Goal: Task Accomplishment & Management: Use online tool/utility

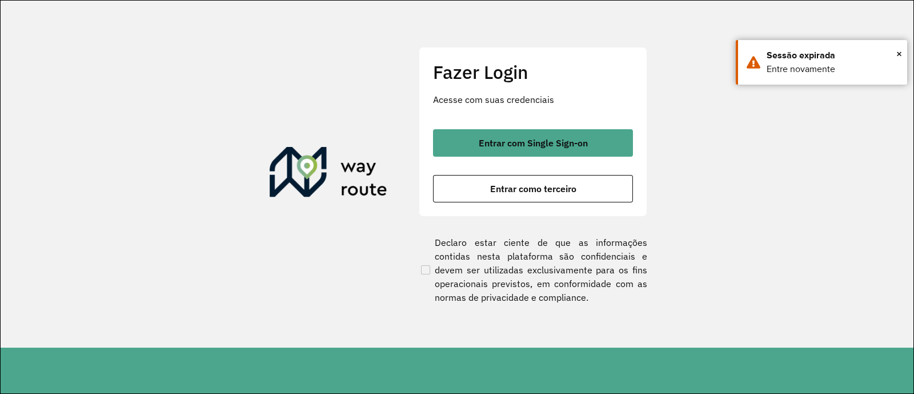
click at [579, 154] on button "Entrar com Single Sign-on" at bounding box center [533, 142] width 200 height 27
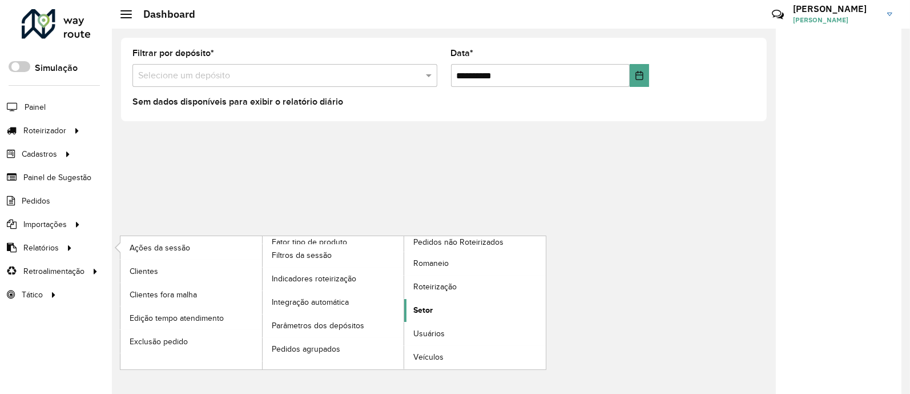
click at [421, 313] on span "Setor" at bounding box center [422, 310] width 19 height 12
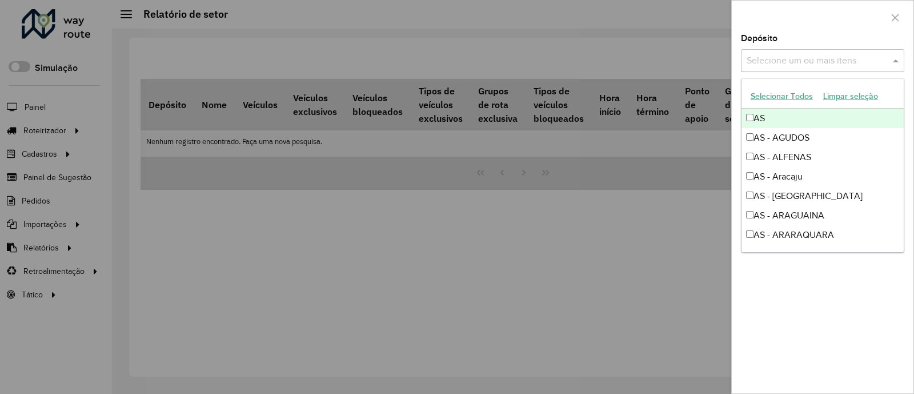
click at [802, 65] on input "text" at bounding box center [817, 61] width 146 height 14
click at [794, 93] on button "Selecionar Todos" at bounding box center [781, 96] width 73 height 18
click at [834, 33] on div at bounding box center [823, 18] width 182 height 34
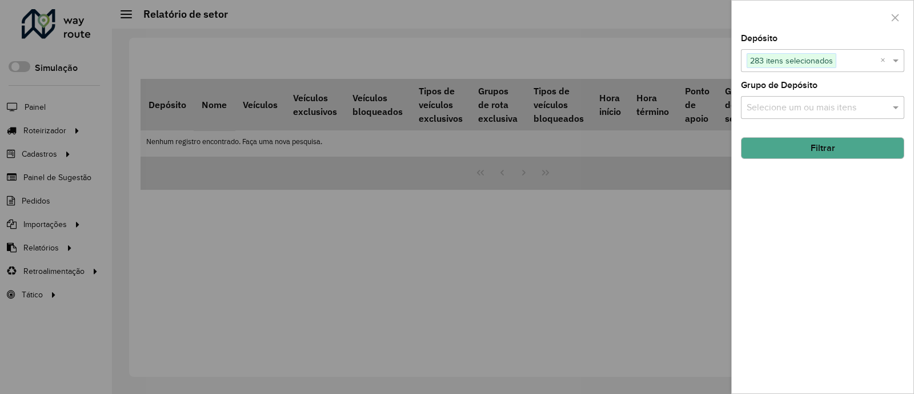
click at [860, 141] on button "Filtrar" at bounding box center [822, 148] width 163 height 22
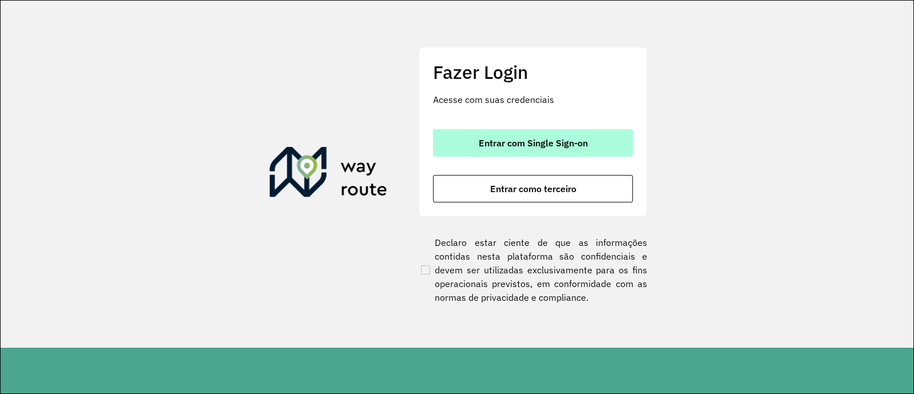
click at [588, 147] on button "Entrar com Single Sign-on" at bounding box center [533, 142] width 200 height 27
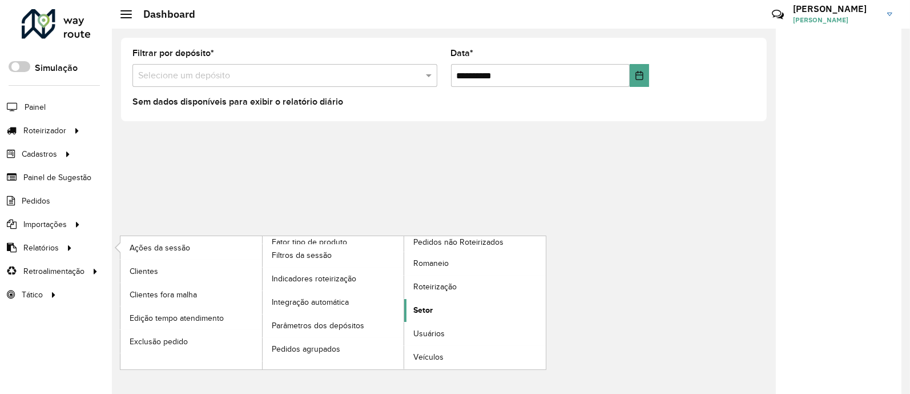
click at [435, 304] on link "Setor" at bounding box center [475, 310] width 142 height 23
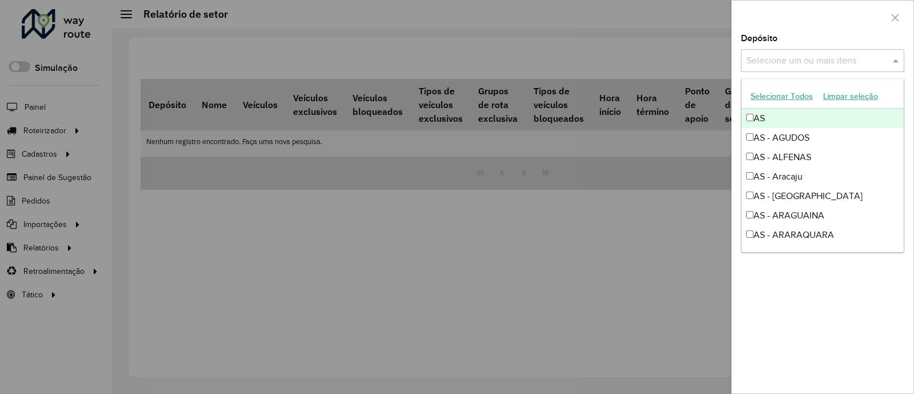
click at [792, 63] on input "text" at bounding box center [817, 61] width 146 height 14
click at [753, 92] on button "Selecionar Todos" at bounding box center [781, 96] width 73 height 18
click at [786, 118] on div "AS - AGUDOS" at bounding box center [822, 117] width 162 height 19
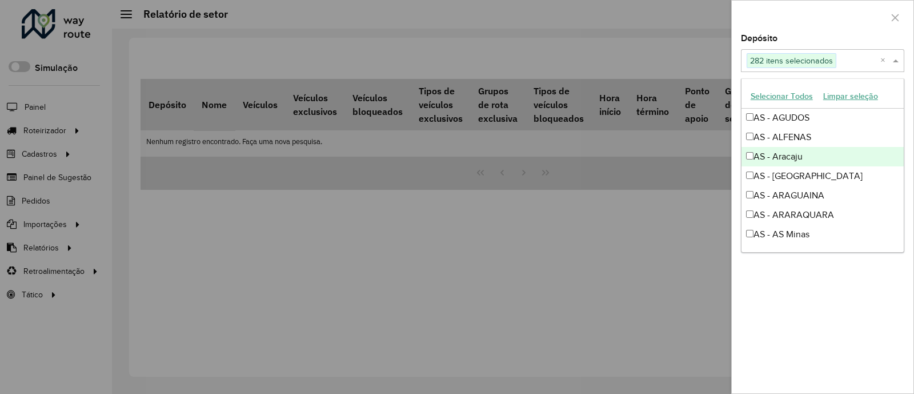
click at [798, 147] on div "AS - Aracaju" at bounding box center [822, 156] width 162 height 19
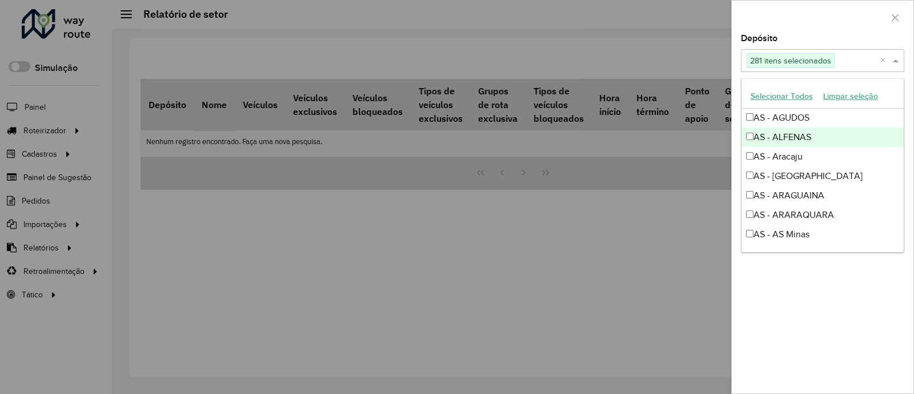
click at [790, 135] on div "AS - ALFENAS" at bounding box center [822, 136] width 162 height 19
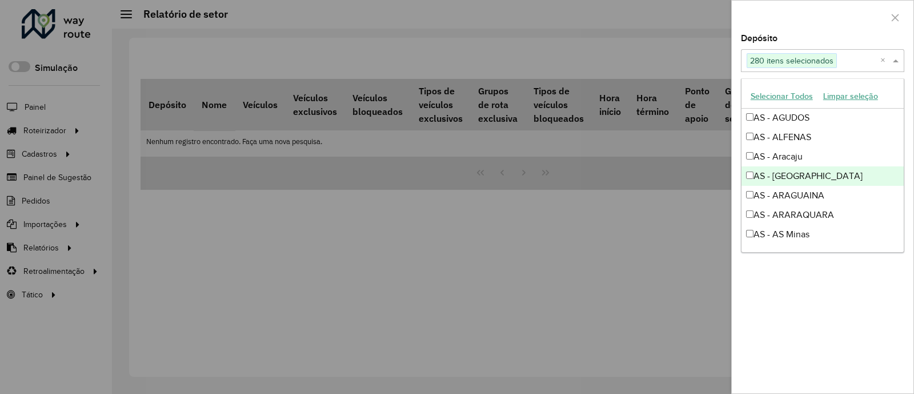
click at [802, 172] on div "AS - [GEOGRAPHIC_DATA]" at bounding box center [822, 175] width 162 height 19
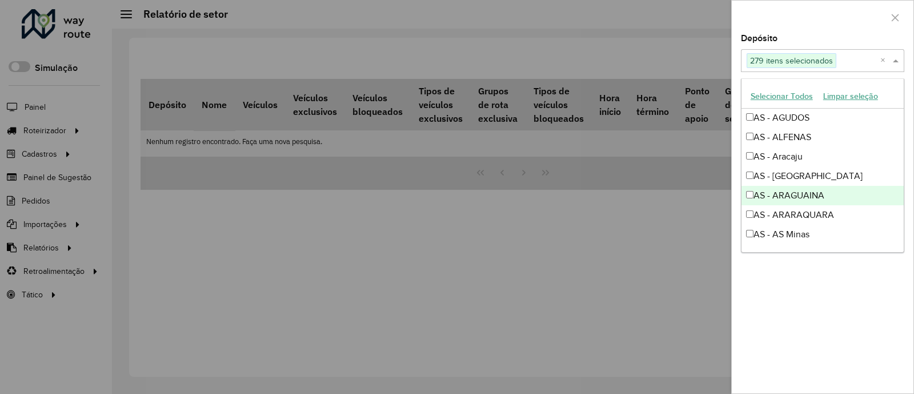
drag, startPoint x: 810, startPoint y: 187, endPoint x: 820, endPoint y: 220, distance: 34.4
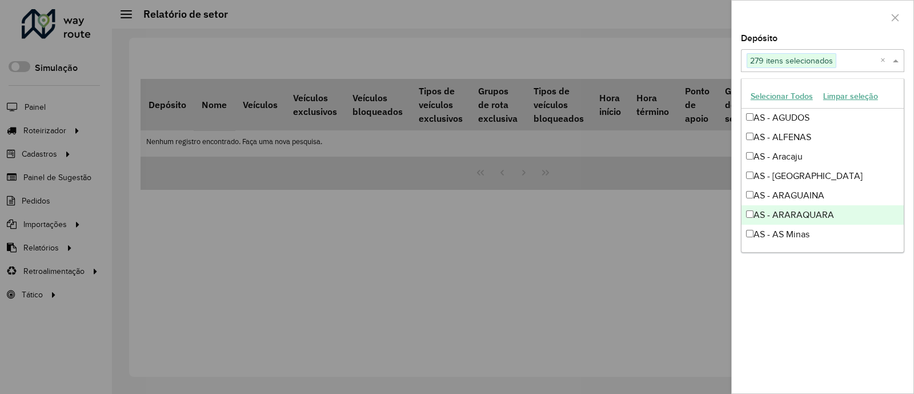
click at [820, 220] on div "AS - ARARAQUARA" at bounding box center [822, 214] width 162 height 19
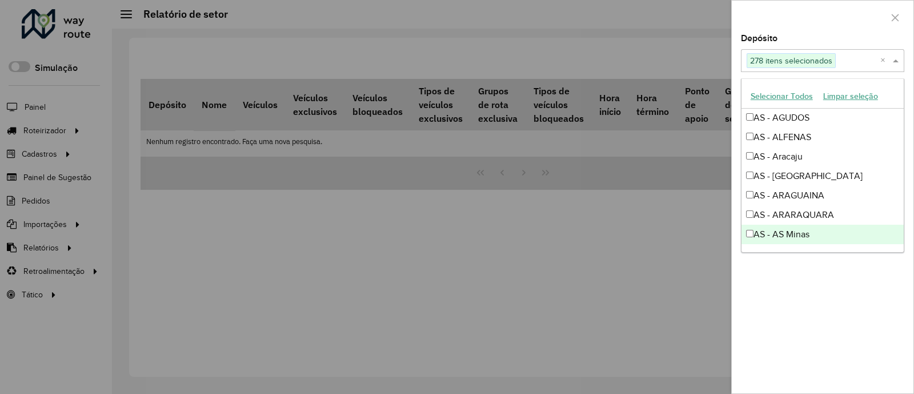
click at [823, 230] on div "AS - AS Minas" at bounding box center [822, 233] width 162 height 19
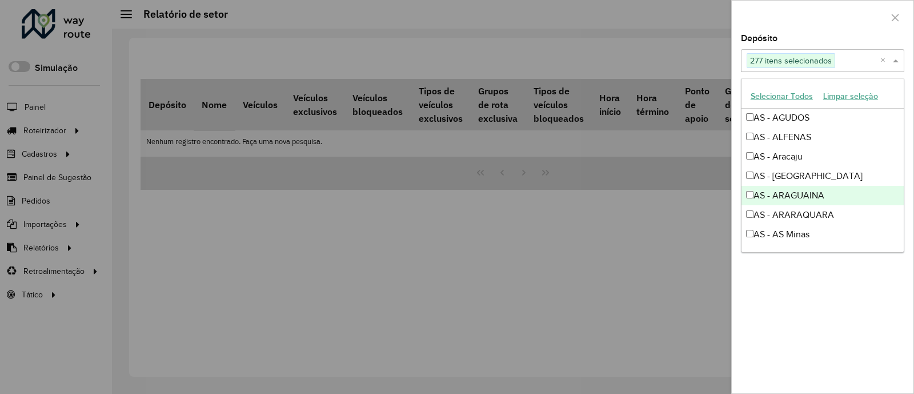
click at [808, 198] on div "AS - ARAGUAINA" at bounding box center [822, 195] width 162 height 19
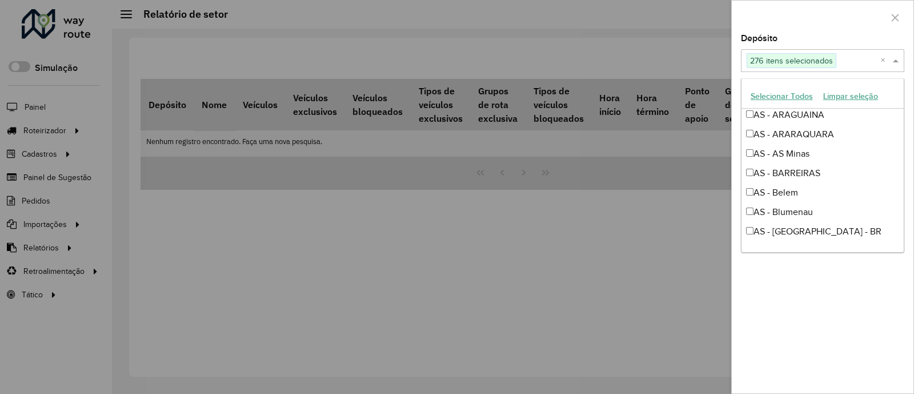
scroll to position [161, 0]
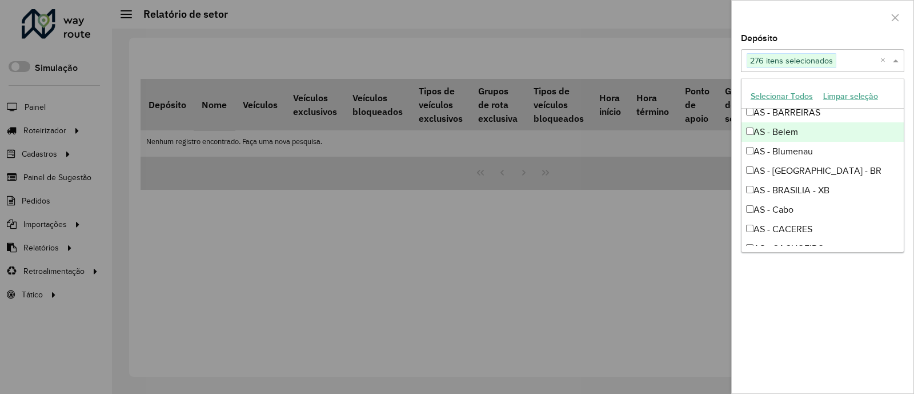
click at [779, 139] on div "AS - Belem" at bounding box center [822, 131] width 162 height 19
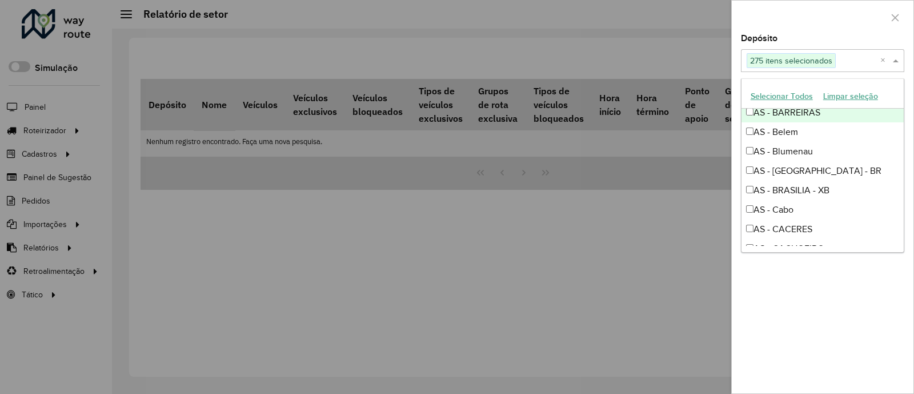
click at [777, 114] on div "AS - BARREIRAS" at bounding box center [822, 112] width 162 height 19
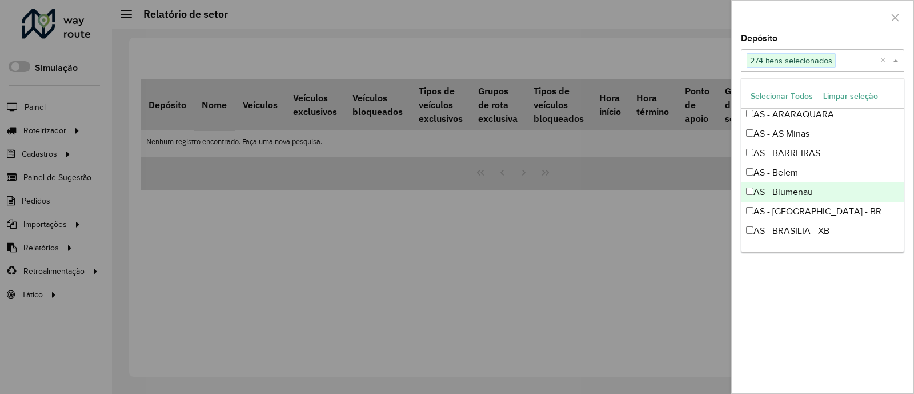
click at [853, 184] on div "AS - Blumenau" at bounding box center [822, 191] width 162 height 19
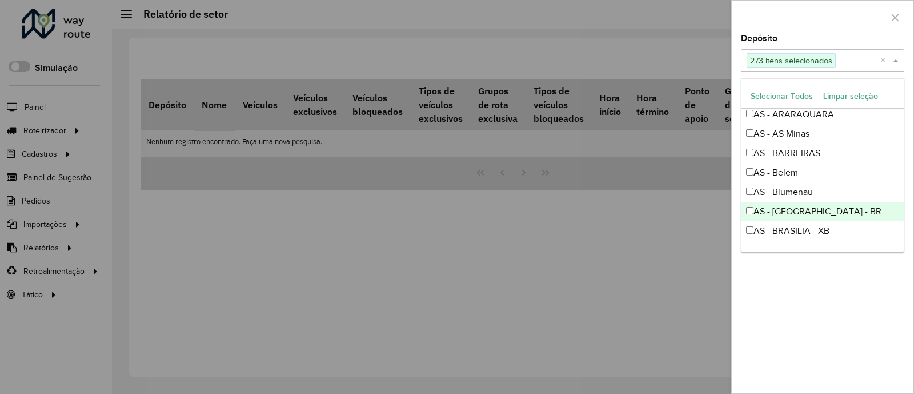
click at [858, 207] on div "AS - [GEOGRAPHIC_DATA] - BR" at bounding box center [822, 211] width 162 height 19
click at [860, 241] on div "AS - Cabo" at bounding box center [822, 249] width 162 height 19
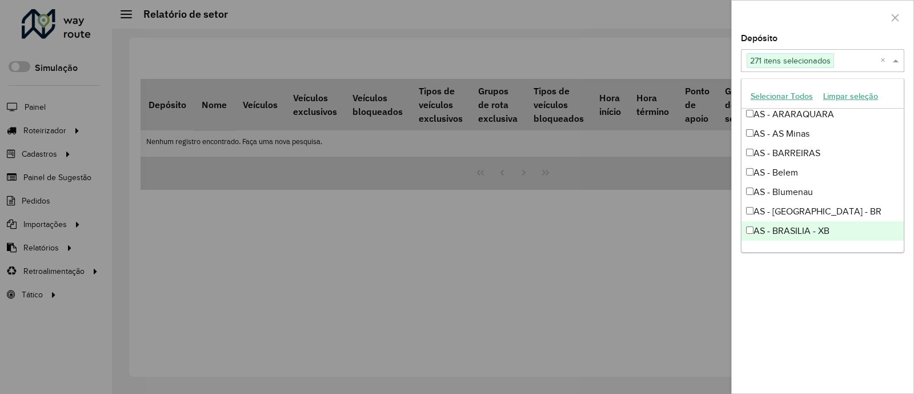
click at [850, 231] on div "AS - BRASILIA - XB" at bounding box center [822, 230] width 162 height 19
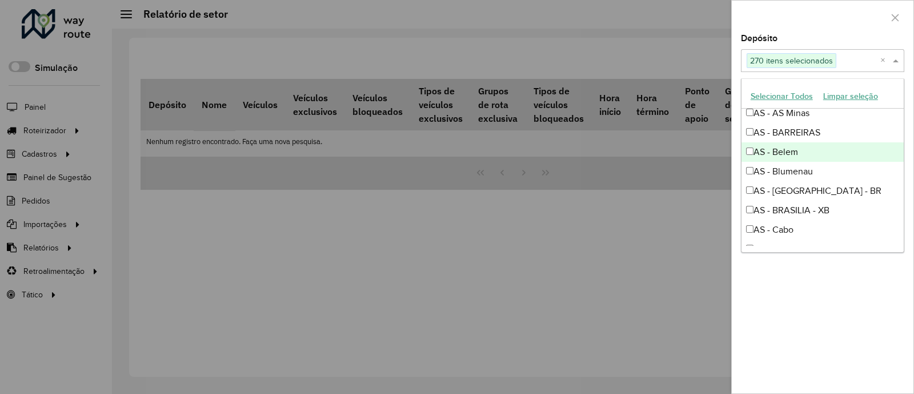
scroll to position [202, 0]
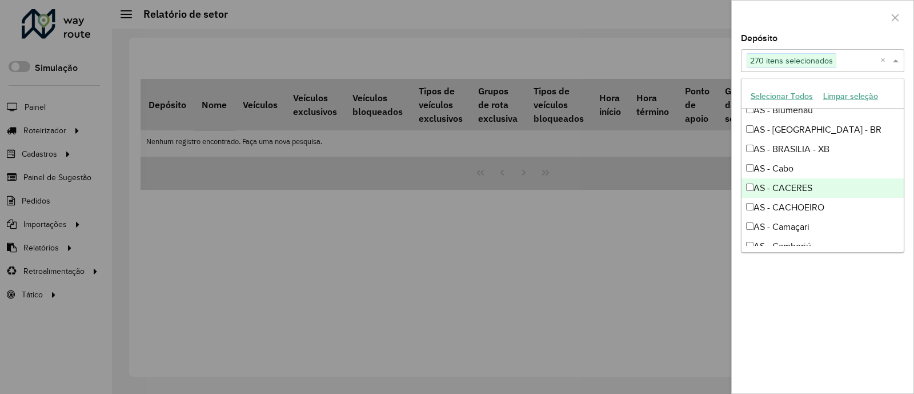
click at [804, 179] on div "AS - CACERES" at bounding box center [822, 187] width 162 height 19
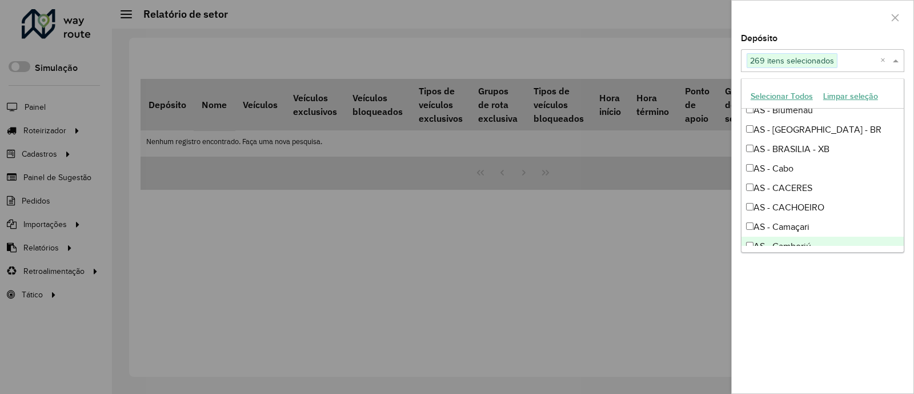
drag, startPoint x: 807, startPoint y: 200, endPoint x: 805, endPoint y: 236, distance: 36.0
click at [805, 236] on div "AS - Camboriú" at bounding box center [822, 245] width 162 height 19
click at [798, 223] on div "AS - Camaçari" at bounding box center [822, 226] width 162 height 19
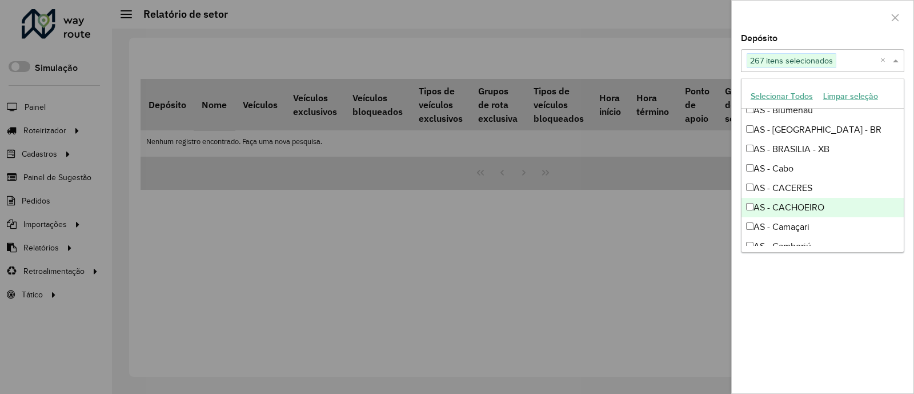
click at [821, 204] on div "AS - CACHOEIRO" at bounding box center [822, 207] width 162 height 19
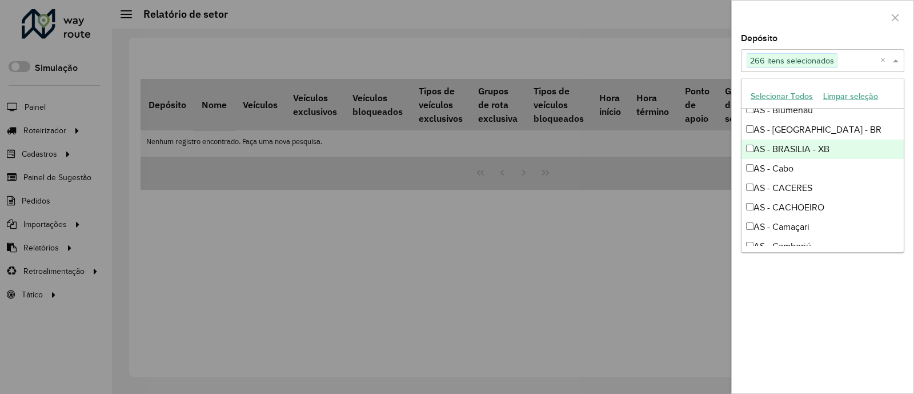
scroll to position [201, 0]
drag, startPoint x: 904, startPoint y: 117, endPoint x: 897, endPoint y: 118, distance: 7.6
click at [897, 118] on body "Aguarde... Pop-up bloqueado! Seu navegador bloqueou automáticamente a abertura …" at bounding box center [457, 197] width 914 height 394
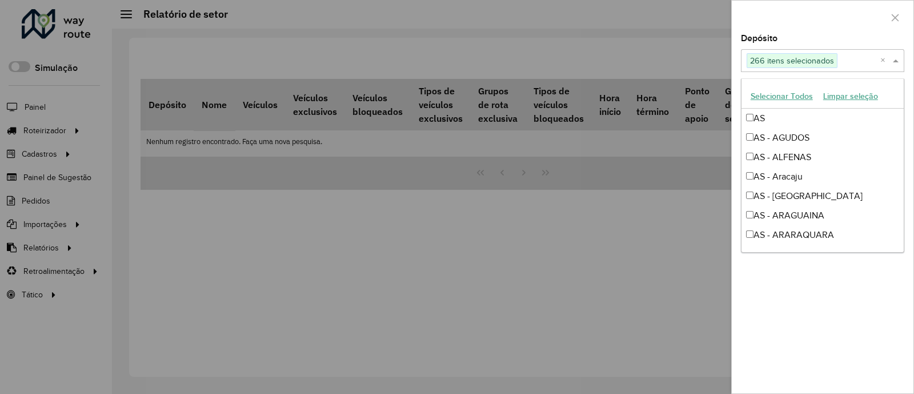
scroll to position [5358, 0]
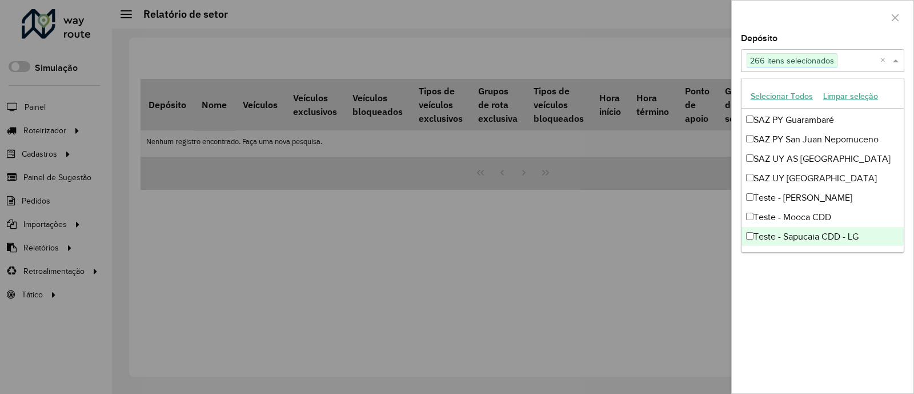
click at [897, 54] on span at bounding box center [897, 61] width 14 height 14
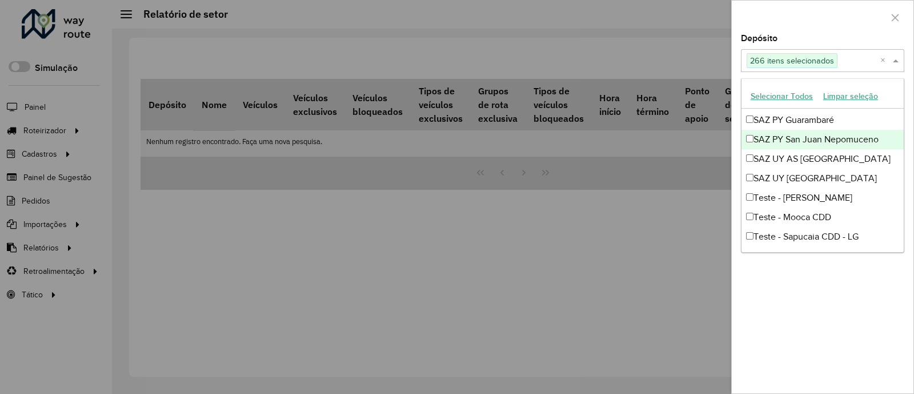
drag, startPoint x: 830, startPoint y: 128, endPoint x: 812, endPoint y: 119, distance: 20.4
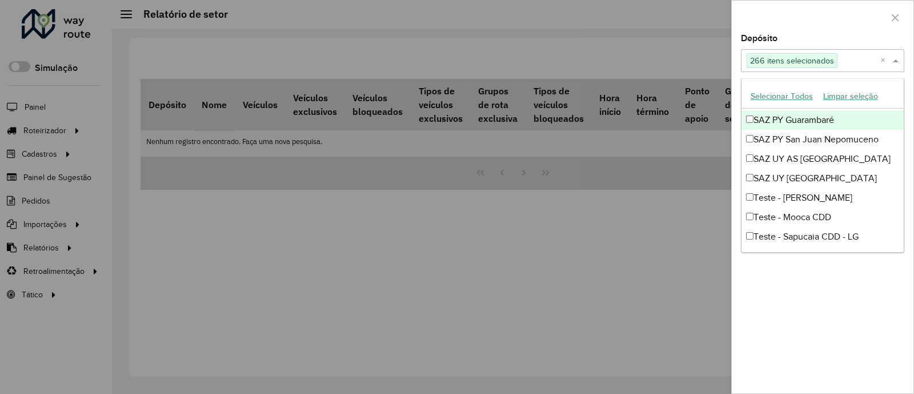
click at [812, 119] on div "SAZ PY Guarambaré" at bounding box center [822, 119] width 162 height 19
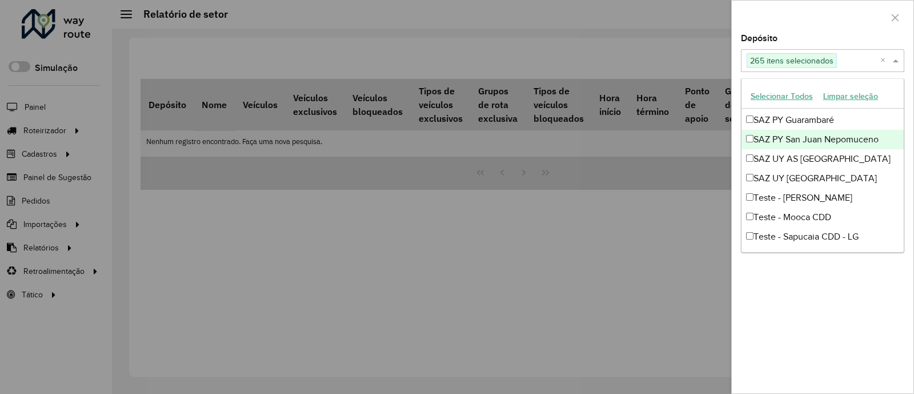
click at [815, 135] on div "SAZ PY San Juan Nepomuceno" at bounding box center [822, 139] width 162 height 19
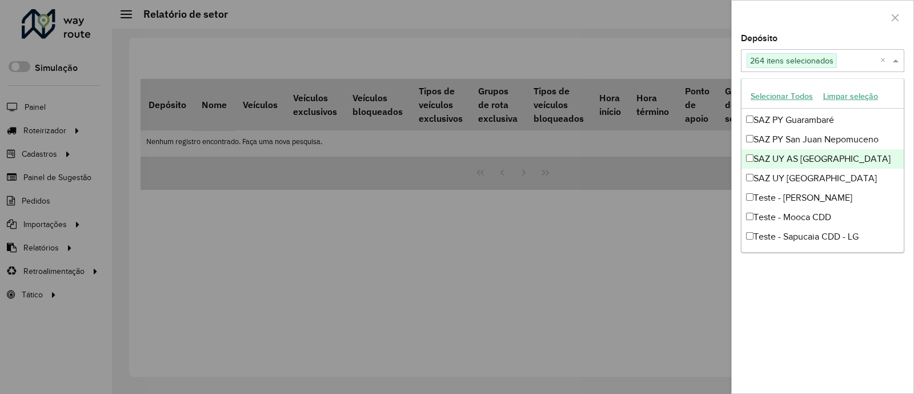
drag, startPoint x: 820, startPoint y: 156, endPoint x: 822, endPoint y: 186, distance: 29.3
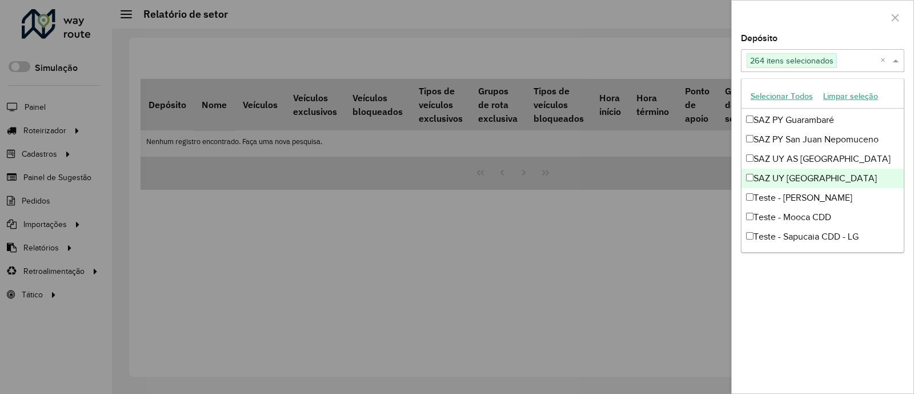
click at [822, 186] on div "SAZ UY [GEOGRAPHIC_DATA]" at bounding box center [822, 177] width 162 height 19
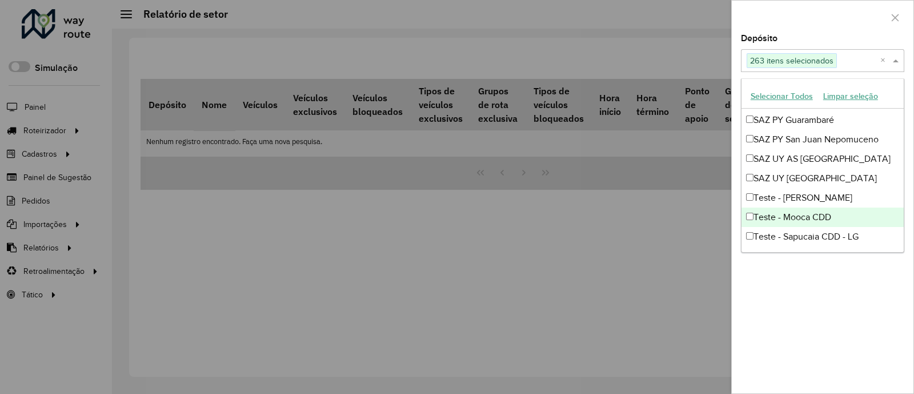
click at [824, 212] on div "Teste - Mooca CDD" at bounding box center [822, 216] width 162 height 19
click at [817, 207] on div "Teste - Mooca CDD" at bounding box center [822, 216] width 162 height 19
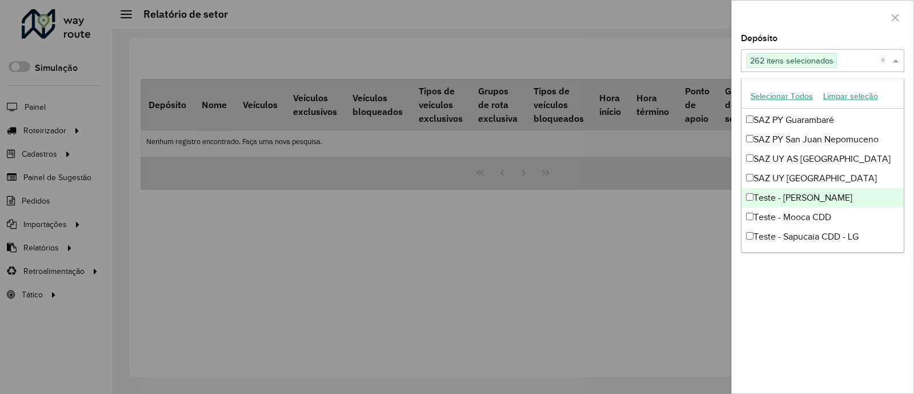
click at [808, 192] on div "Teste - [PERSON_NAME]" at bounding box center [822, 197] width 162 height 19
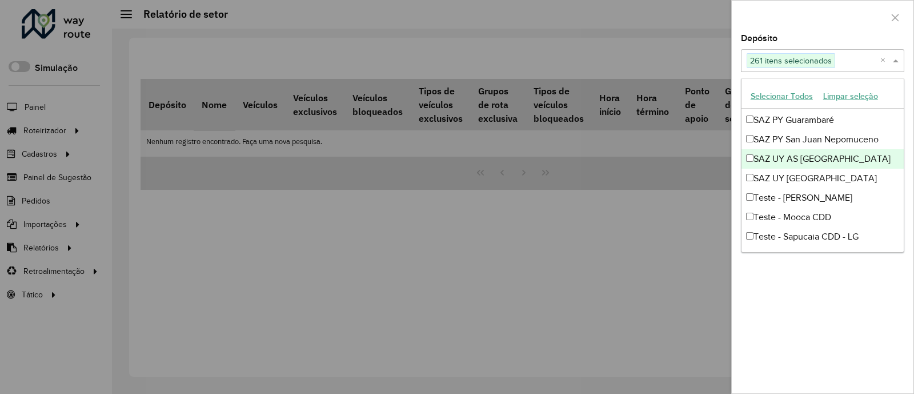
click at [796, 158] on div "SAZ UY AS [GEOGRAPHIC_DATA]" at bounding box center [822, 158] width 162 height 19
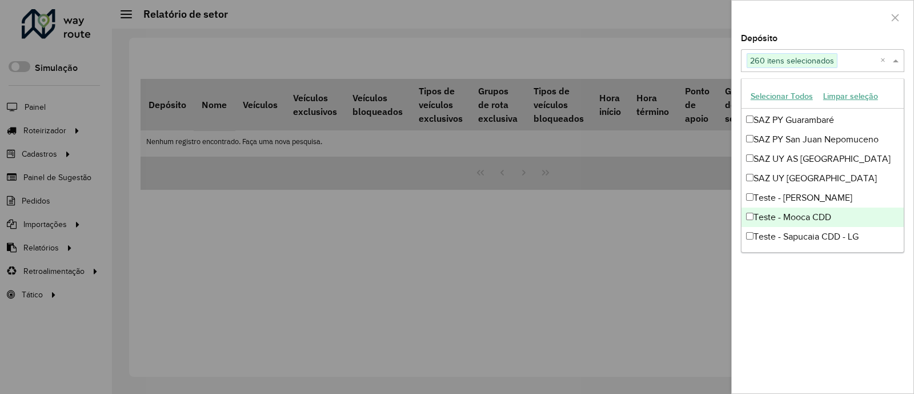
click at [818, 224] on div "Teste - Mooca CDD" at bounding box center [822, 216] width 162 height 19
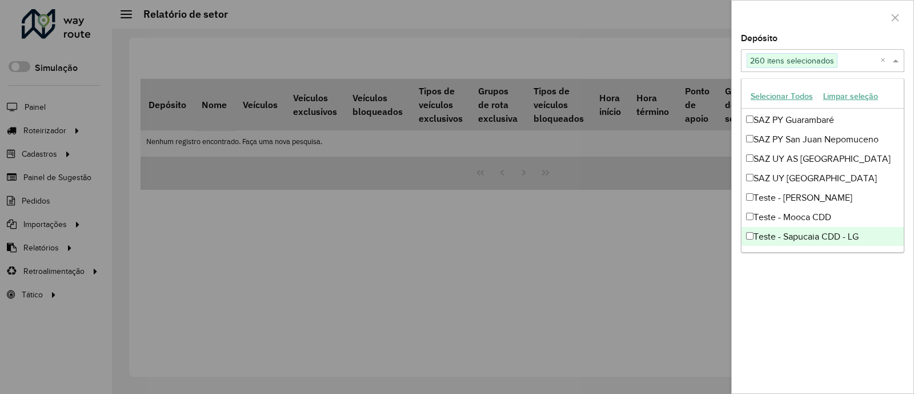
click at [828, 234] on div "Teste - Sapucaia CDD - LG" at bounding box center [822, 236] width 162 height 19
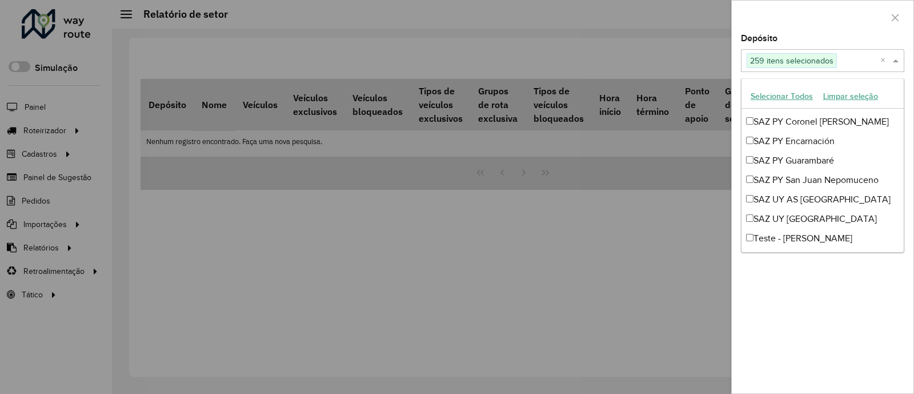
scroll to position [5257, 0]
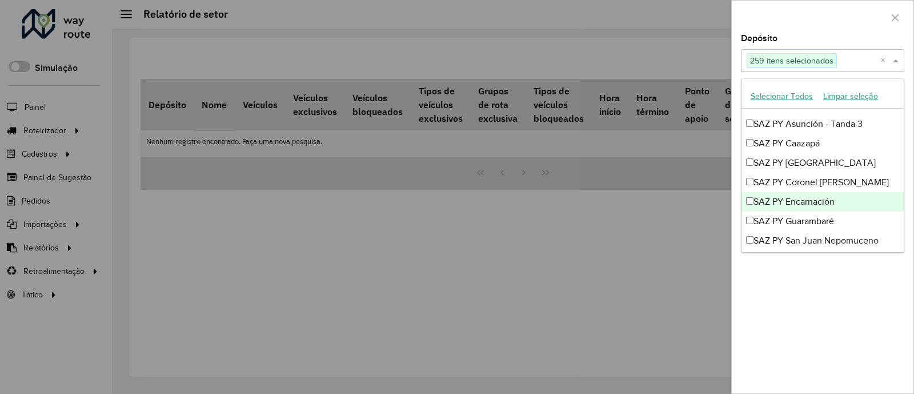
click at [820, 204] on div "SAZ PY Encarnación" at bounding box center [822, 201] width 162 height 19
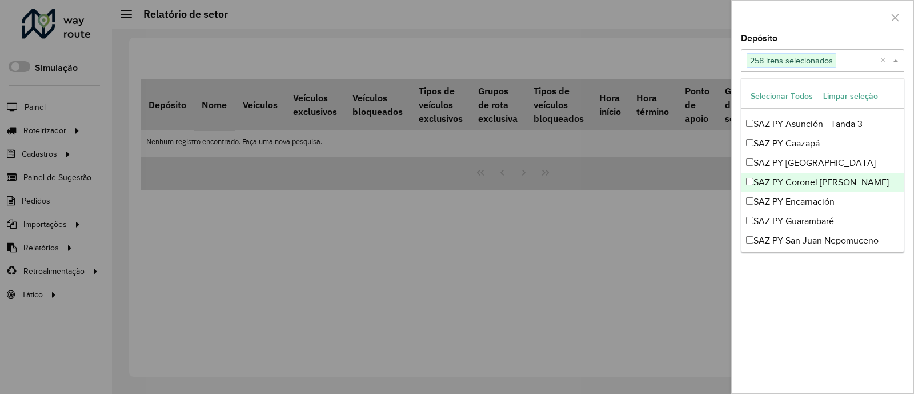
click at [843, 178] on div "SAZ PY Coronel [PERSON_NAME]" at bounding box center [822, 181] width 162 height 19
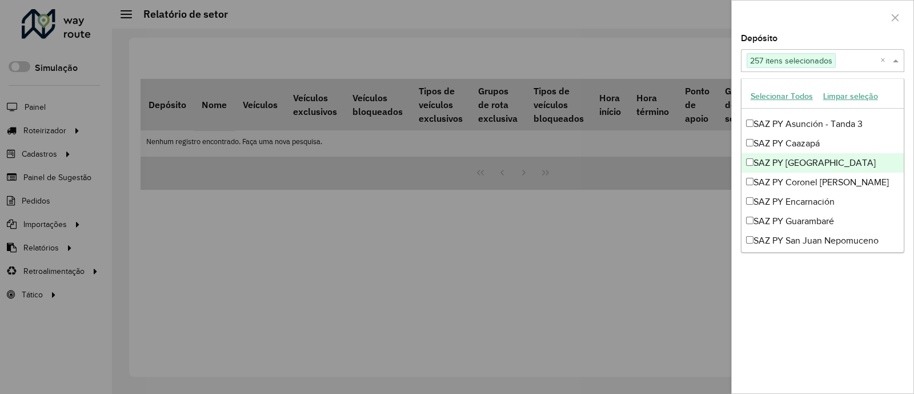
click at [834, 160] on div "SAZ PY [GEOGRAPHIC_DATA]" at bounding box center [822, 162] width 162 height 19
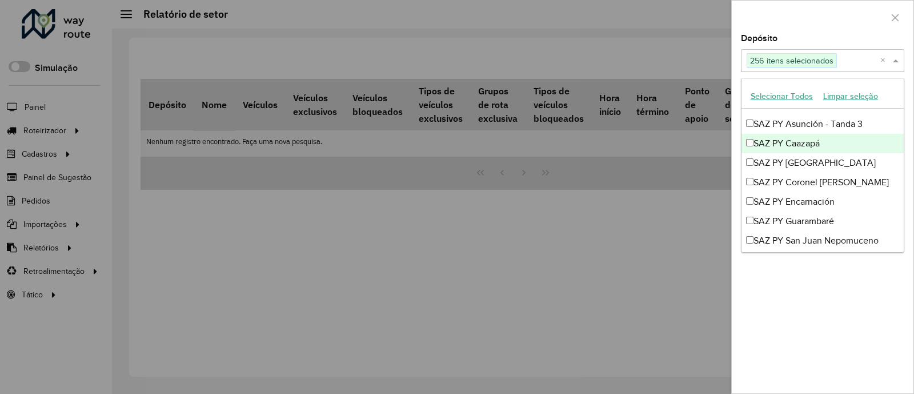
click at [808, 143] on div "SAZ PY Caazapá" at bounding box center [822, 143] width 162 height 19
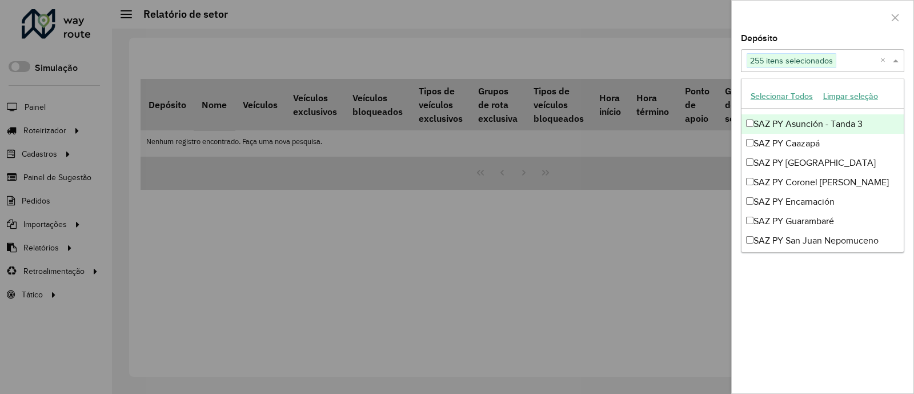
click at [848, 115] on div "SAZ PY Asunción - Tanda 3" at bounding box center [822, 123] width 162 height 19
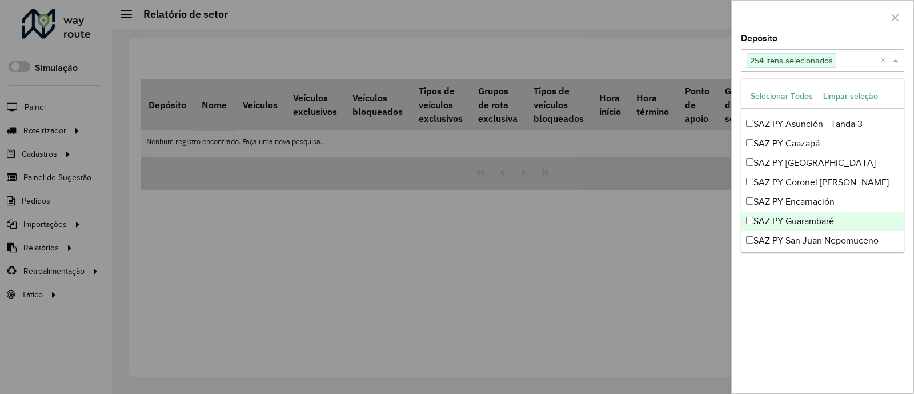
click at [902, 232] on body "Aguarde... Pop-up bloqueado! Seu navegador bloqueou automáticamente a abertura …" at bounding box center [457, 197] width 914 height 394
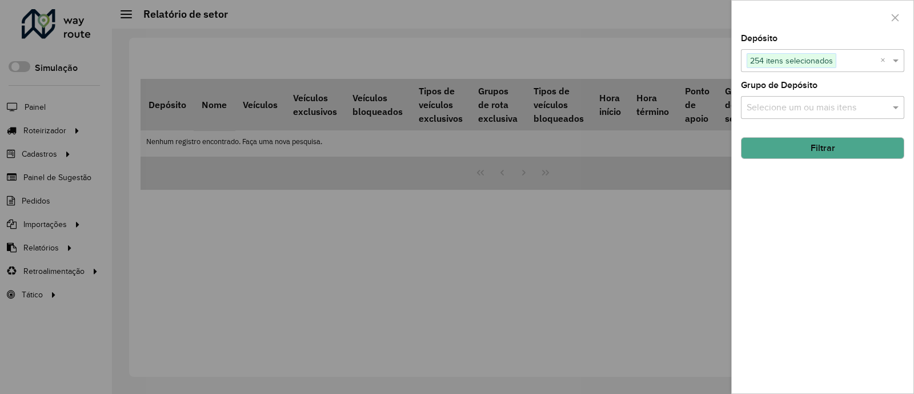
click at [902, 232] on div "Depósito Selecione um ou mais itens 254 itens selecionados × Grupo de Depósito …" at bounding box center [823, 213] width 182 height 359
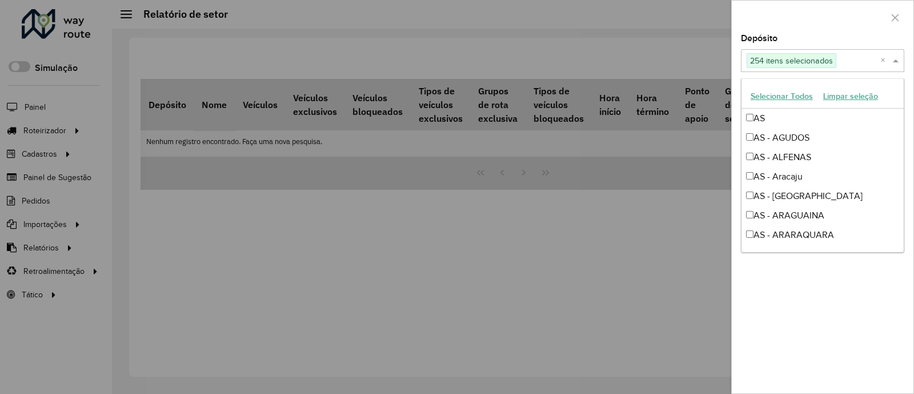
click at [901, 58] on span at bounding box center [897, 61] width 14 height 14
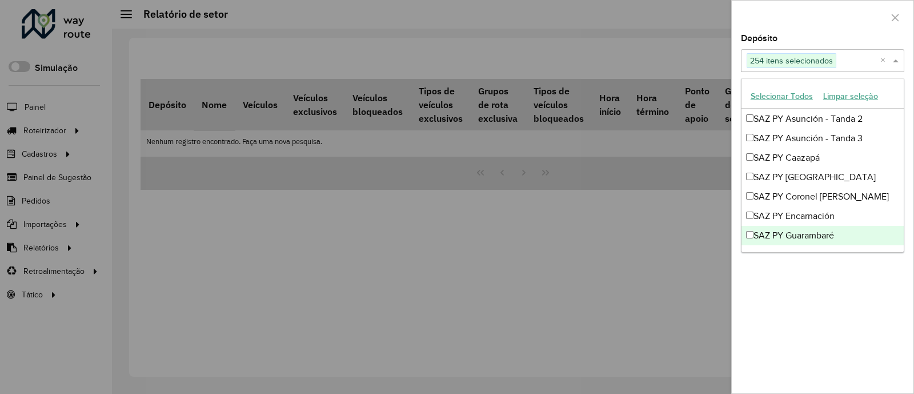
click at [899, 234] on div "SAZ PY Guarambaré" at bounding box center [822, 235] width 162 height 19
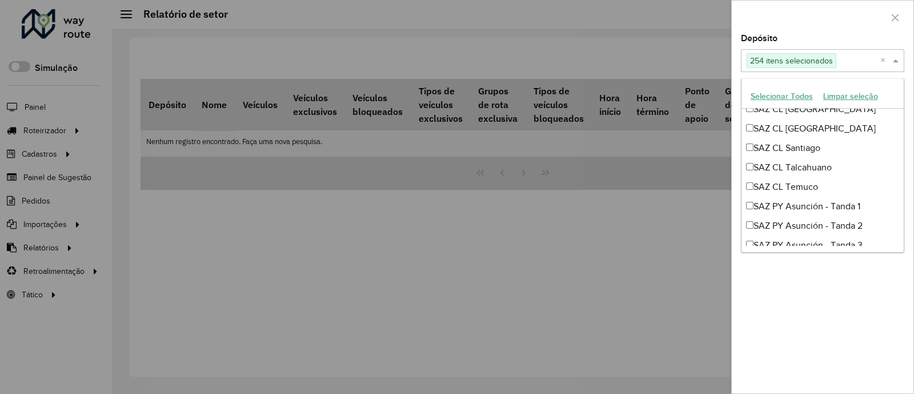
scroll to position [5156, 0]
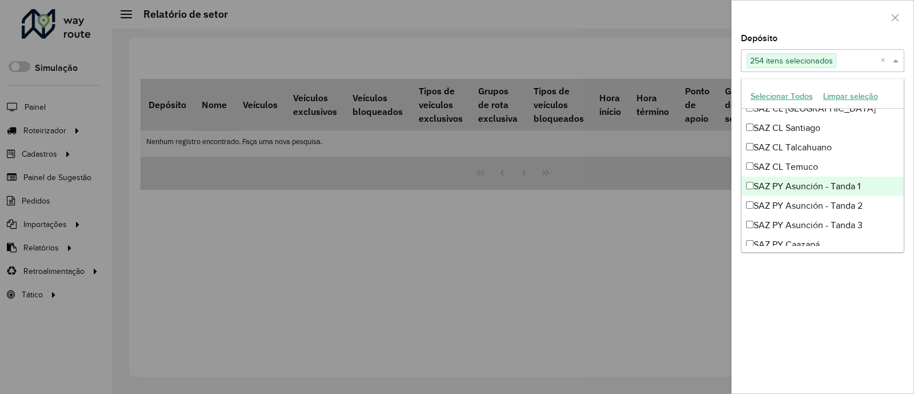
click at [782, 193] on div "SAZ PY Asunción - Tanda 1" at bounding box center [822, 185] width 162 height 19
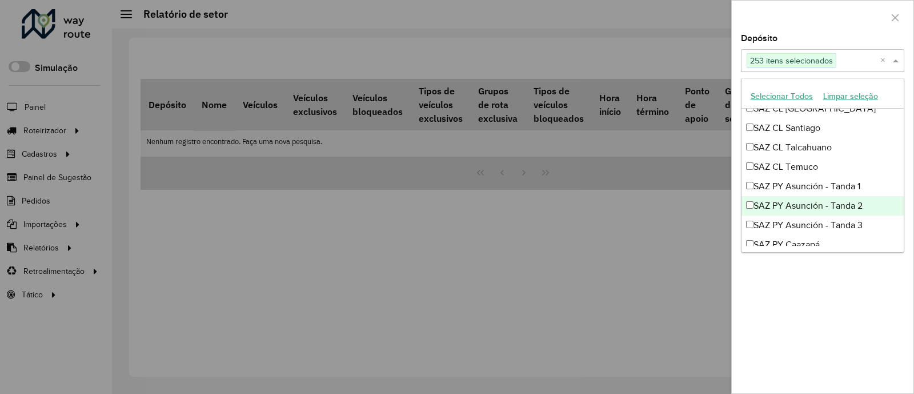
click at [785, 196] on div "SAZ PY Asunción - Tanda 2" at bounding box center [822, 205] width 162 height 19
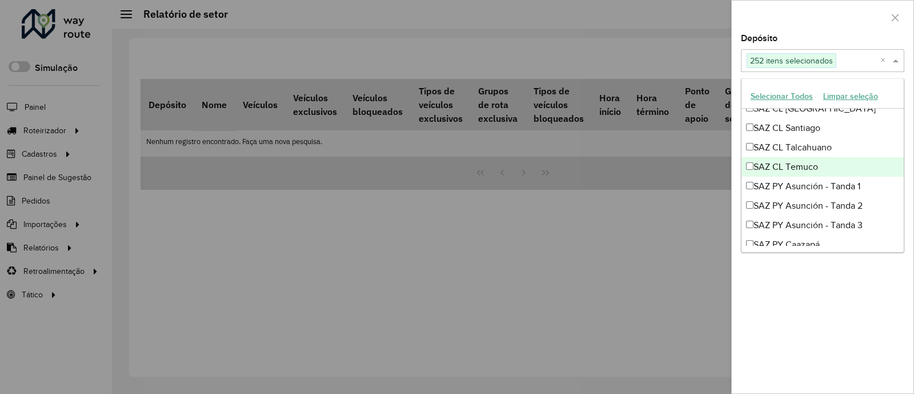
click at [793, 170] on div "SAZ CL Temuco" at bounding box center [822, 166] width 162 height 19
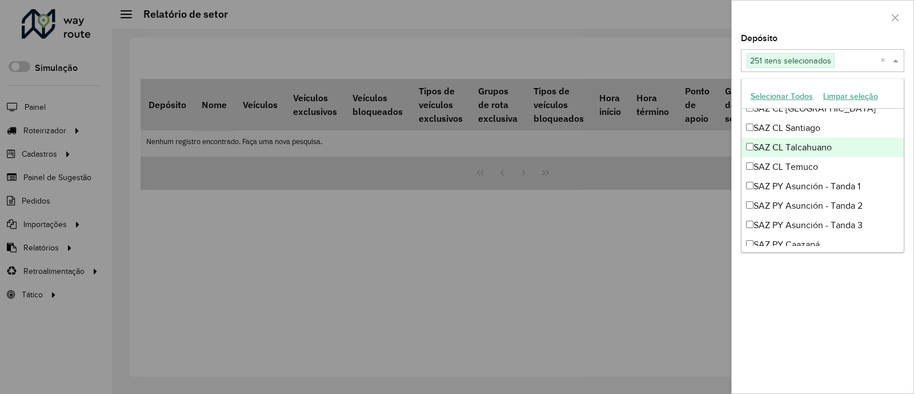
click at [829, 141] on div "SAZ CL Talcahuano" at bounding box center [822, 147] width 162 height 19
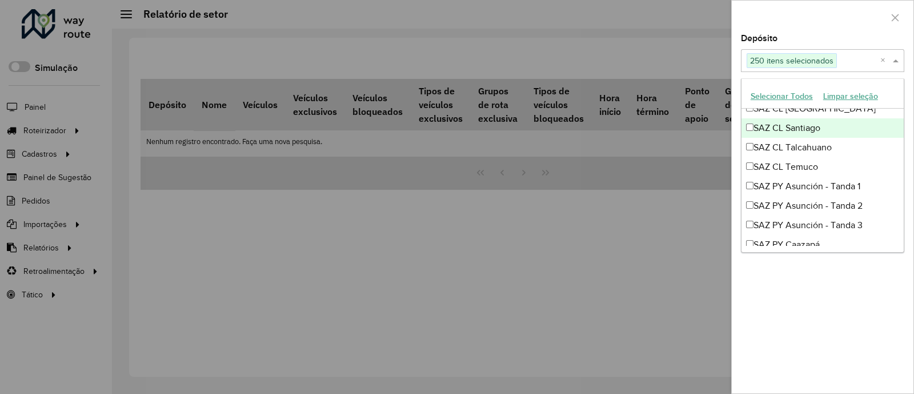
click at [838, 130] on div "SAZ CL Santiago" at bounding box center [822, 127] width 162 height 19
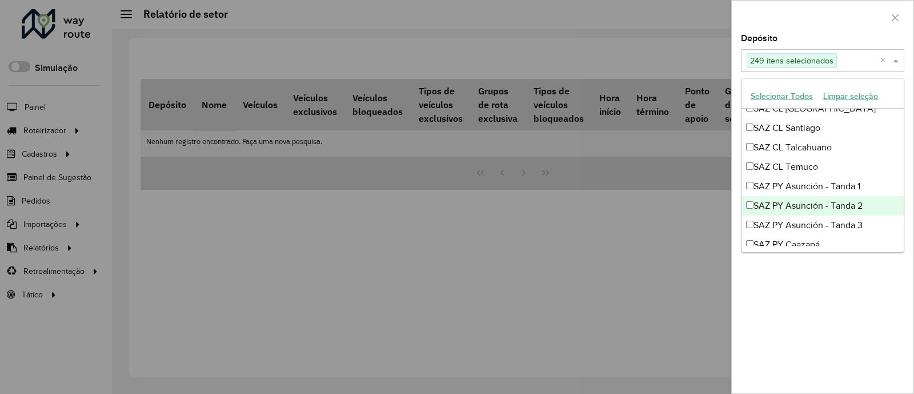
scroll to position [5036, 0]
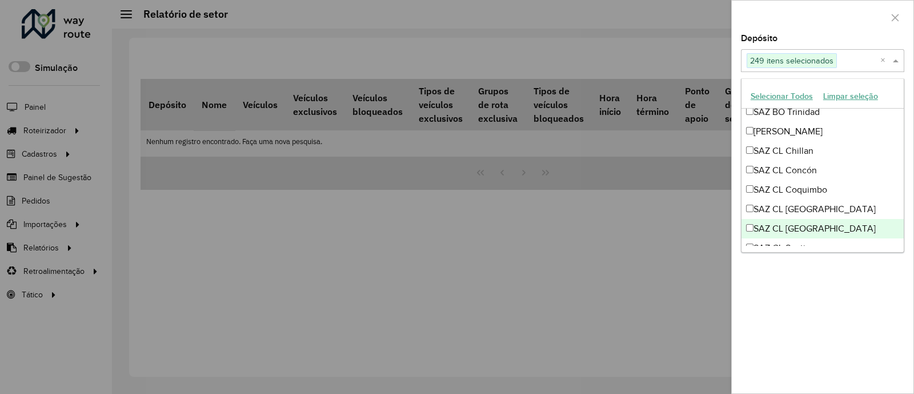
click at [783, 219] on div "SAZ CL [GEOGRAPHIC_DATA]" at bounding box center [822, 228] width 162 height 19
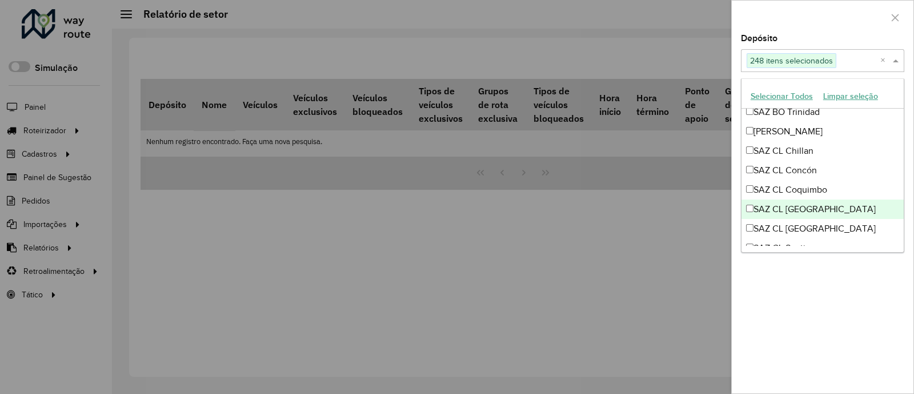
click at [793, 210] on div "SAZ CL [GEOGRAPHIC_DATA]" at bounding box center [822, 208] width 162 height 19
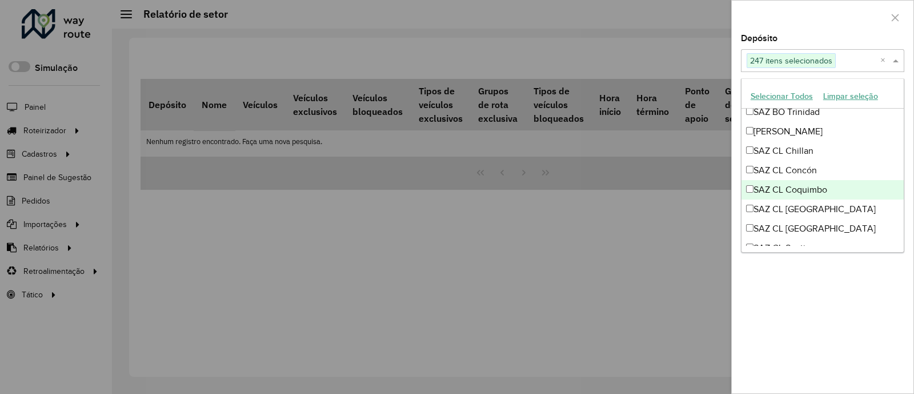
click at [816, 187] on div "SAZ CL Coquimbo" at bounding box center [822, 189] width 162 height 19
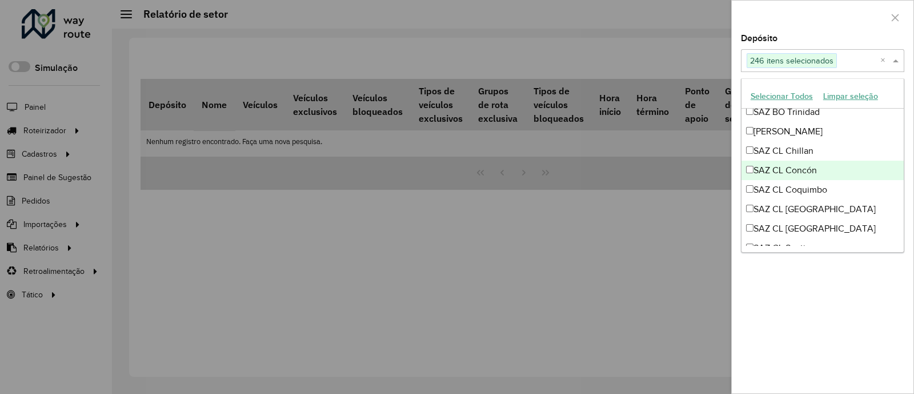
click at [833, 160] on div "SAZ CL Concón" at bounding box center [822, 169] width 162 height 19
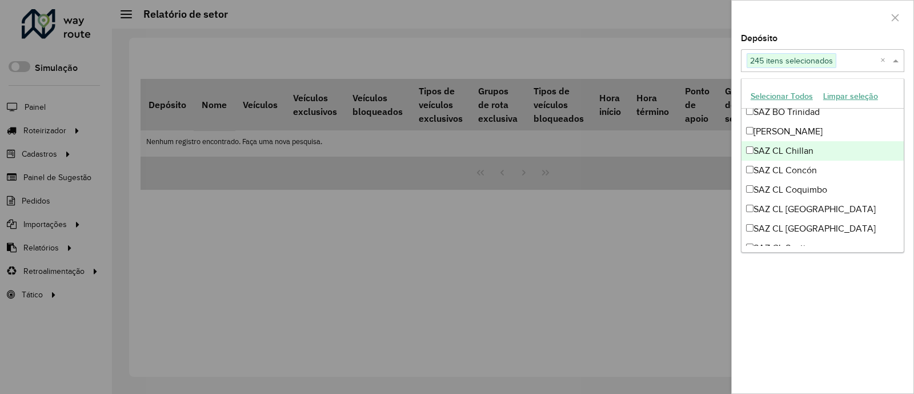
click at [846, 143] on div "SAZ CL Chillan" at bounding box center [822, 150] width 162 height 19
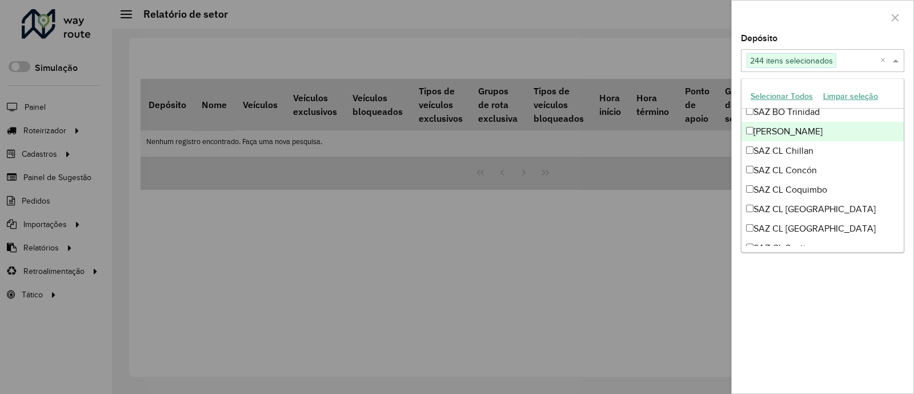
click at [860, 123] on div "[PERSON_NAME]" at bounding box center [822, 131] width 162 height 19
click at [866, 114] on div "SAZ BO Trinidad" at bounding box center [822, 111] width 162 height 19
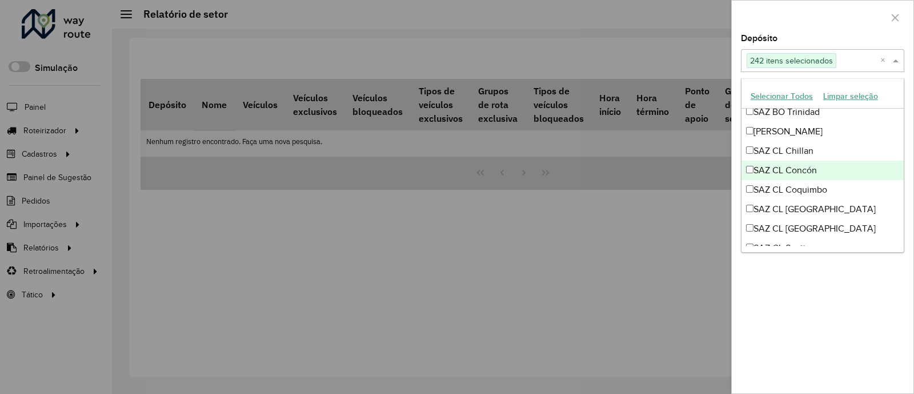
scroll to position [4916, 0]
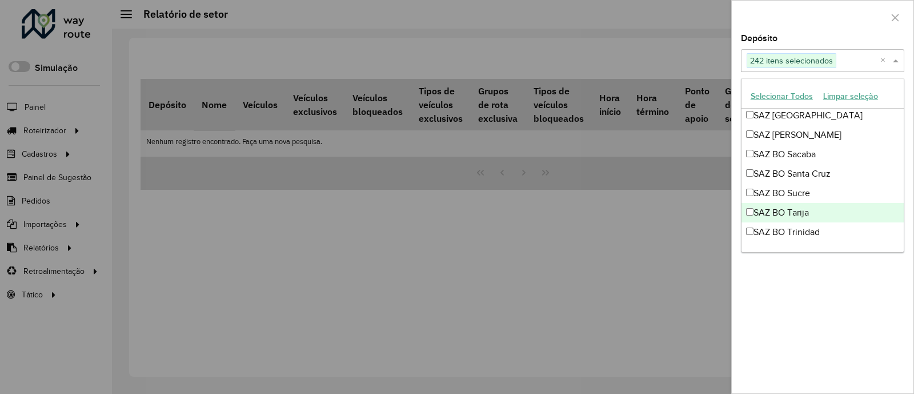
click at [808, 203] on div "SAZ BO Tarija" at bounding box center [822, 212] width 162 height 19
click at [810, 203] on div "SAZ BO Tarija" at bounding box center [822, 212] width 162 height 19
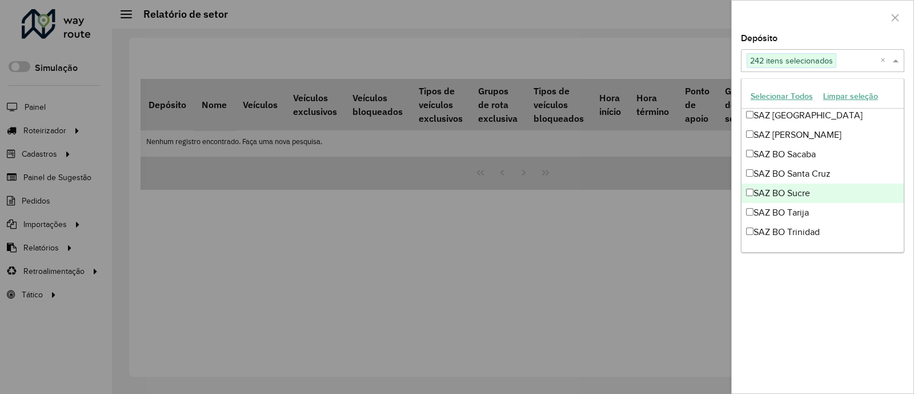
click at [820, 193] on div "SAZ BO Sucre" at bounding box center [822, 192] width 162 height 19
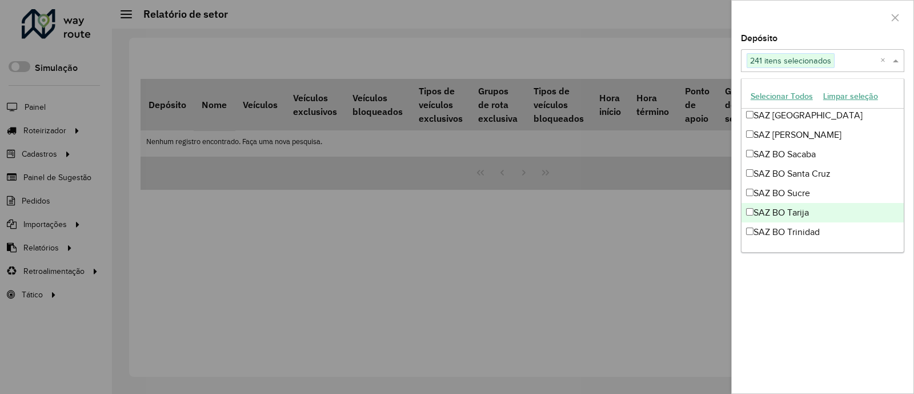
click at [822, 203] on div "SAZ BO Tarija" at bounding box center [822, 212] width 162 height 19
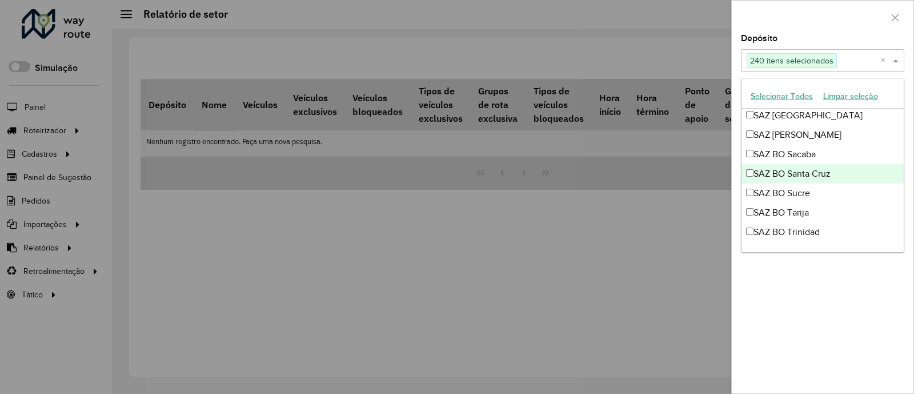
click at [842, 174] on div "SAZ BO Santa Cruz" at bounding box center [822, 173] width 162 height 19
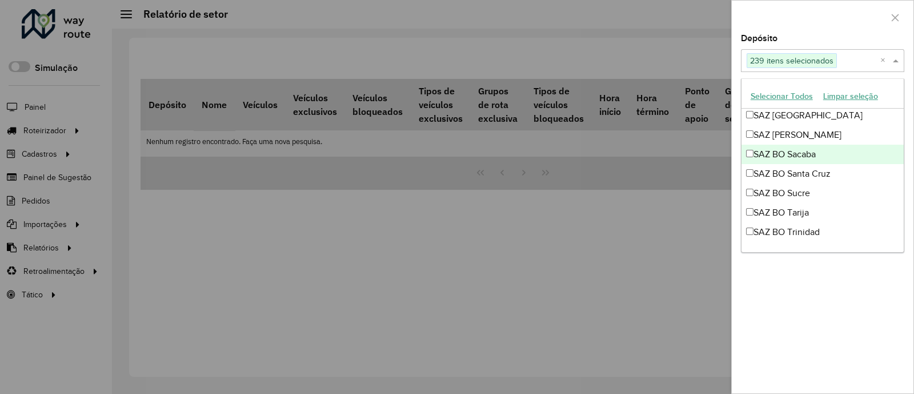
click at [870, 147] on div "SAZ BO Sacaba" at bounding box center [822, 153] width 162 height 19
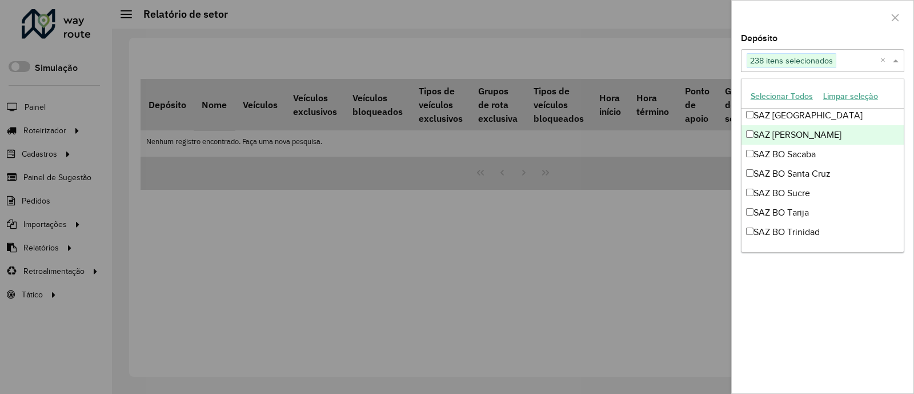
click at [863, 132] on div "SAZ [PERSON_NAME]" at bounding box center [822, 134] width 162 height 19
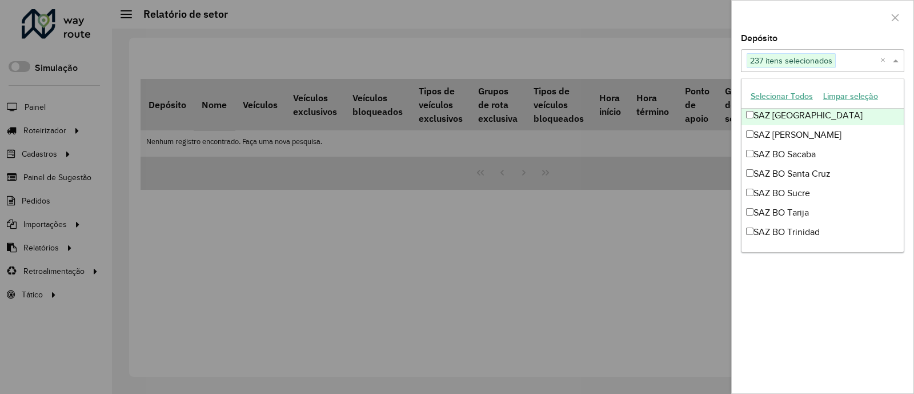
click at [850, 117] on div "SAZ [GEOGRAPHIC_DATA]" at bounding box center [822, 115] width 162 height 19
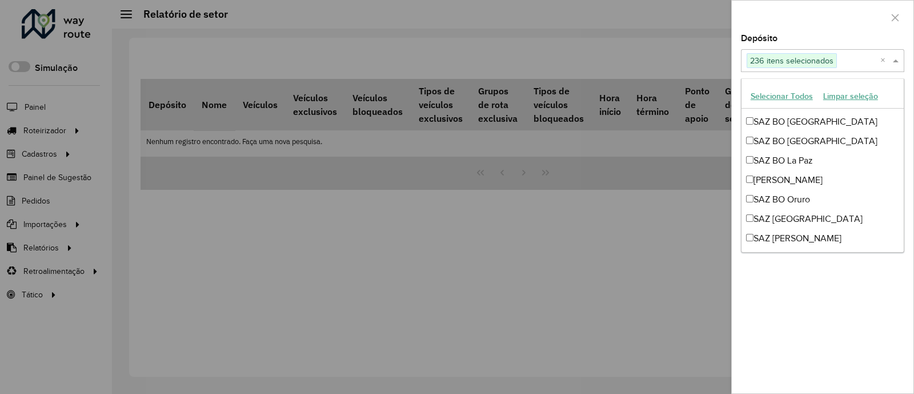
scroll to position [4796, 0]
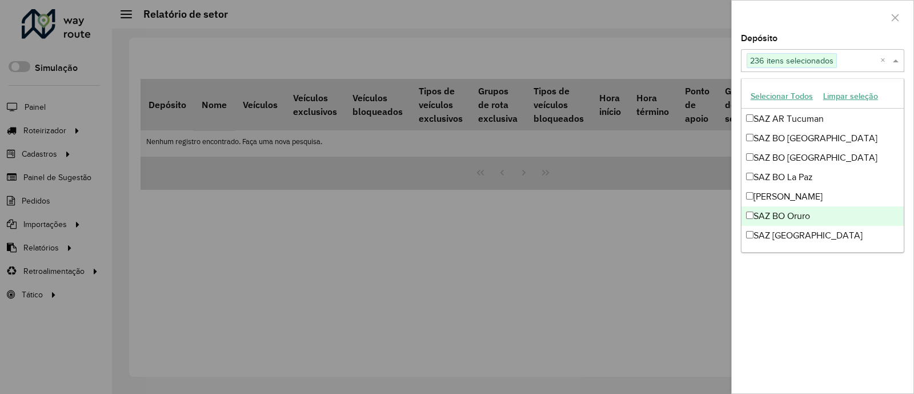
click at [826, 211] on div "SAZ BO Oruro" at bounding box center [822, 215] width 162 height 19
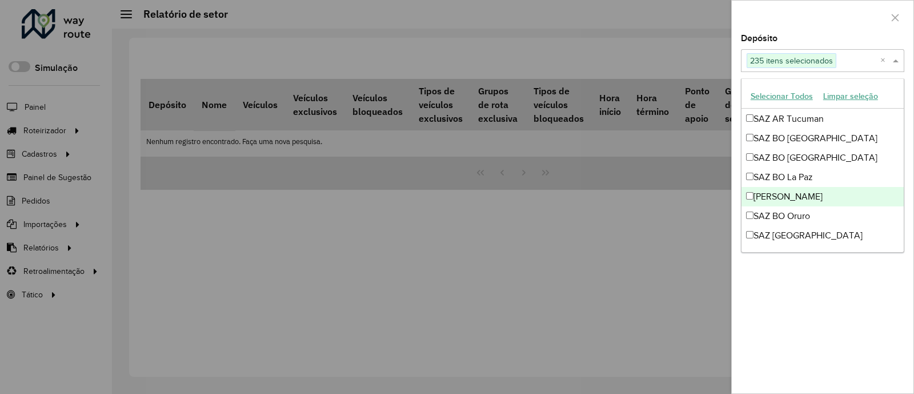
click at [842, 195] on div "[PERSON_NAME]" at bounding box center [822, 196] width 162 height 19
click at [835, 190] on div "[PERSON_NAME]" at bounding box center [822, 196] width 162 height 19
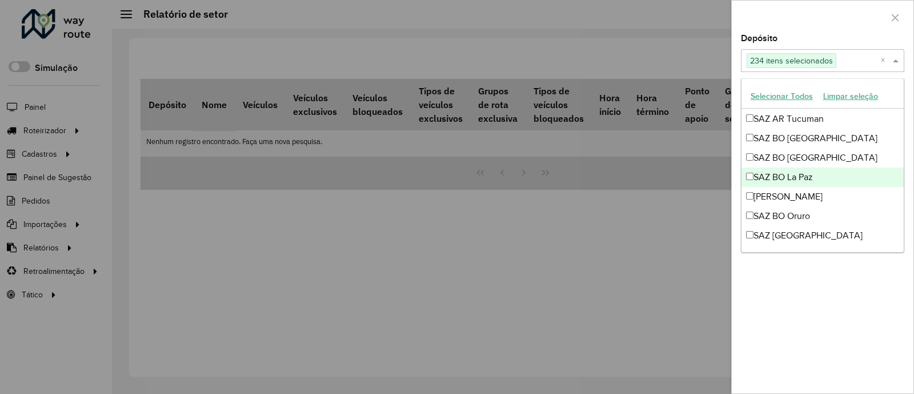
click at [832, 184] on div "SAZ BO La Paz" at bounding box center [822, 176] width 162 height 19
click at [822, 167] on div "SAZ BO La Paz" at bounding box center [822, 176] width 162 height 19
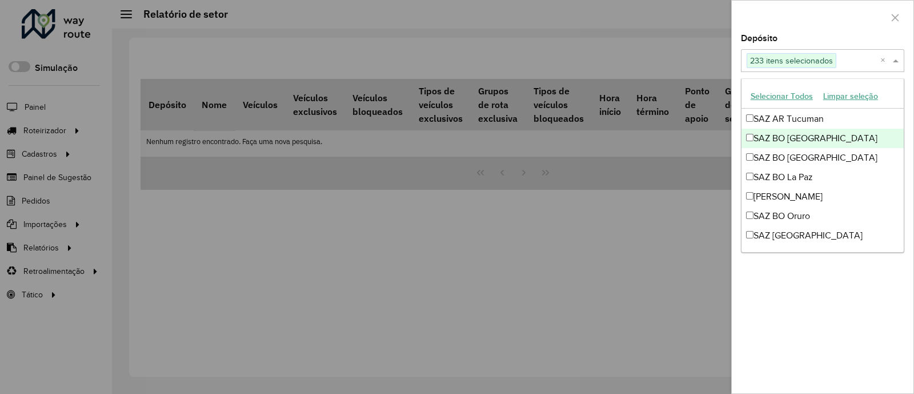
drag, startPoint x: 824, startPoint y: 164, endPoint x: 844, endPoint y: 124, distance: 44.7
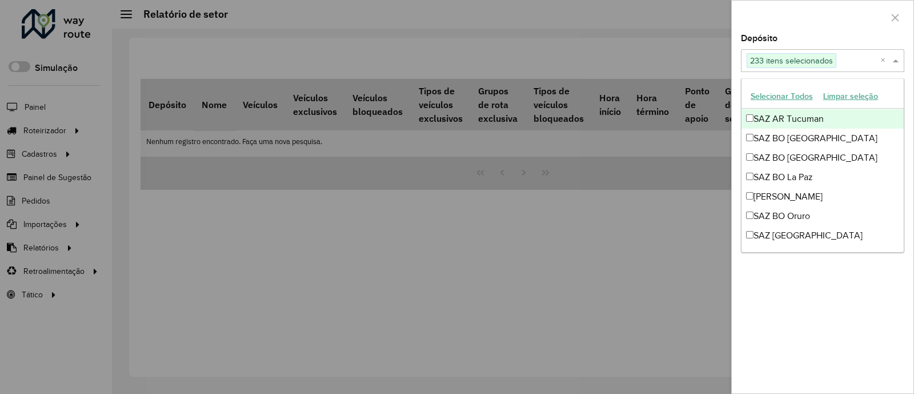
click at [844, 124] on div "SAZ AR Tucuman" at bounding box center [822, 118] width 162 height 19
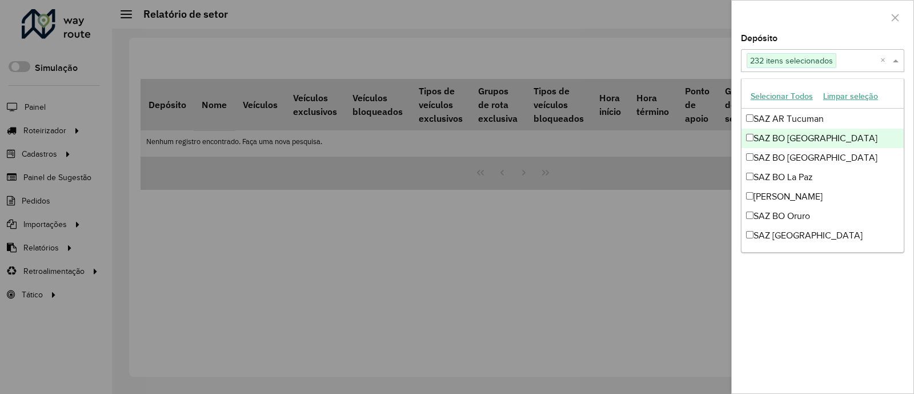
click at [845, 131] on div "SAZ BO [GEOGRAPHIC_DATA]" at bounding box center [822, 138] width 162 height 19
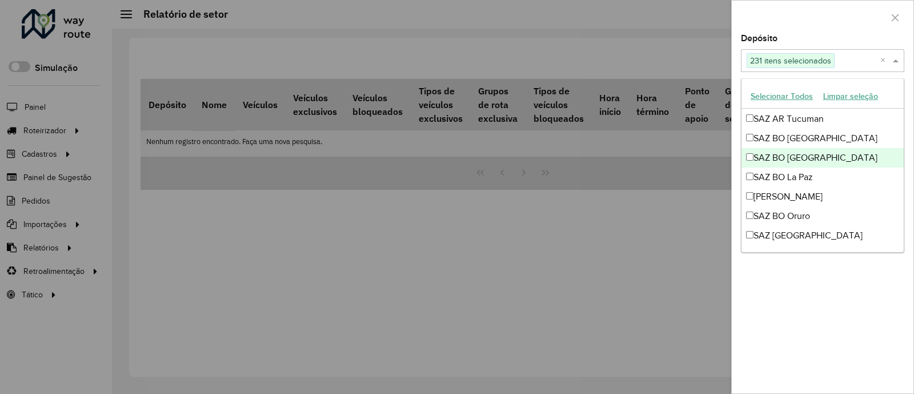
click at [849, 149] on div "SAZ BO [GEOGRAPHIC_DATA]" at bounding box center [822, 157] width 162 height 19
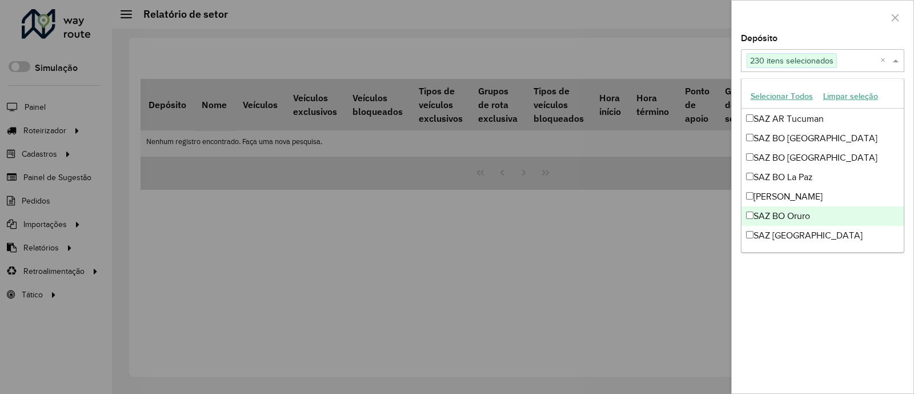
scroll to position [4676, 0]
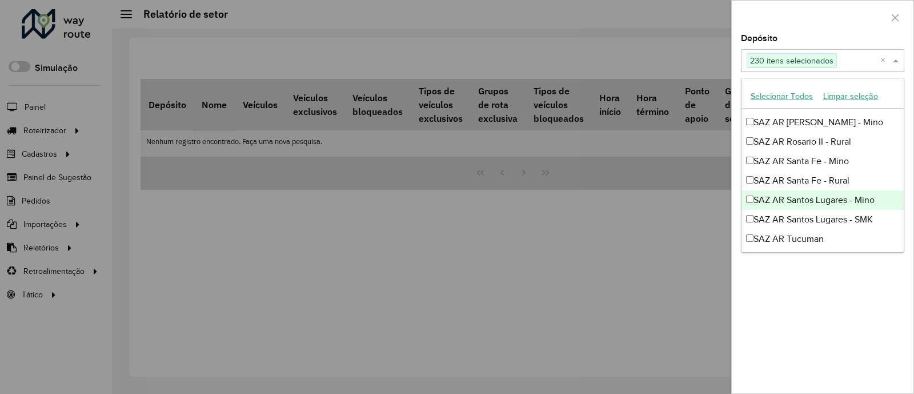
click at [861, 203] on div "SAZ AR Santos Lugares - Mino" at bounding box center [822, 199] width 162 height 19
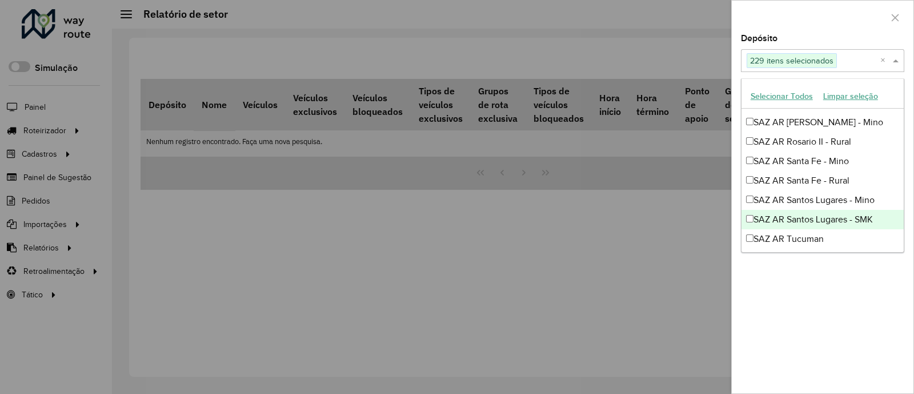
click at [862, 210] on div "SAZ AR Santos Lugares - SMK" at bounding box center [822, 219] width 162 height 19
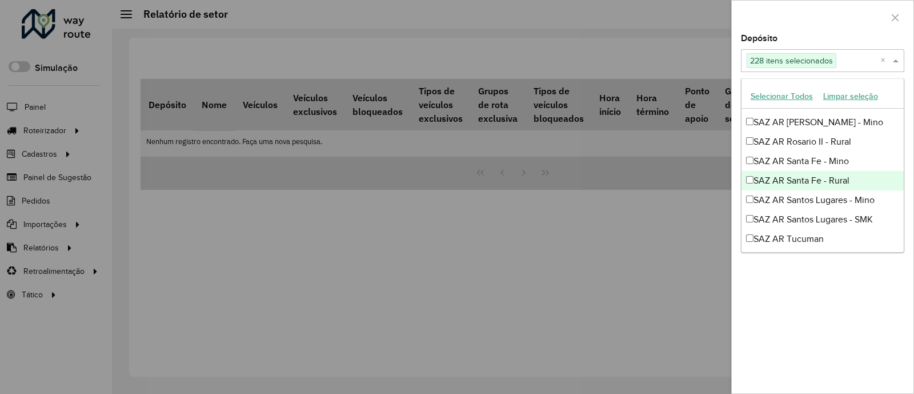
click at [835, 184] on div "SAZ AR Santa Fe - Rural" at bounding box center [822, 180] width 162 height 19
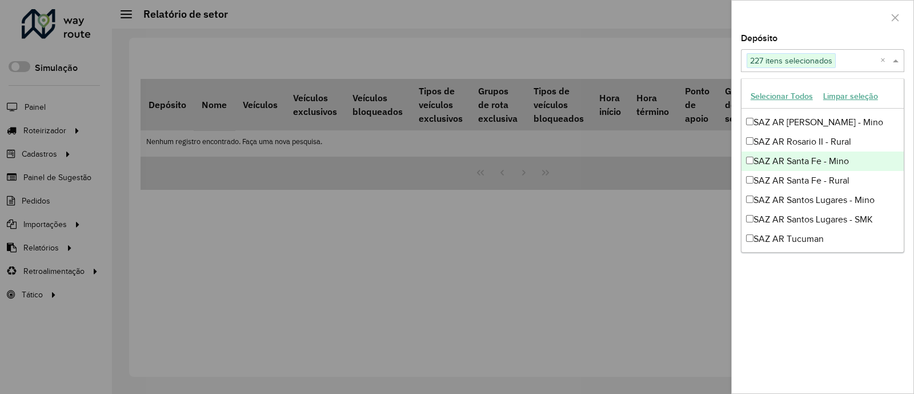
click at [834, 164] on div "SAZ AR Santa Fe - Mino" at bounding box center [822, 160] width 162 height 19
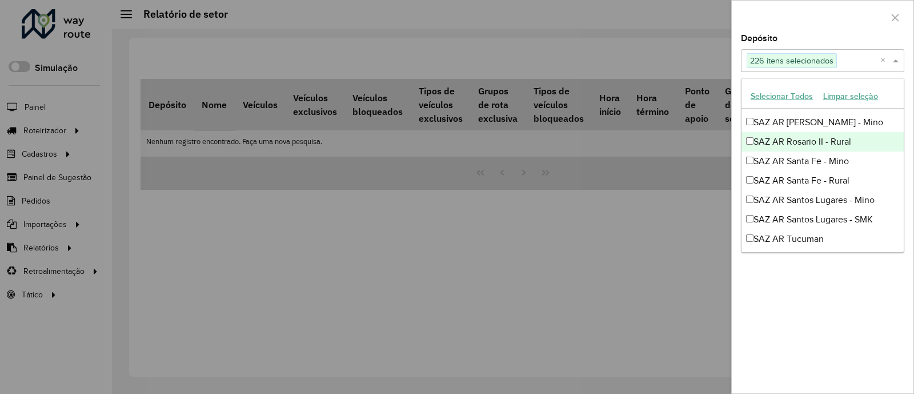
drag, startPoint x: 825, startPoint y: 146, endPoint x: 845, endPoint y: 131, distance: 25.2
click at [845, 132] on div "SAZ AR Rosario II - Rural" at bounding box center [822, 141] width 162 height 19
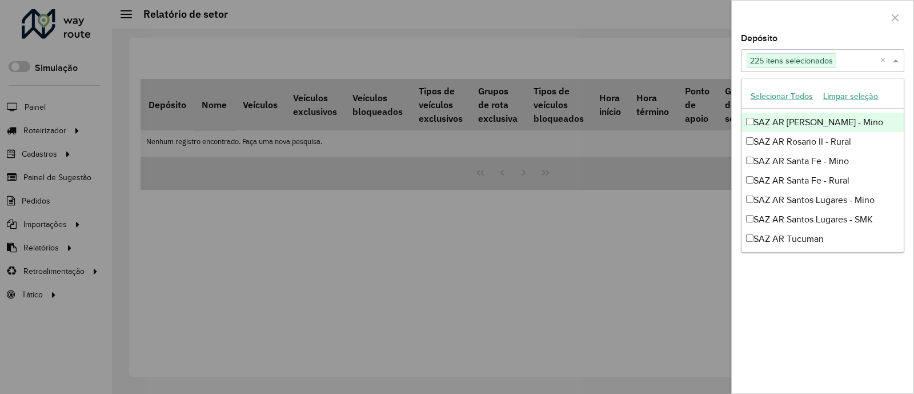
click at [860, 118] on div "SAZ AR [PERSON_NAME] - Mino" at bounding box center [822, 122] width 162 height 19
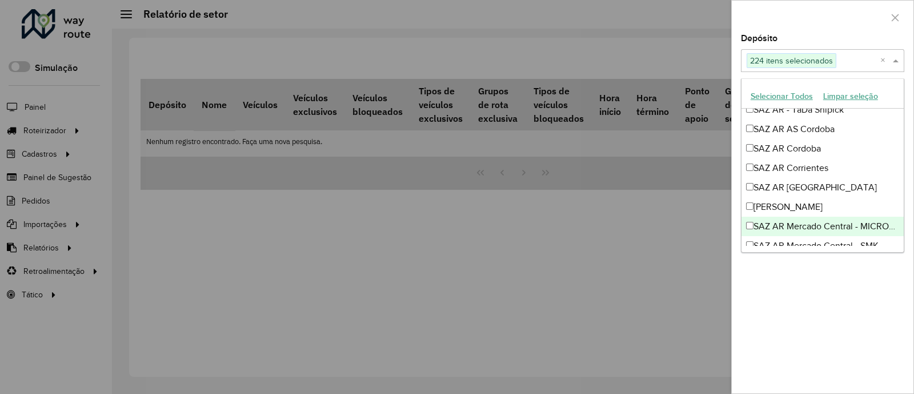
scroll to position [4556, 0]
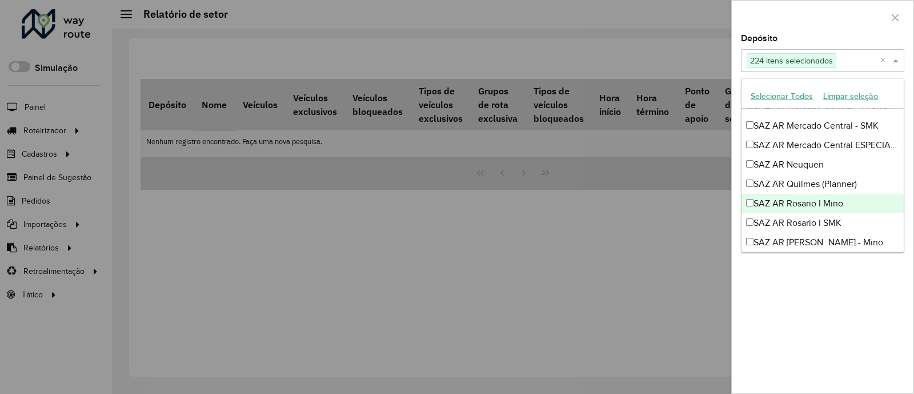
click at [833, 210] on div "SAZ AR Rosario I Mino" at bounding box center [822, 203] width 162 height 19
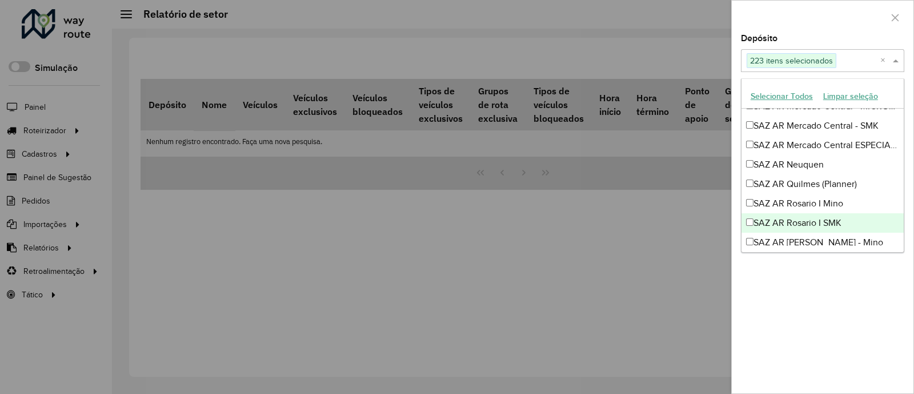
click at [834, 214] on div "SAZ AR Rosario I SMK" at bounding box center [822, 222] width 162 height 19
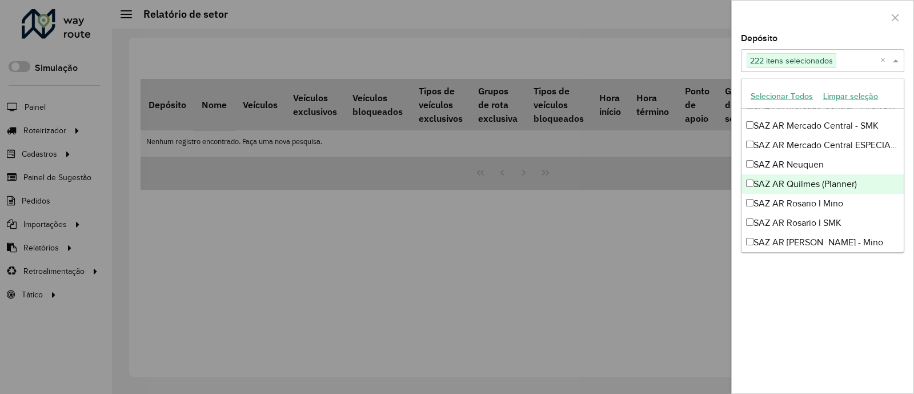
click at [842, 189] on div "SAZ AR Quilmes (Planner)" at bounding box center [822, 183] width 162 height 19
click at [854, 177] on div "SAZ AR Quilmes (Planner)" at bounding box center [822, 183] width 162 height 19
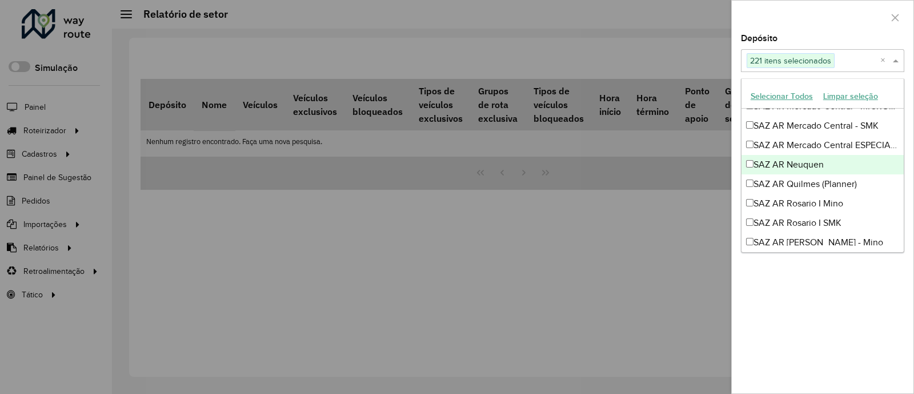
drag, startPoint x: 845, startPoint y: 168, endPoint x: 875, endPoint y: 145, distance: 37.8
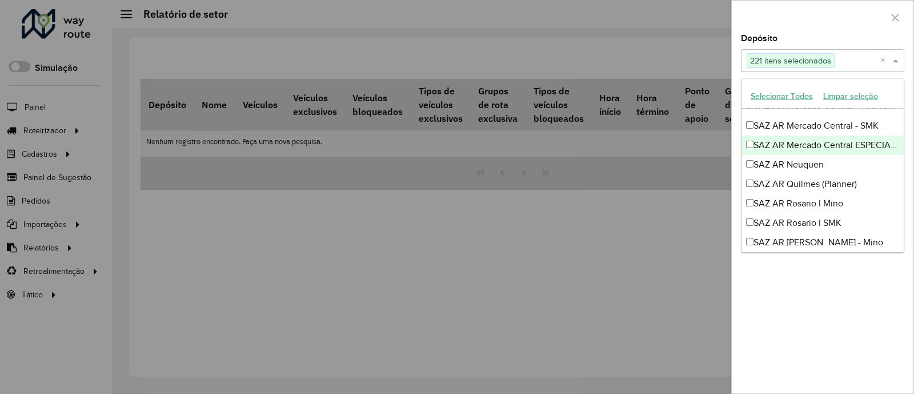
click at [875, 145] on div "SAZ AR Mercado Central ESPECIALES" at bounding box center [822, 144] width 162 height 19
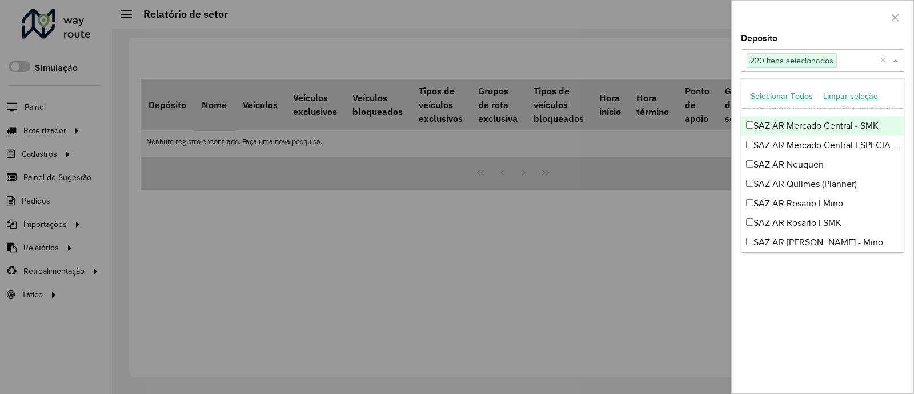
click at [865, 123] on div "SAZ AR Mercado Central - SMK" at bounding box center [822, 125] width 162 height 19
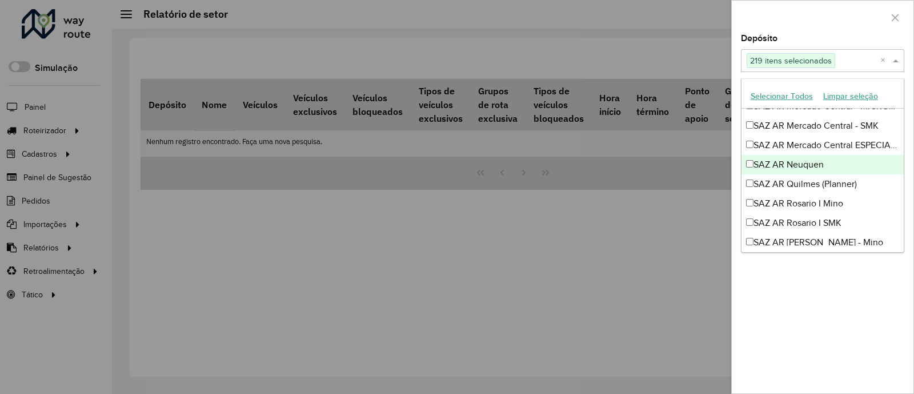
click at [860, 170] on div "SAZ AR Neuquen" at bounding box center [822, 164] width 162 height 19
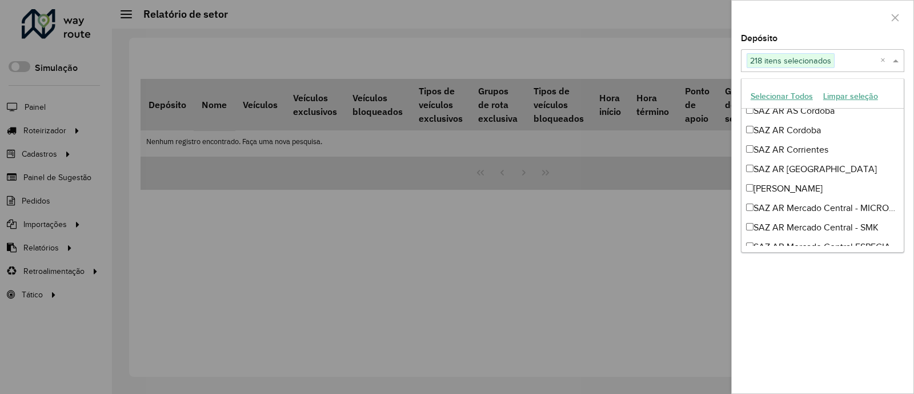
scroll to position [4436, 0]
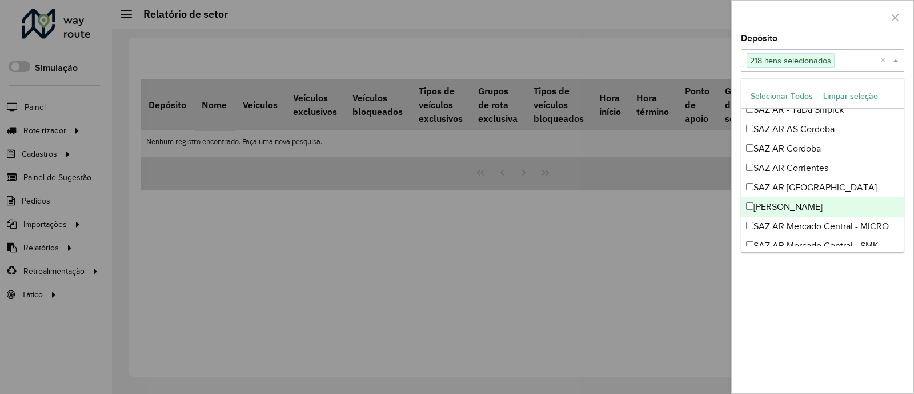
click at [825, 205] on div "[PERSON_NAME]" at bounding box center [822, 206] width 162 height 19
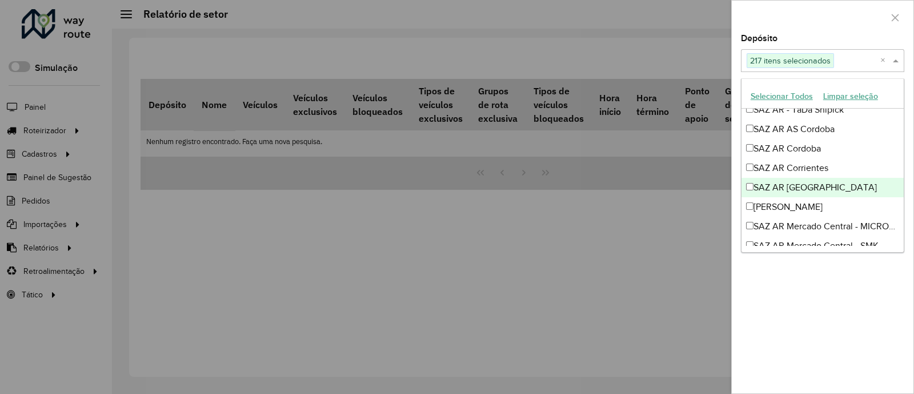
click at [817, 182] on div "SAZ AR [GEOGRAPHIC_DATA]" at bounding box center [822, 187] width 162 height 19
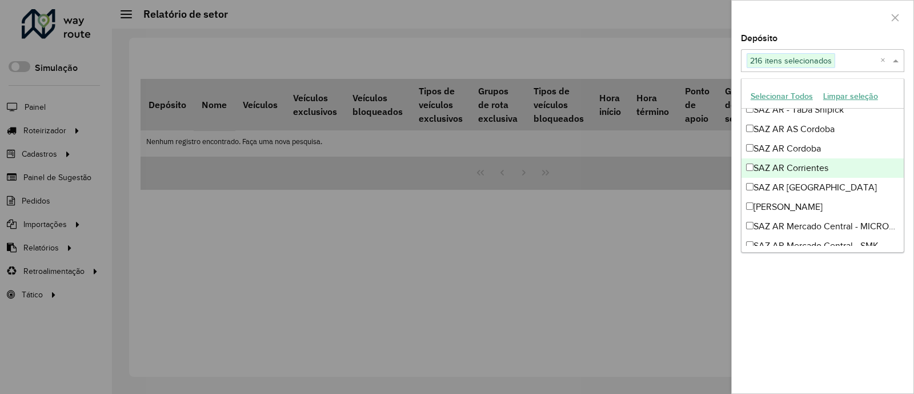
click at [813, 164] on div "SAZ AR Corrientes" at bounding box center [822, 167] width 162 height 19
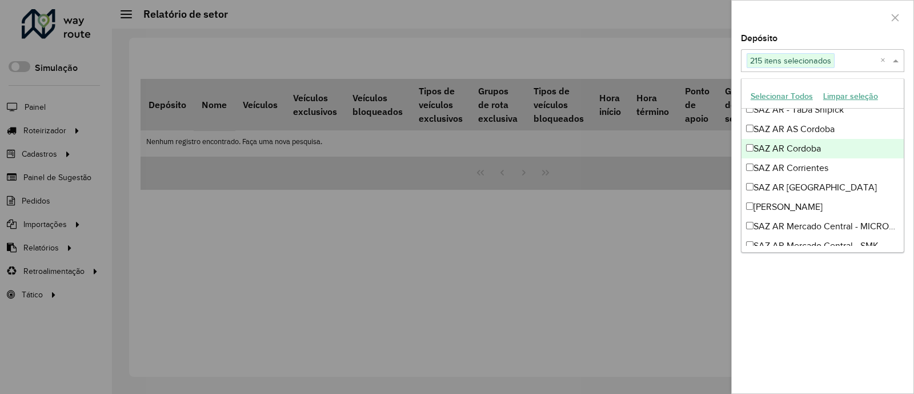
click at [814, 146] on div "SAZ AR Cordoba" at bounding box center [822, 148] width 162 height 19
click at [825, 139] on div "SAZ AR Cordoba" at bounding box center [822, 148] width 162 height 19
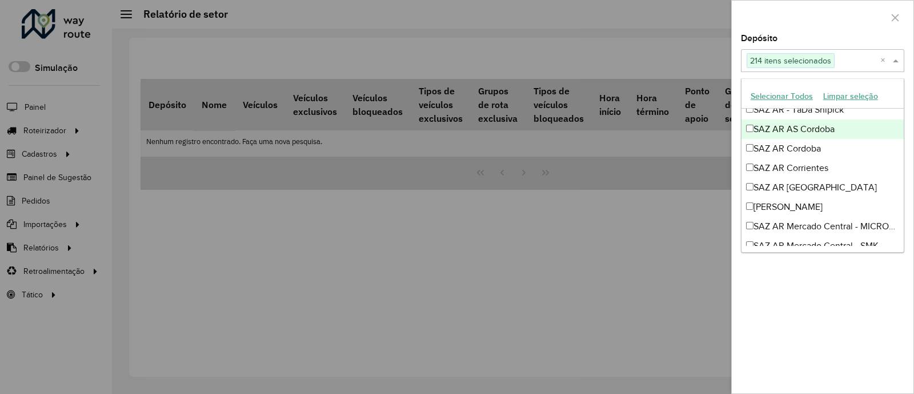
click at [833, 129] on div "SAZ AR AS Cordoba" at bounding box center [822, 128] width 162 height 19
click at [853, 110] on div "SAZ AR - TaDa Shipick" at bounding box center [822, 109] width 162 height 19
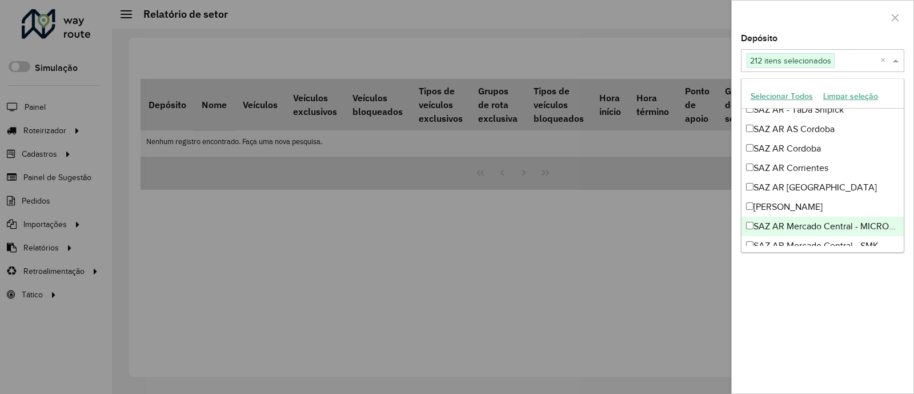
click at [856, 222] on div "SAZ AR Mercado Central - MICROCENTRO" at bounding box center [822, 225] width 162 height 19
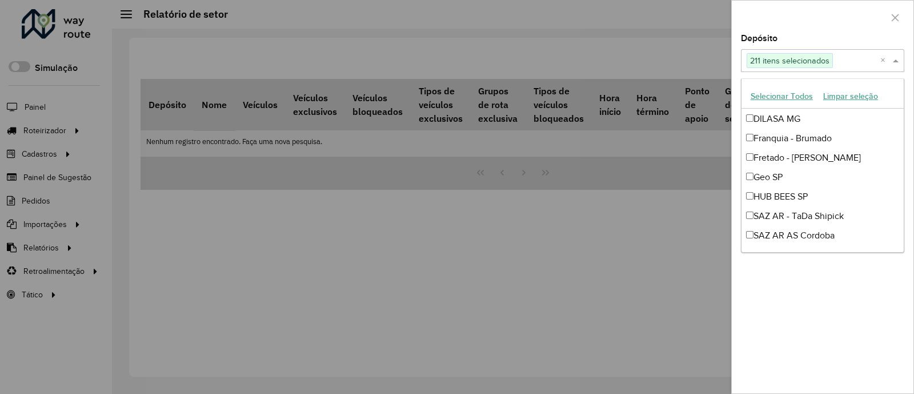
scroll to position [4316, 0]
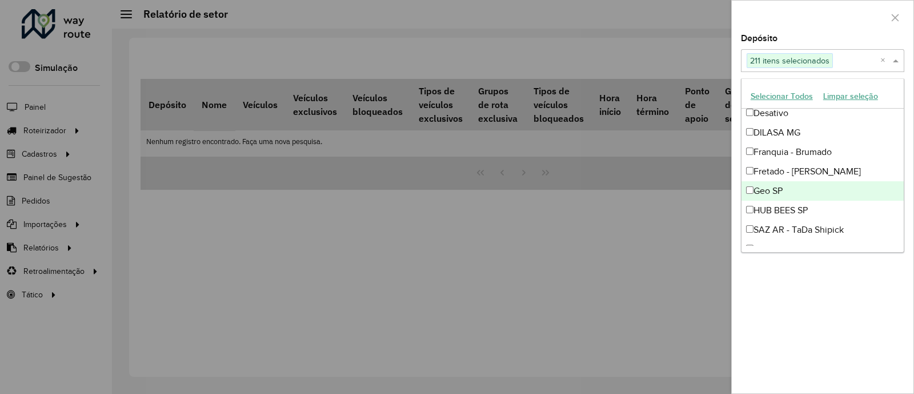
click at [853, 188] on div "Geo SP" at bounding box center [822, 190] width 162 height 19
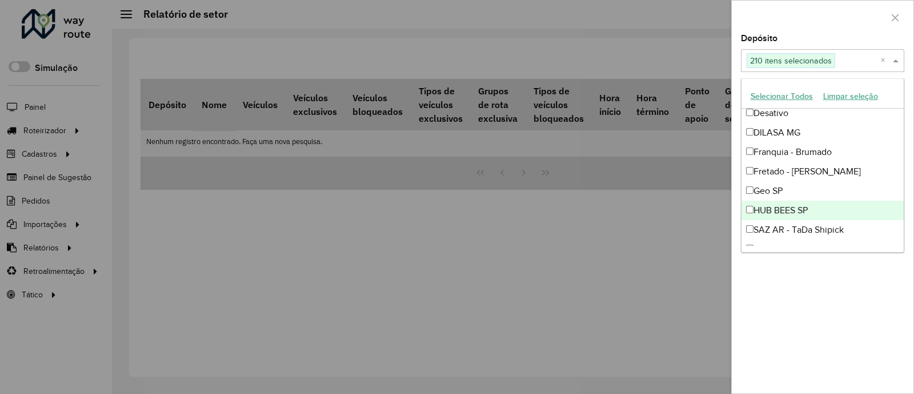
click at [860, 207] on div "HUB BEES SP" at bounding box center [822, 209] width 162 height 19
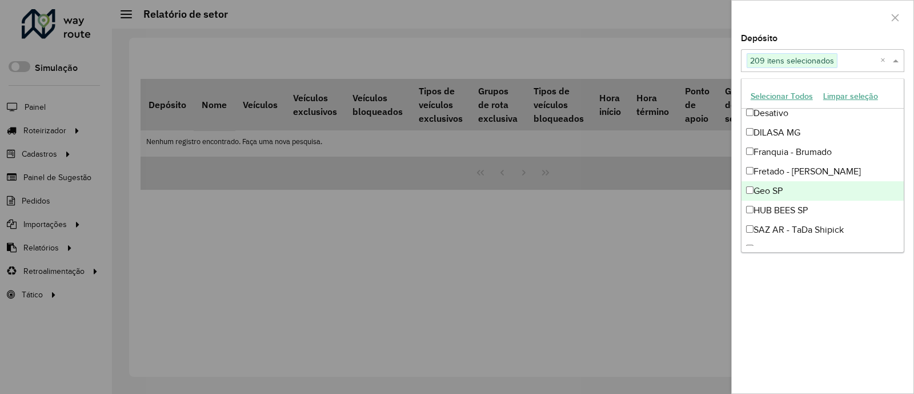
click at [842, 198] on div "Geo SP" at bounding box center [822, 190] width 162 height 19
click at [845, 194] on div "Geo SP" at bounding box center [822, 190] width 162 height 19
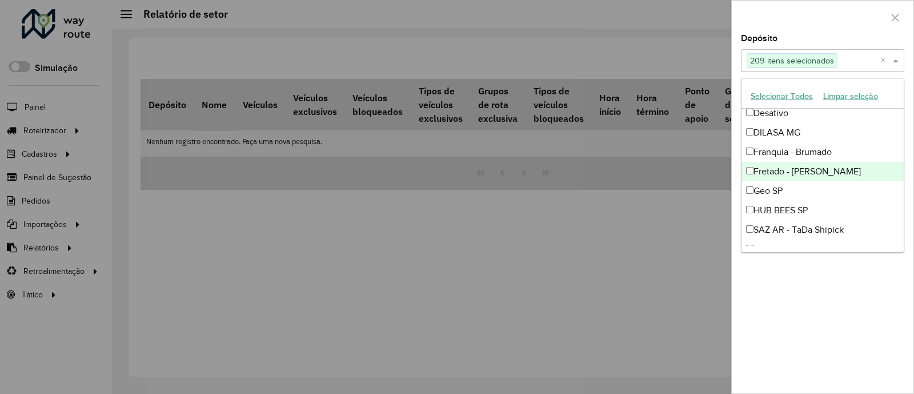
click at [842, 172] on div "Fretado - [PERSON_NAME]" at bounding box center [822, 171] width 162 height 19
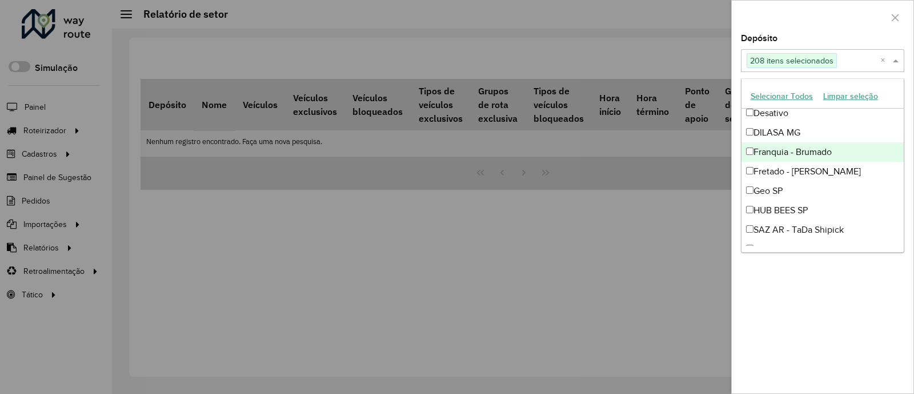
click at [857, 144] on div "Franquia - Brumado" at bounding box center [822, 151] width 162 height 19
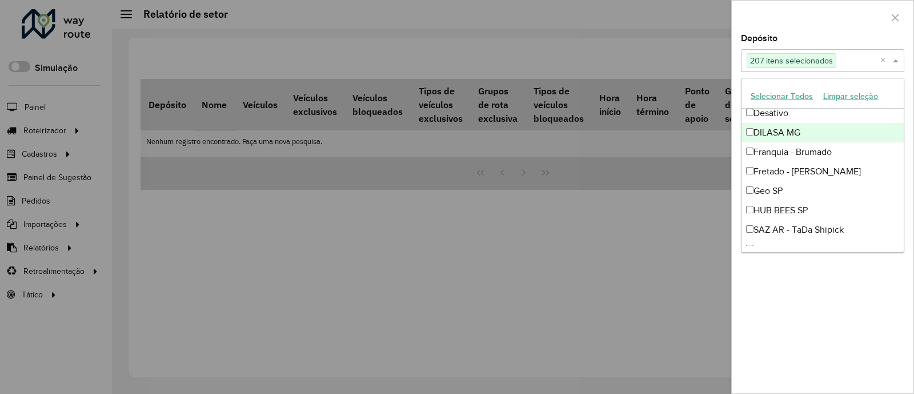
click at [873, 131] on div "DILASA MG" at bounding box center [822, 132] width 162 height 19
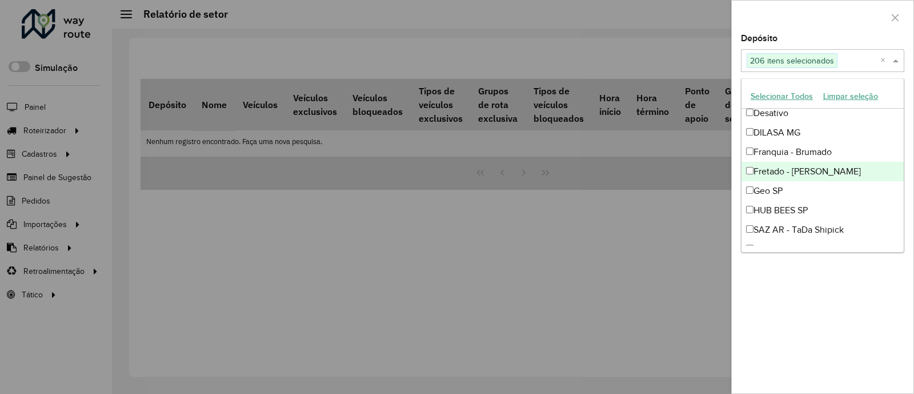
scroll to position [4196, 0]
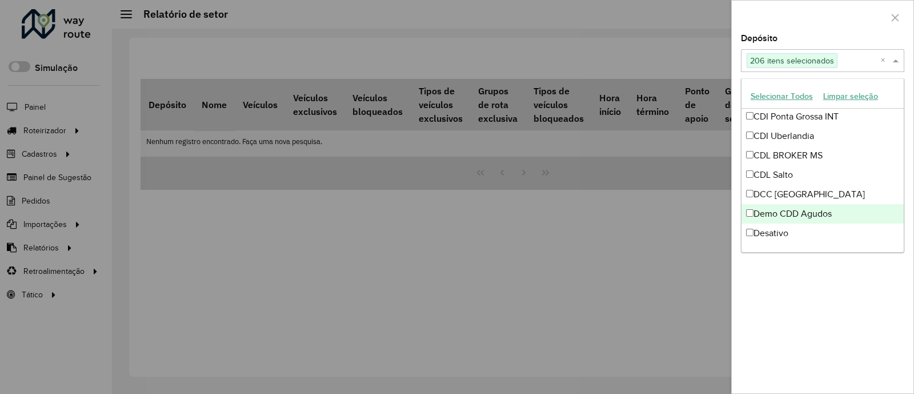
click at [811, 206] on div "Demo CDD Agudos" at bounding box center [822, 213] width 162 height 19
drag, startPoint x: 833, startPoint y: 195, endPoint x: 830, endPoint y: 231, distance: 36.1
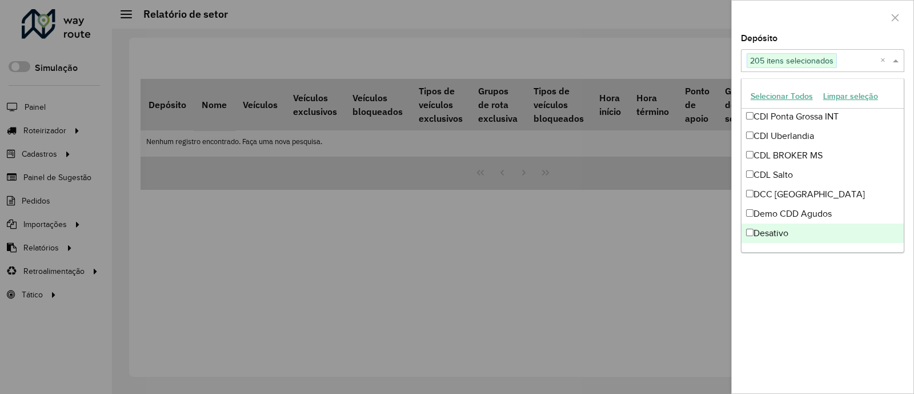
click at [830, 231] on div "Desativo" at bounding box center [822, 232] width 162 height 19
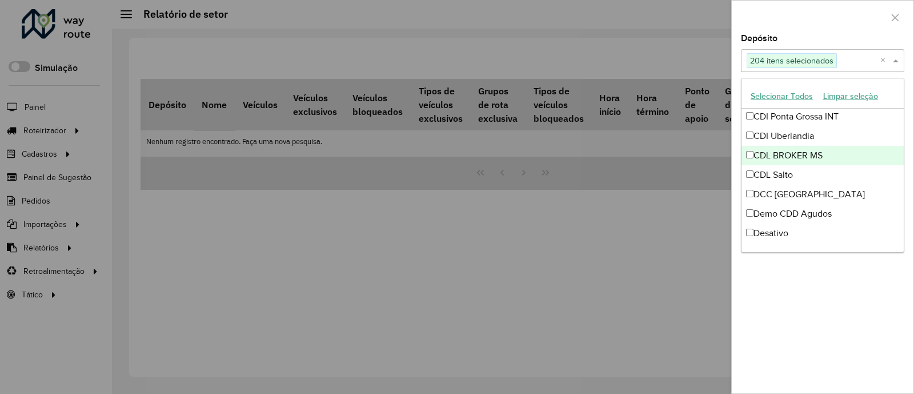
click at [852, 153] on div "CDL BROKER MS" at bounding box center [822, 155] width 162 height 19
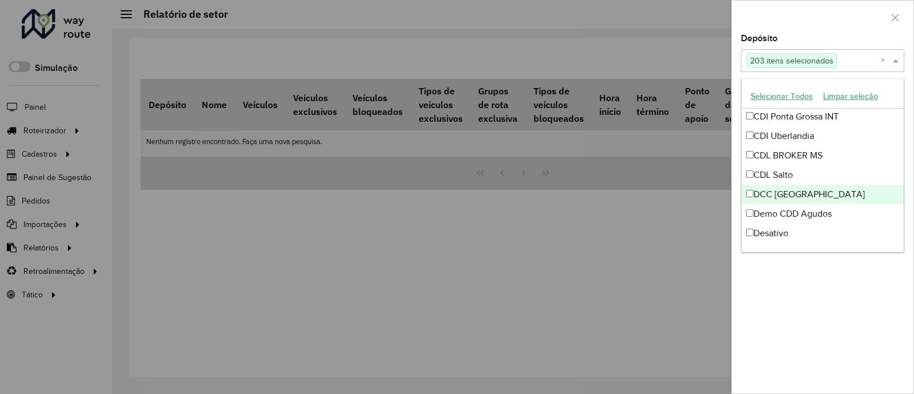
click at [898, 196] on div "DCC [GEOGRAPHIC_DATA]" at bounding box center [822, 193] width 162 height 19
click at [904, 195] on ng-dropdown-panel "Selecionar Todos Limpar seleção AS AS - AGUDOS AS - ALFENAS AS - Aracaju AS - A…" at bounding box center [822, 165] width 163 height 174
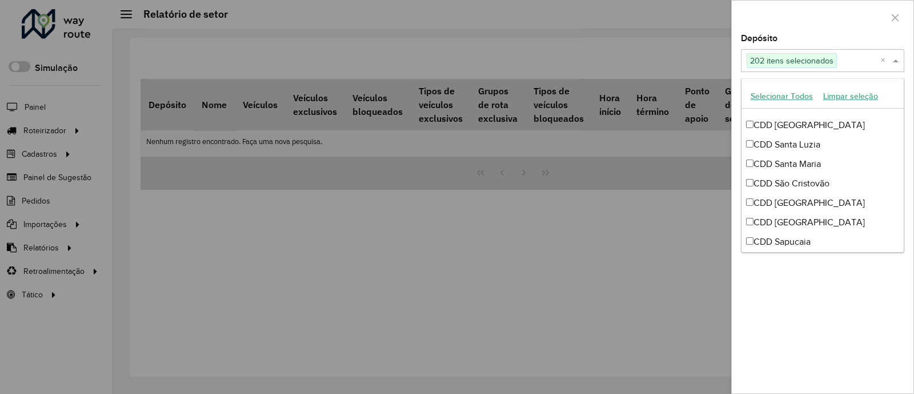
scroll to position [3476, 0]
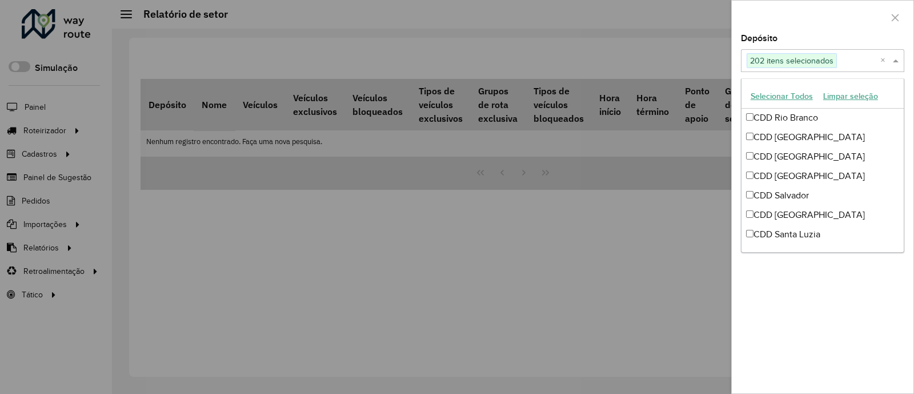
click at [905, 171] on div "Depósito Selecione um ou mais itens 202 itens selecionados × Grupo de Depósito …" at bounding box center [823, 213] width 182 height 359
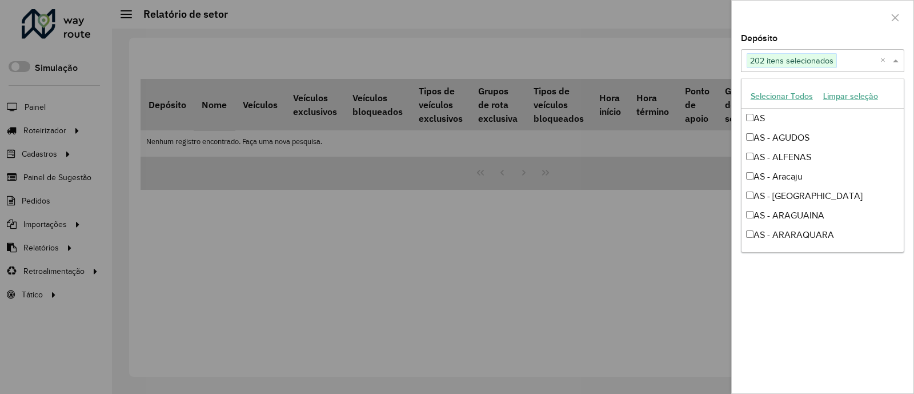
scroll to position [4251, 0]
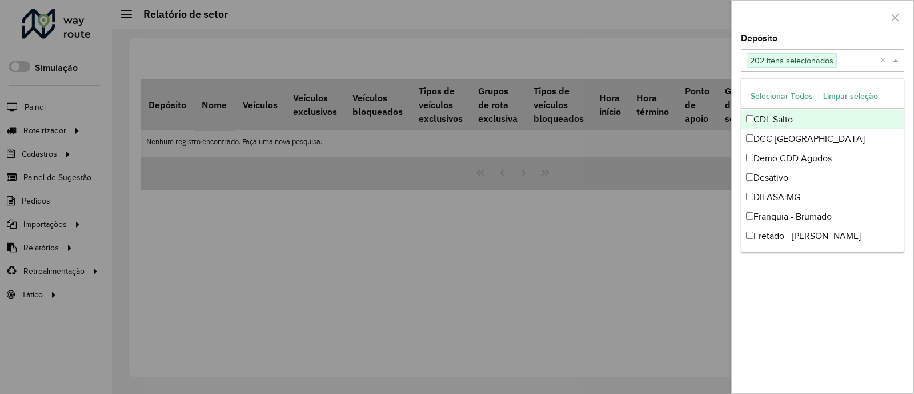
click at [900, 65] on span at bounding box center [897, 61] width 14 height 14
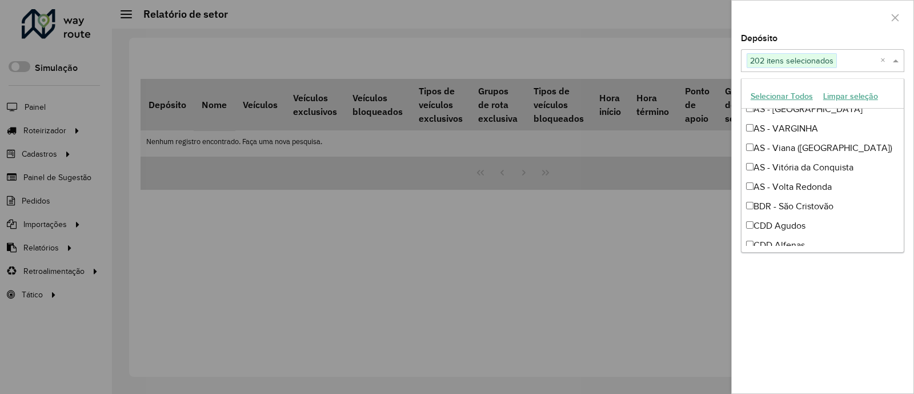
scroll to position [1719, 0]
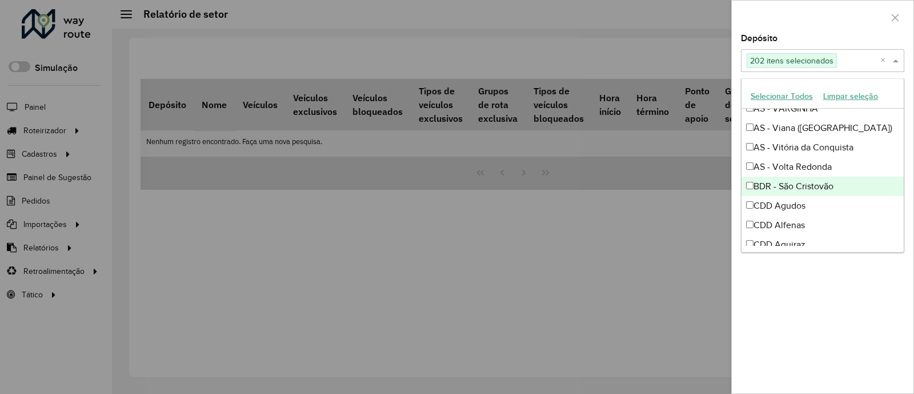
click at [817, 187] on div "BDR - São Cristovão" at bounding box center [822, 185] width 162 height 19
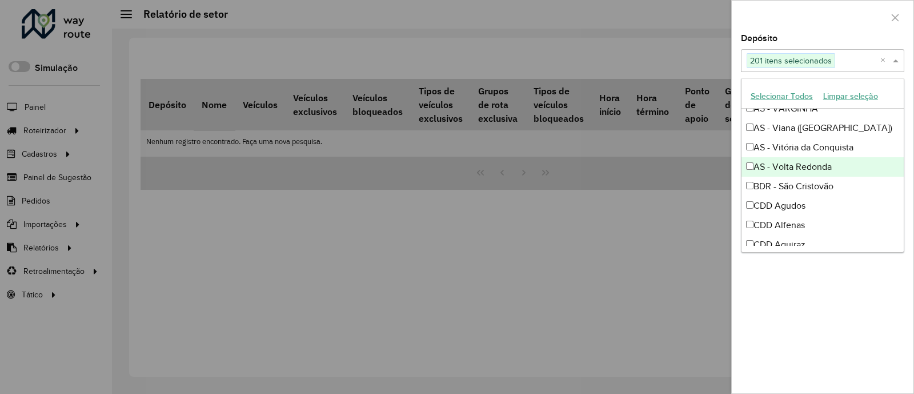
click at [841, 170] on div "AS - Volta Redonda" at bounding box center [822, 166] width 162 height 19
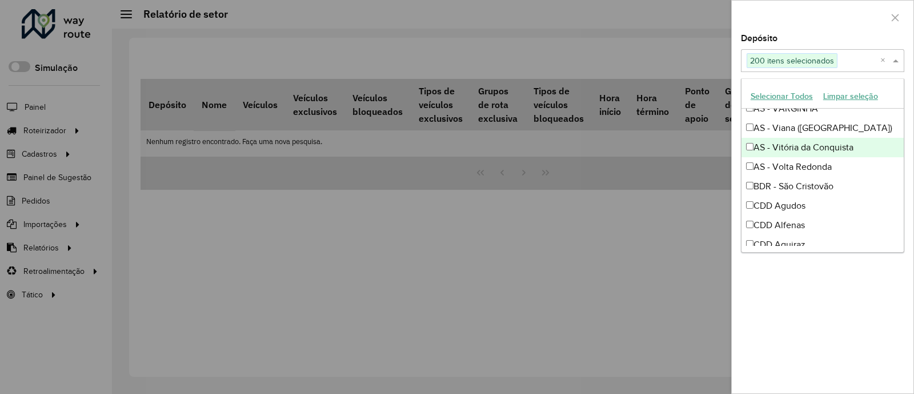
click at [868, 154] on div "AS - Vitória da Conquista" at bounding box center [822, 147] width 162 height 19
click at [854, 141] on div "AS - Vitória da Conquista" at bounding box center [822, 147] width 162 height 19
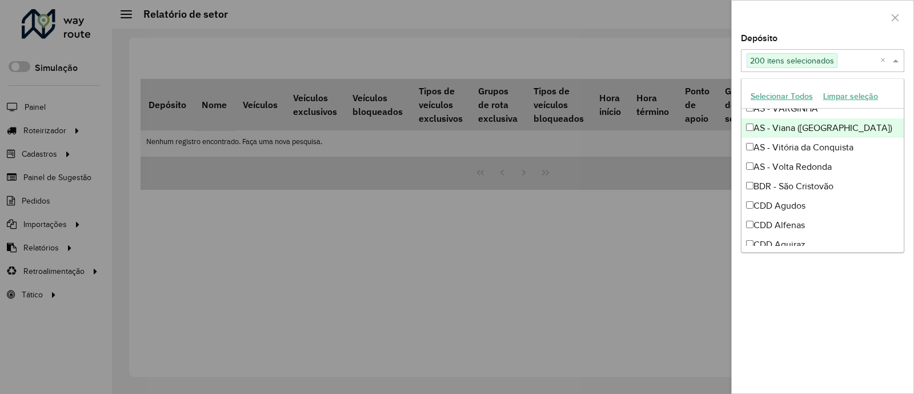
click at [868, 127] on div "AS - Viana ([GEOGRAPHIC_DATA])" at bounding box center [822, 127] width 162 height 19
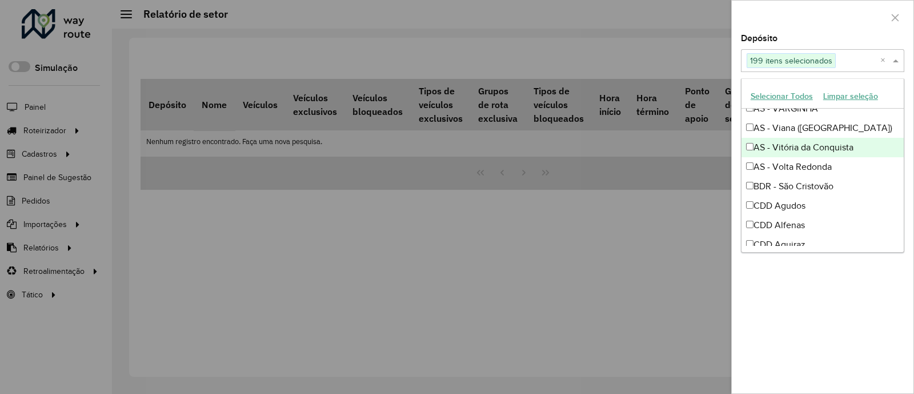
click at [875, 142] on div "AS - Vitória da Conquista" at bounding box center [822, 147] width 162 height 19
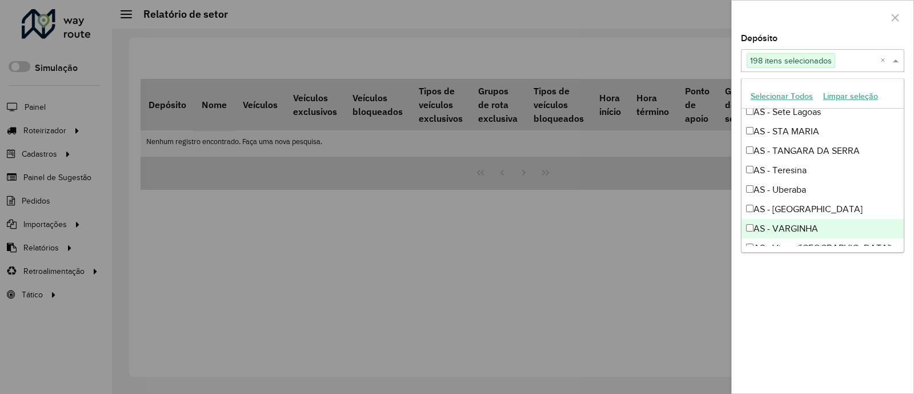
click at [806, 228] on div "AS - VARGINHA" at bounding box center [822, 228] width 162 height 19
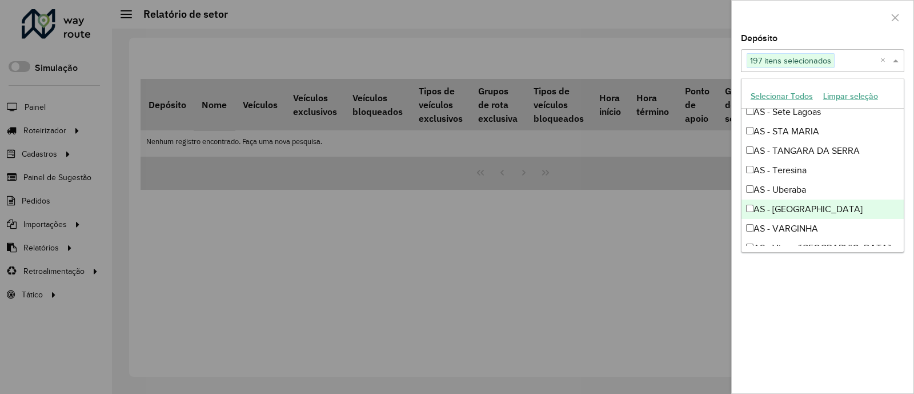
click at [833, 206] on div "AS - [GEOGRAPHIC_DATA]" at bounding box center [822, 208] width 162 height 19
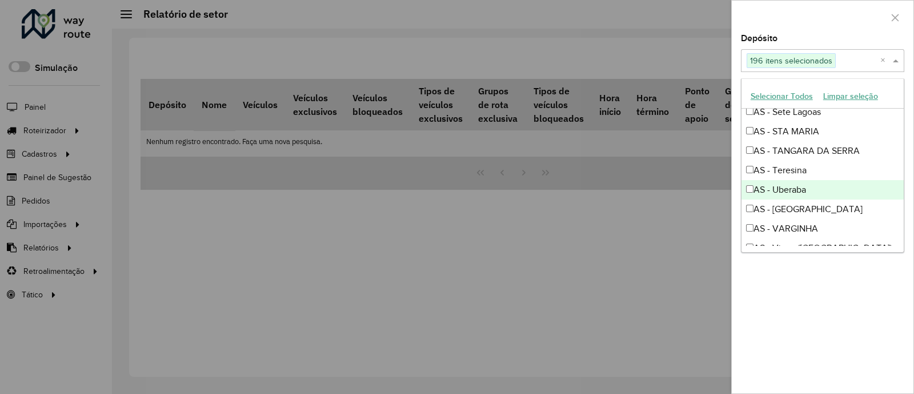
click at [825, 195] on div "AS - Uberaba" at bounding box center [822, 189] width 162 height 19
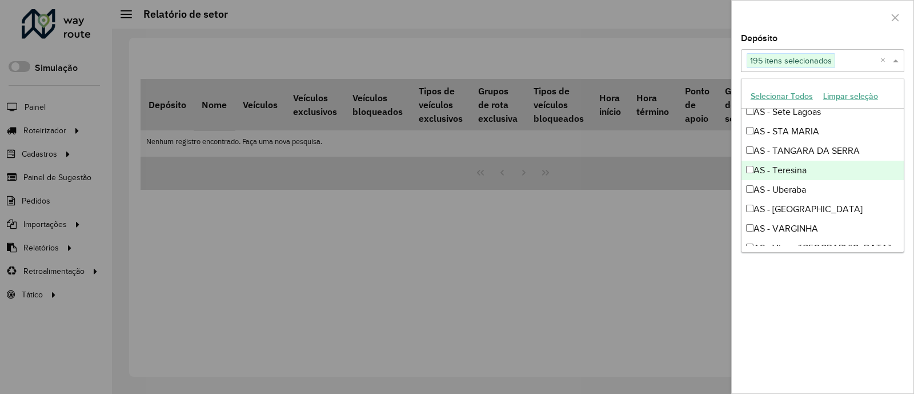
click at [842, 162] on div "AS - Teresina" at bounding box center [822, 169] width 162 height 19
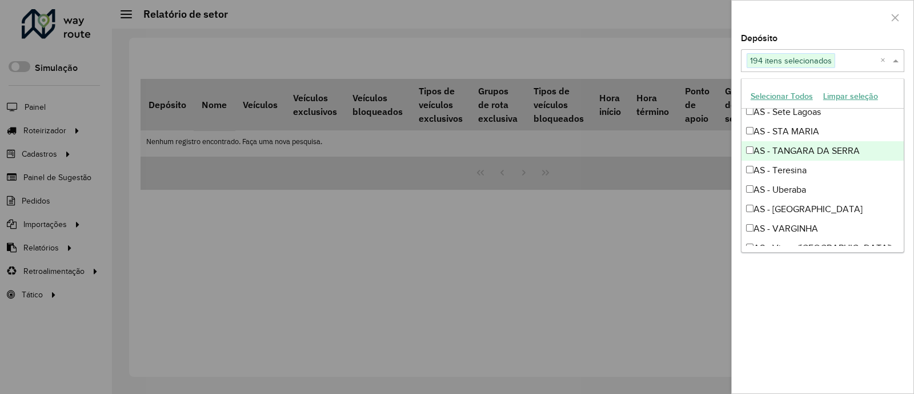
click at [854, 149] on div "AS - TANGARA DA SERRA" at bounding box center [822, 150] width 162 height 19
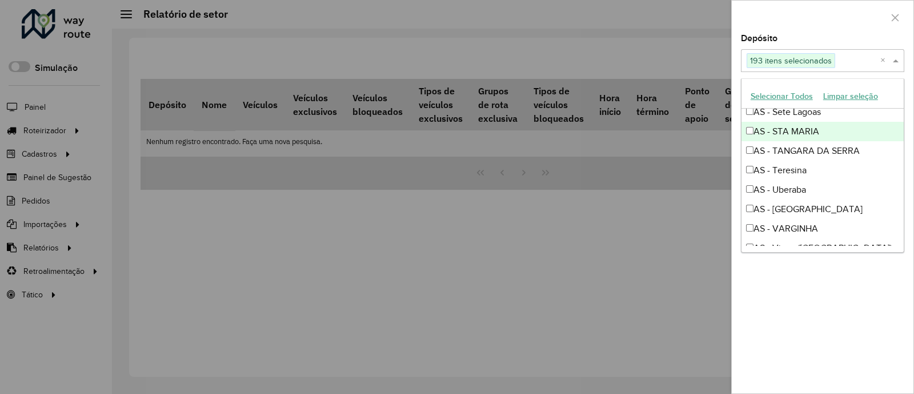
click at [865, 133] on div "AS - STA MARIA" at bounding box center [822, 131] width 162 height 19
click at [880, 122] on div "AS - STA MARIA" at bounding box center [822, 131] width 162 height 19
click at [871, 118] on div "AS - Sete Lagoas" at bounding box center [822, 111] width 162 height 19
click at [904, 133] on div "Depósito Selecione um ou mais itens 191 itens selecionados × Grupo de Depósito …" at bounding box center [823, 213] width 182 height 359
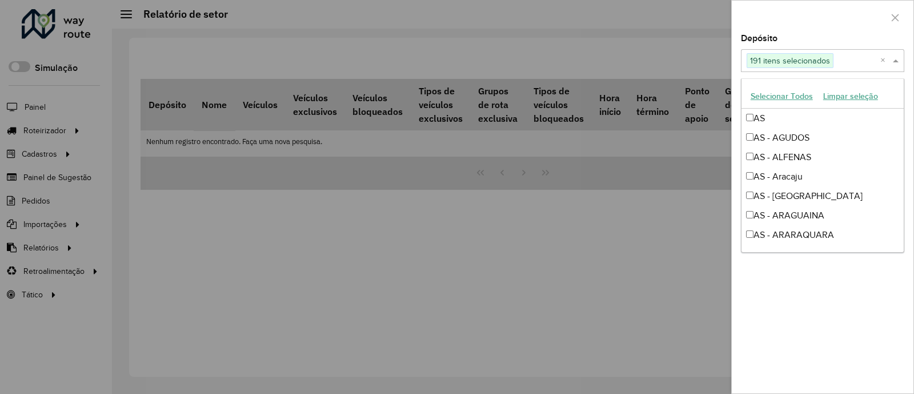
click at [901, 63] on span at bounding box center [897, 61] width 14 height 14
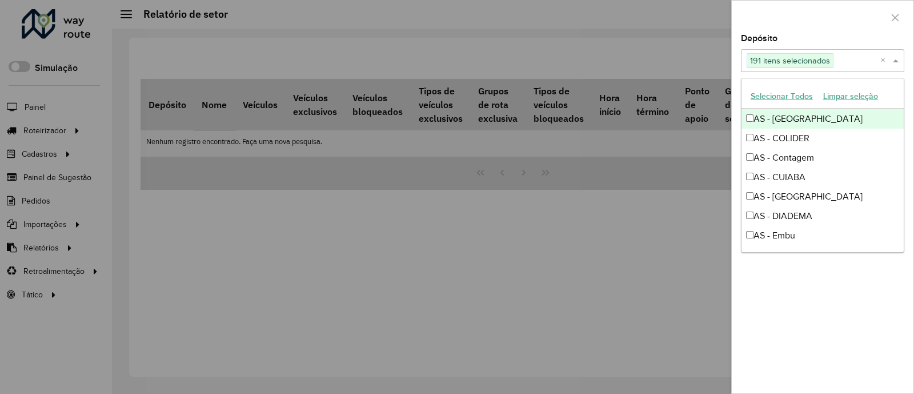
click at [857, 123] on div "AS - [GEOGRAPHIC_DATA]" at bounding box center [822, 118] width 162 height 19
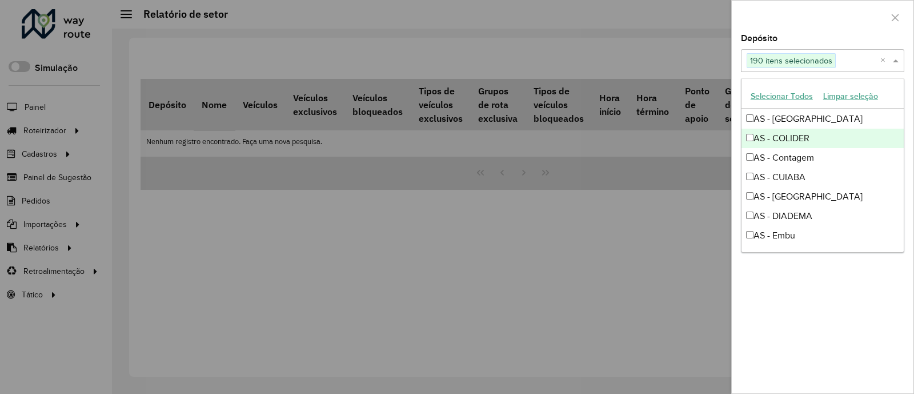
click at [860, 132] on div "AS - COLIDER" at bounding box center [822, 138] width 162 height 19
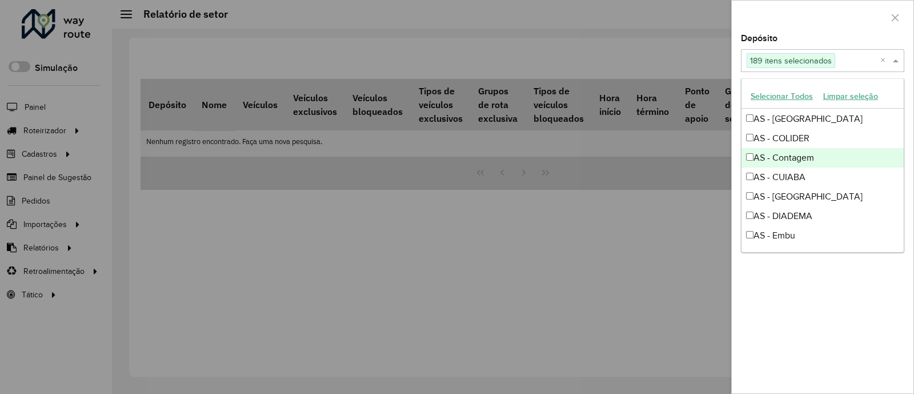
drag, startPoint x: 864, startPoint y: 156, endPoint x: 869, endPoint y: 175, distance: 19.5
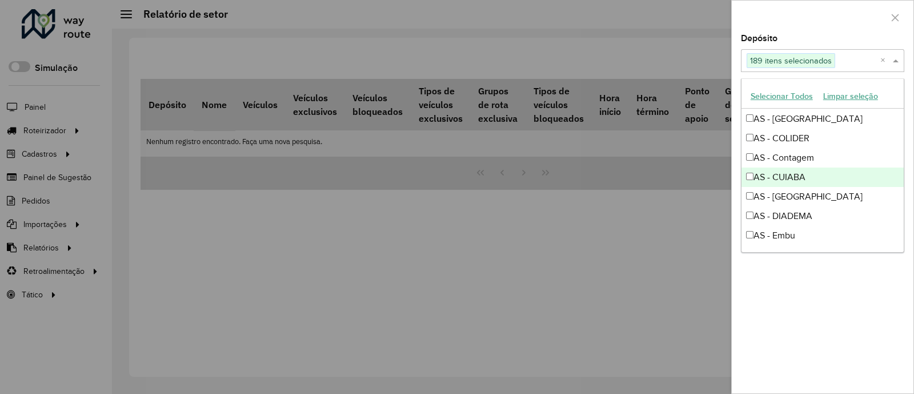
drag, startPoint x: 869, startPoint y: 175, endPoint x: 874, endPoint y: 195, distance: 20.6
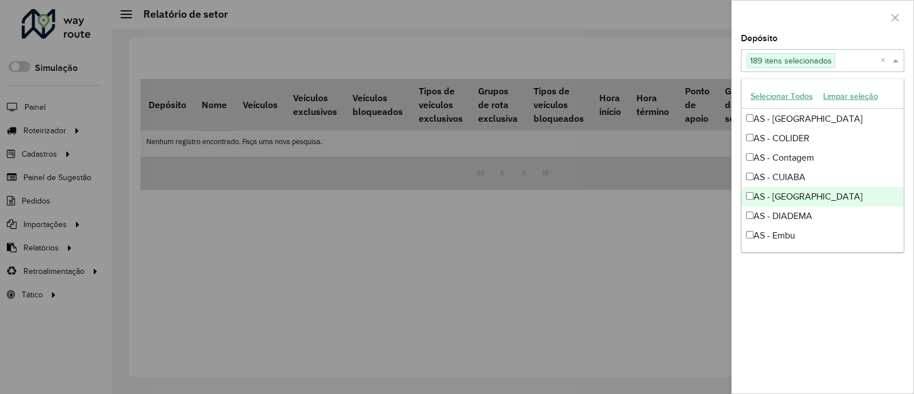
click at [874, 195] on div "AS - [GEOGRAPHIC_DATA]" at bounding box center [822, 196] width 162 height 19
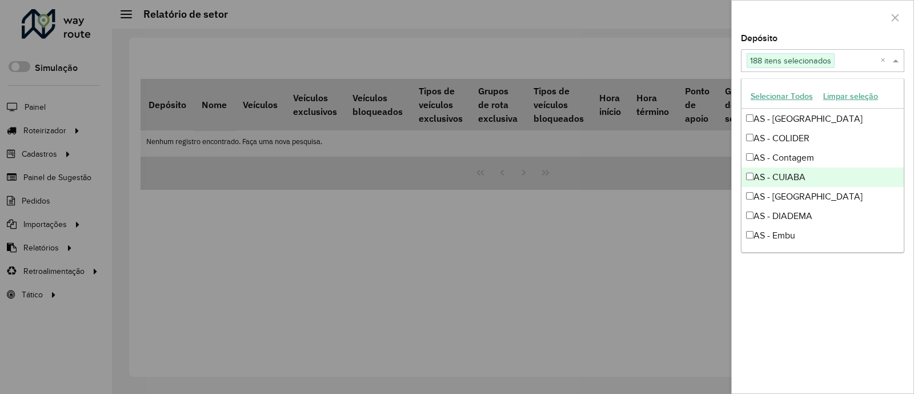
click at [854, 171] on div "AS - CUIABA" at bounding box center [822, 176] width 162 height 19
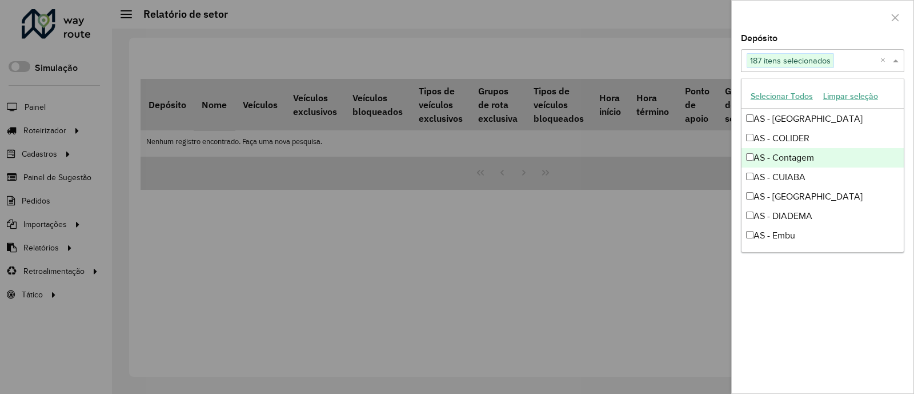
click at [840, 155] on div "AS - Contagem" at bounding box center [822, 157] width 162 height 19
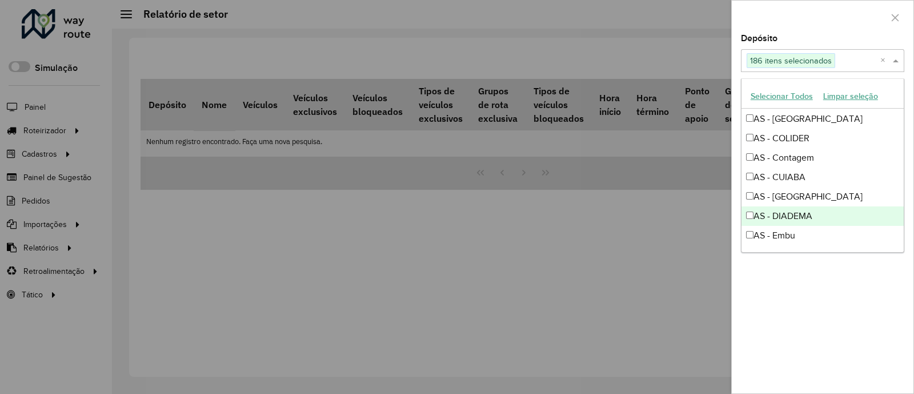
click at [850, 206] on div "AS - DIADEMA" at bounding box center [822, 215] width 162 height 19
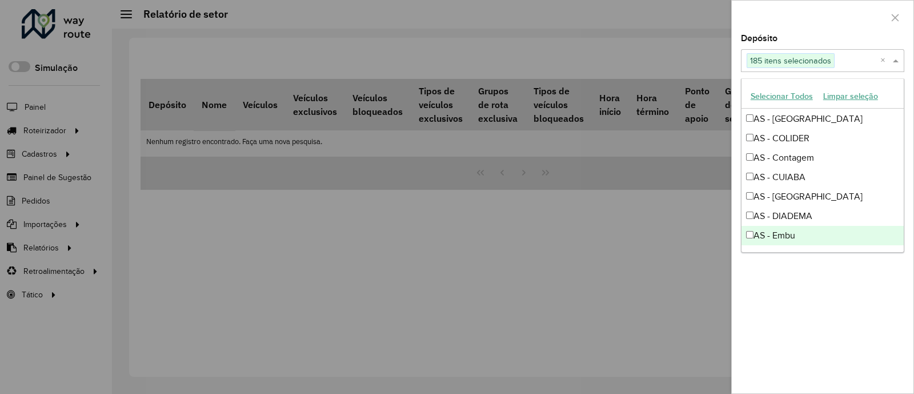
click at [852, 235] on div "AS - Embu" at bounding box center [822, 235] width 162 height 19
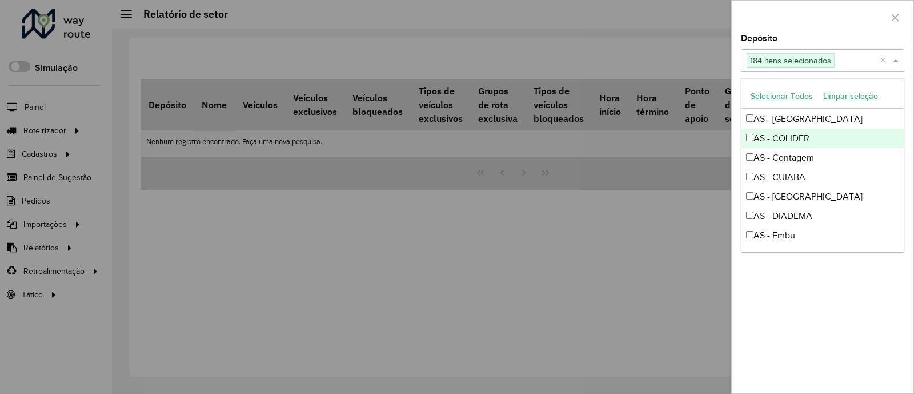
click at [903, 130] on div "AS AS - AGUDOS AS - ALFENAS AS - Aracaju AS - Araçatuba AS - ARAGUAINA AS - ARA…" at bounding box center [822, 177] width 162 height 137
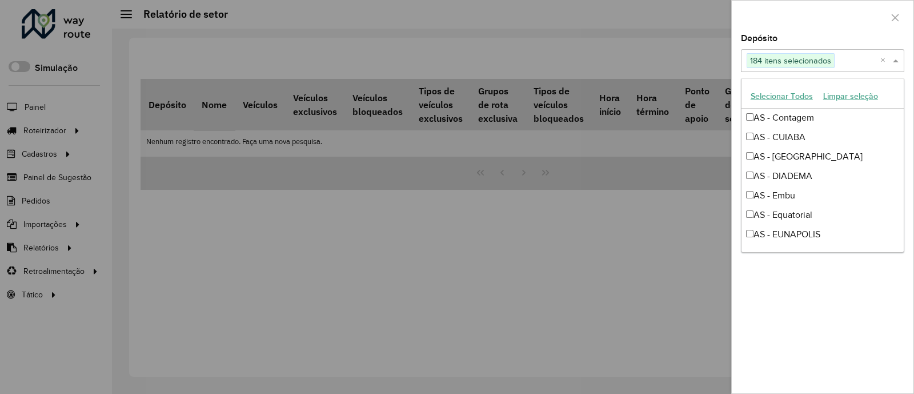
scroll to position [545, 0]
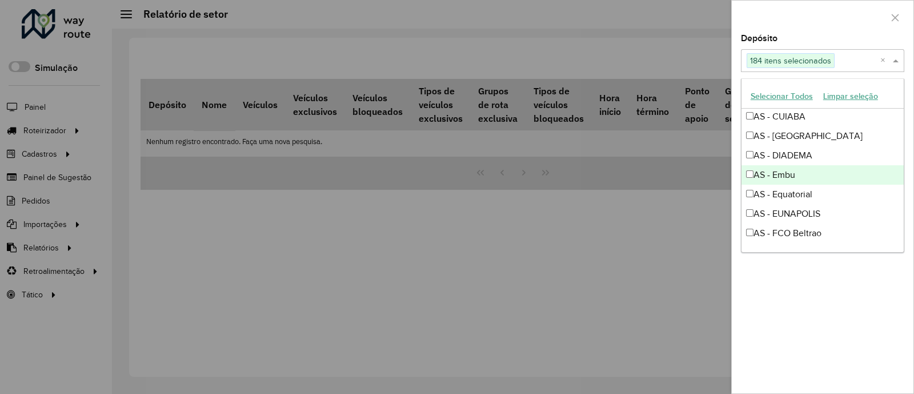
click at [860, 175] on div "AS - Embu" at bounding box center [822, 174] width 162 height 19
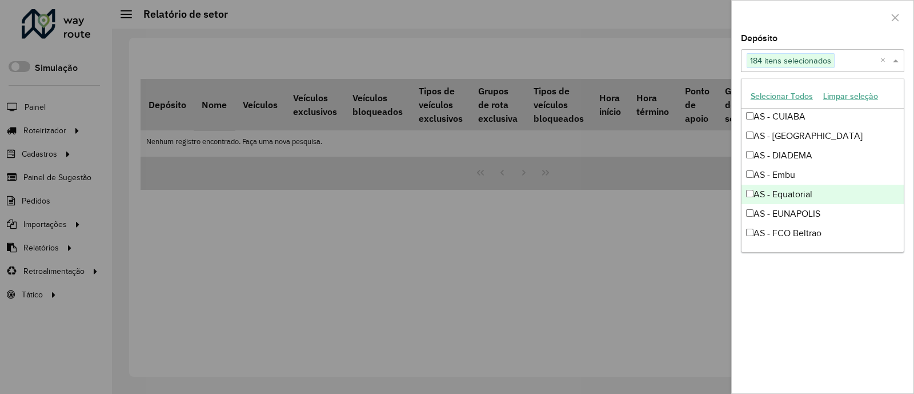
click at [868, 187] on div "AS - Equatorial" at bounding box center [822, 193] width 162 height 19
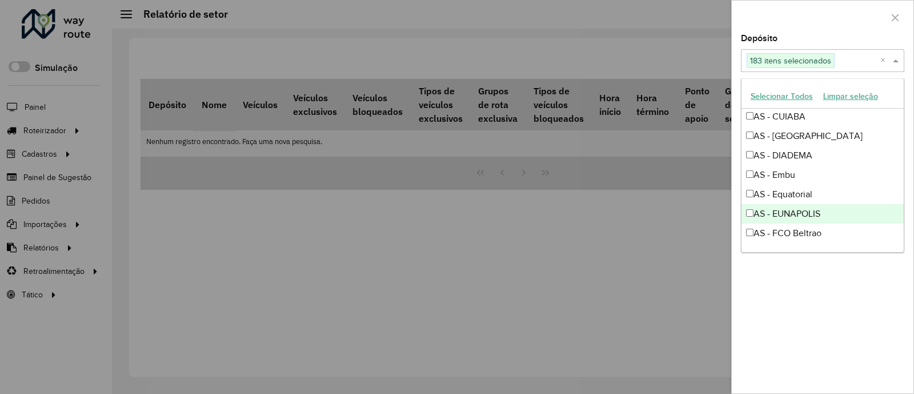
drag, startPoint x: 871, startPoint y: 206, endPoint x: 878, endPoint y: 226, distance: 21.3
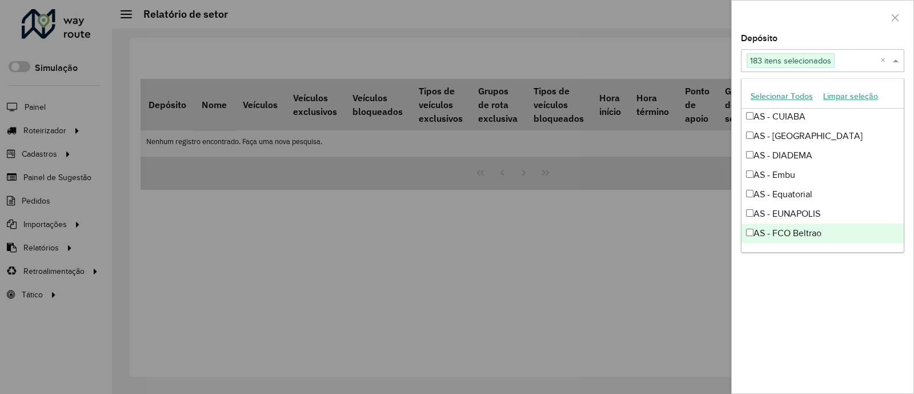
click at [878, 226] on div "AS - FCO Beltrao" at bounding box center [822, 232] width 162 height 19
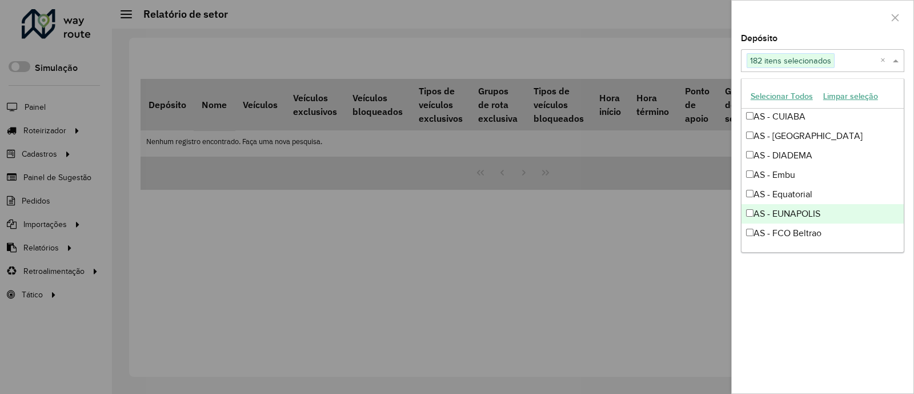
click at [872, 216] on div "AS - EUNAPOLIS" at bounding box center [822, 213] width 162 height 19
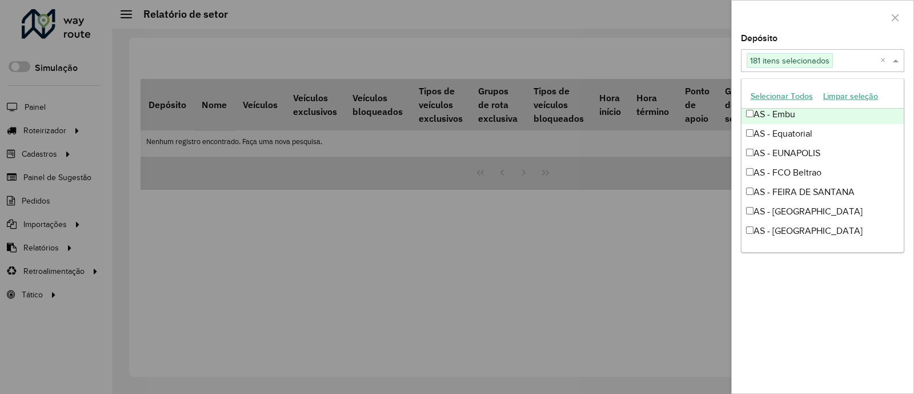
scroll to position [607, 0]
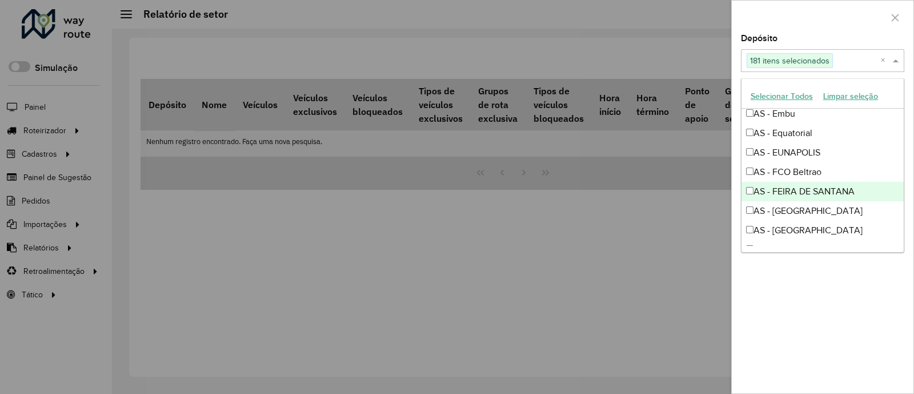
click at [848, 187] on div "AS - FEIRA DE SANTANA" at bounding box center [822, 191] width 162 height 19
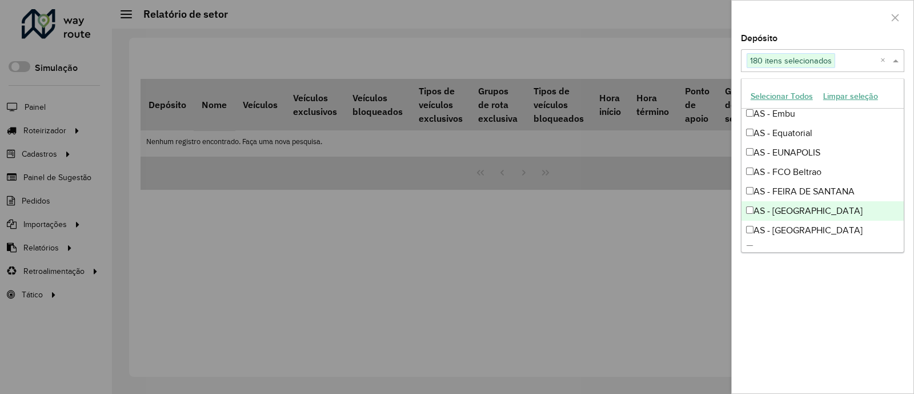
click at [852, 212] on div "AS - [GEOGRAPHIC_DATA]" at bounding box center [822, 210] width 162 height 19
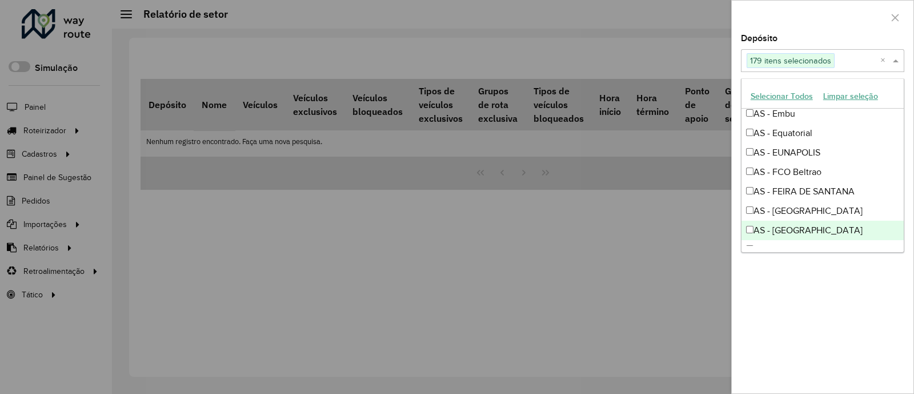
click at [856, 223] on div "AS - [GEOGRAPHIC_DATA]" at bounding box center [822, 229] width 162 height 19
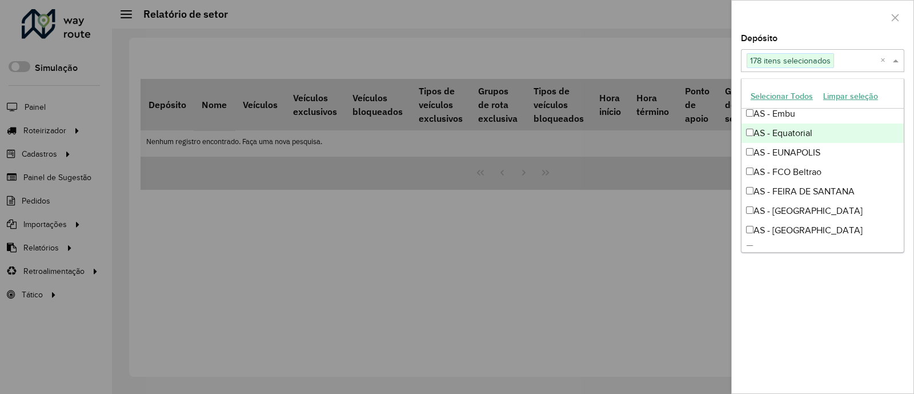
click at [902, 130] on body "Aguarde... Pop-up bloqueado! Seu navegador bloqueou automáticamente a abertura …" at bounding box center [457, 197] width 914 height 394
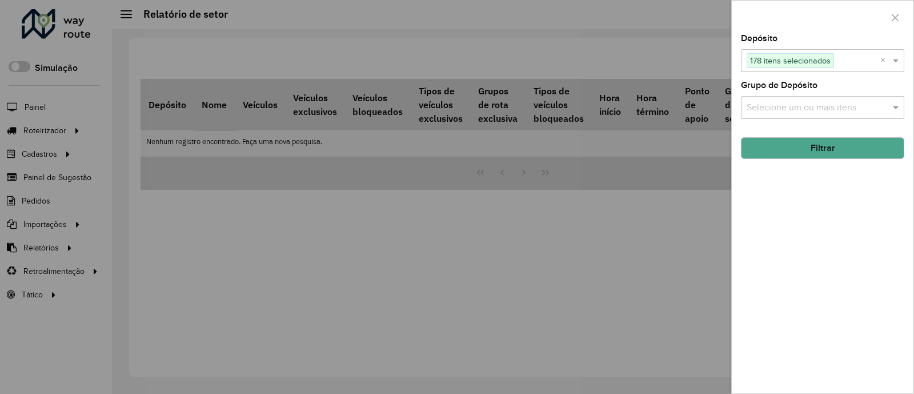
click at [902, 130] on hb-field-button "Filtrar" at bounding box center [822, 143] width 163 height 31
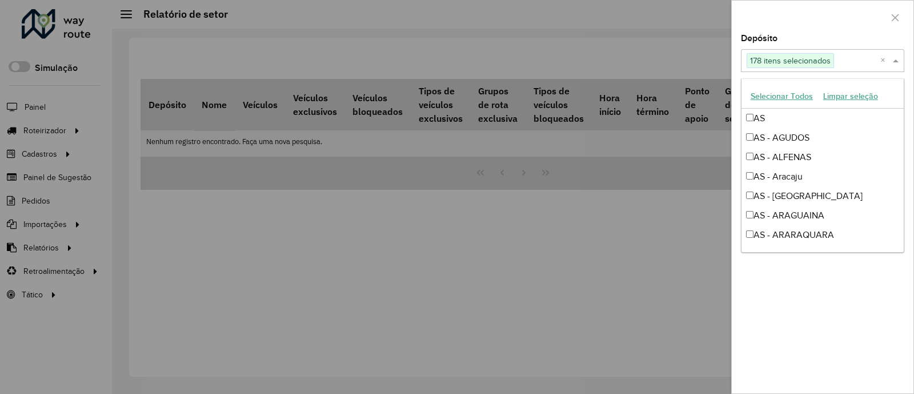
click at [894, 67] on span at bounding box center [897, 61] width 14 height 14
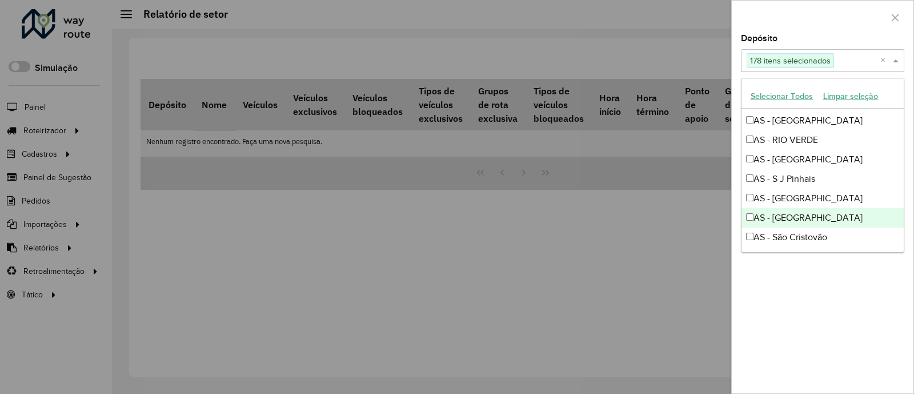
click at [809, 214] on div "AS - [GEOGRAPHIC_DATA]" at bounding box center [822, 217] width 162 height 19
drag, startPoint x: 817, startPoint y: 230, endPoint x: 808, endPoint y: 193, distance: 37.5
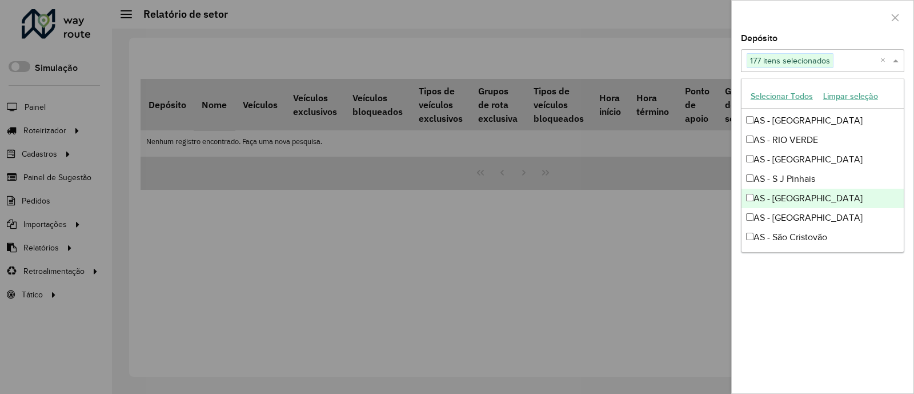
click at [808, 193] on div "AS - [GEOGRAPHIC_DATA]" at bounding box center [822, 197] width 162 height 19
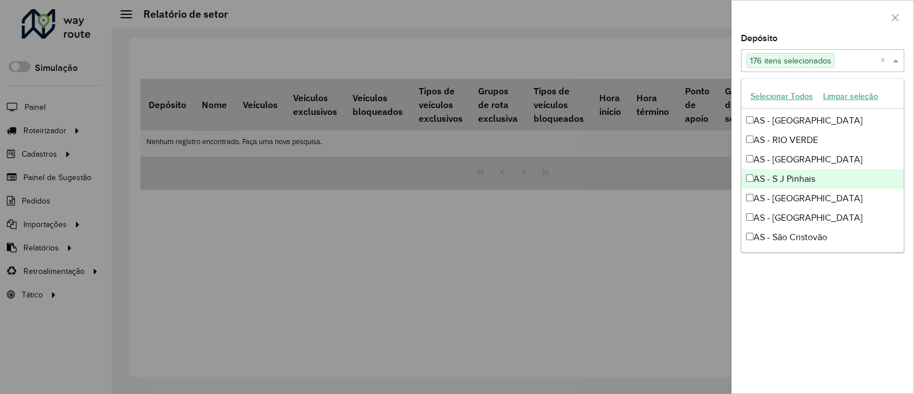
click at [802, 174] on div "AS - S J Pinhais" at bounding box center [822, 178] width 162 height 19
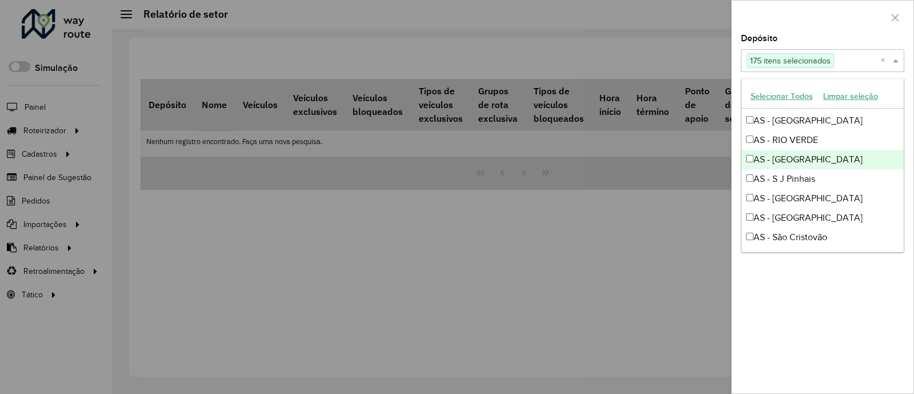
click at [828, 150] on div "AS - [GEOGRAPHIC_DATA]" at bounding box center [822, 159] width 162 height 19
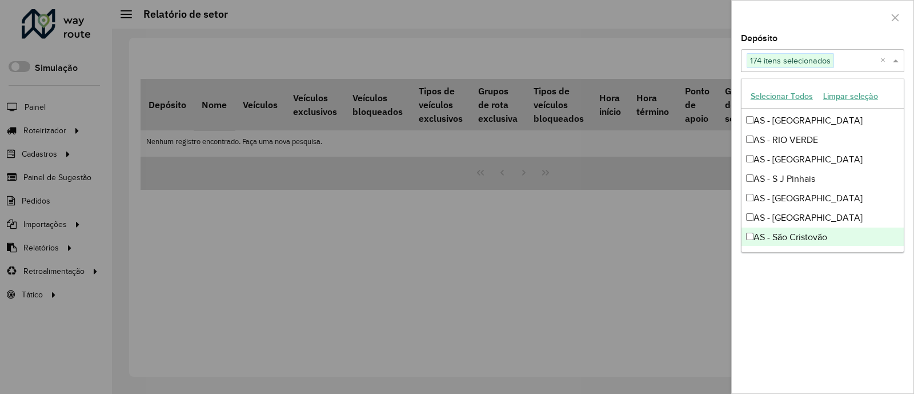
click at [834, 236] on div "AS - São Cristovão" at bounding box center [822, 236] width 162 height 19
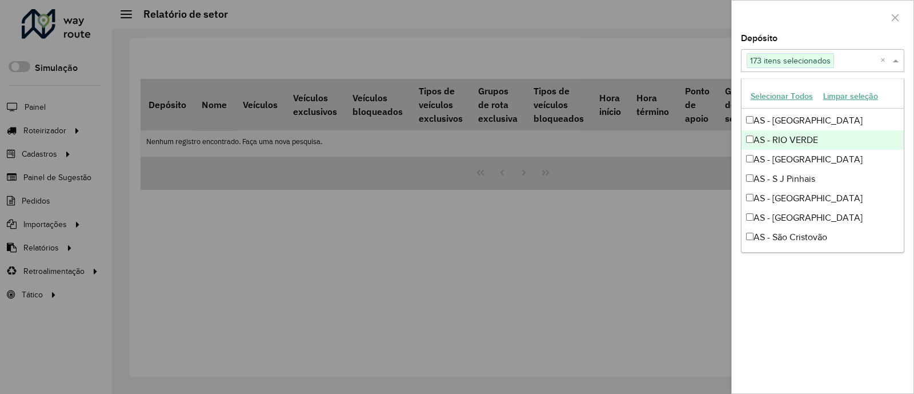
click at [832, 136] on div "AS - RIO VERDE" at bounding box center [822, 139] width 162 height 19
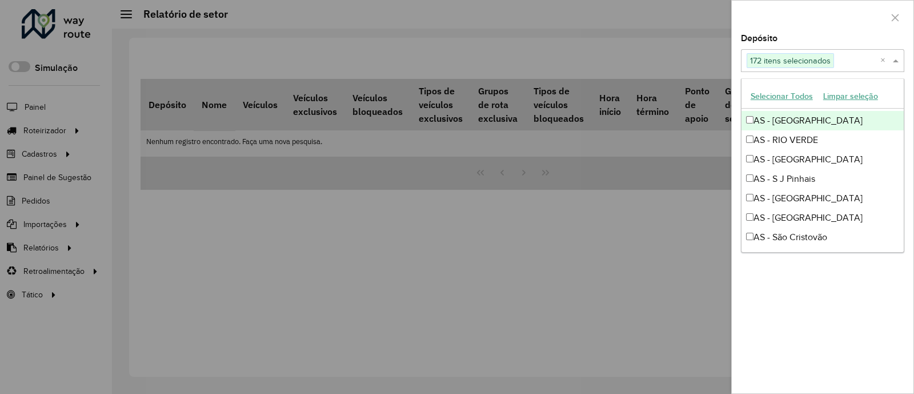
click at [844, 125] on div "AS - [GEOGRAPHIC_DATA]" at bounding box center [822, 120] width 162 height 19
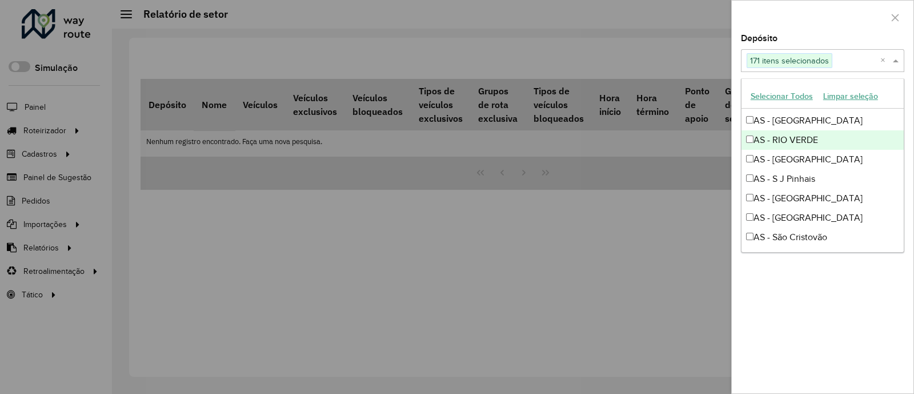
scroll to position [1295, 0]
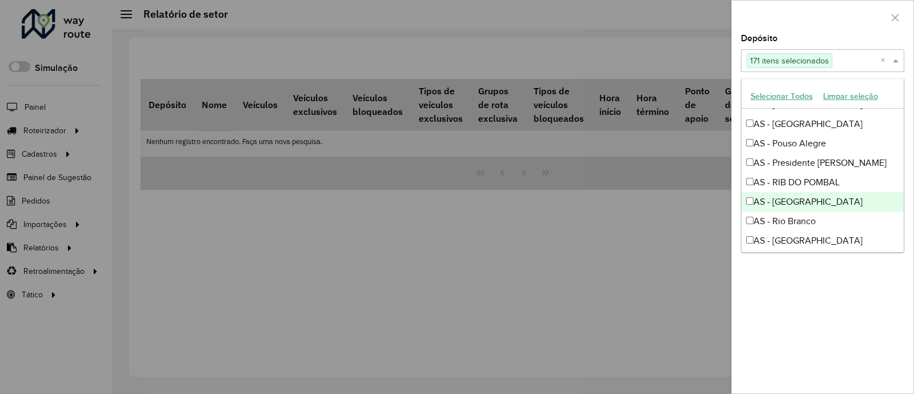
click at [829, 206] on div "AS - [GEOGRAPHIC_DATA]" at bounding box center [822, 201] width 162 height 19
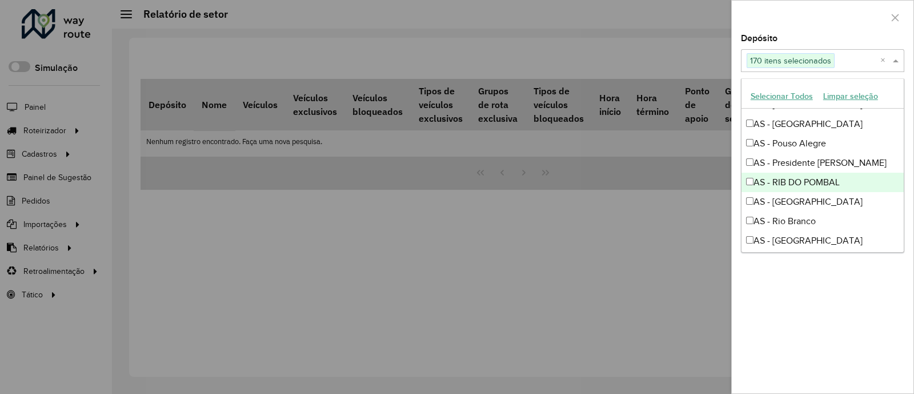
drag, startPoint x: 835, startPoint y: 222, endPoint x: 833, endPoint y: 184, distance: 37.7
click at [833, 184] on div "AS - RIB DO POMBAL" at bounding box center [822, 181] width 162 height 19
click at [848, 172] on div "AS - RIB DO POMBAL" at bounding box center [822, 181] width 162 height 19
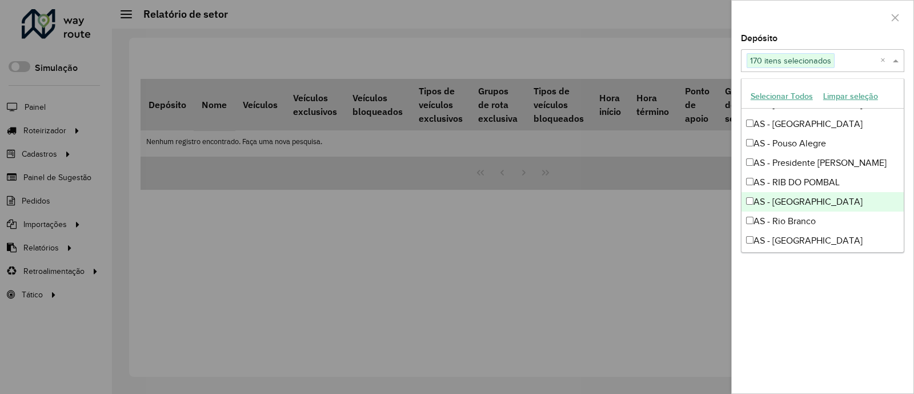
click at [830, 207] on div "AS - [GEOGRAPHIC_DATA]" at bounding box center [822, 201] width 162 height 19
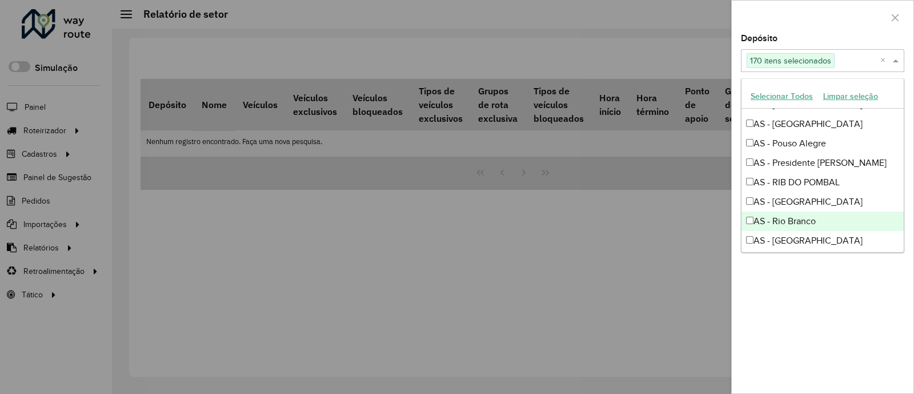
click at [833, 216] on div "AS - Rio Branco" at bounding box center [822, 220] width 162 height 19
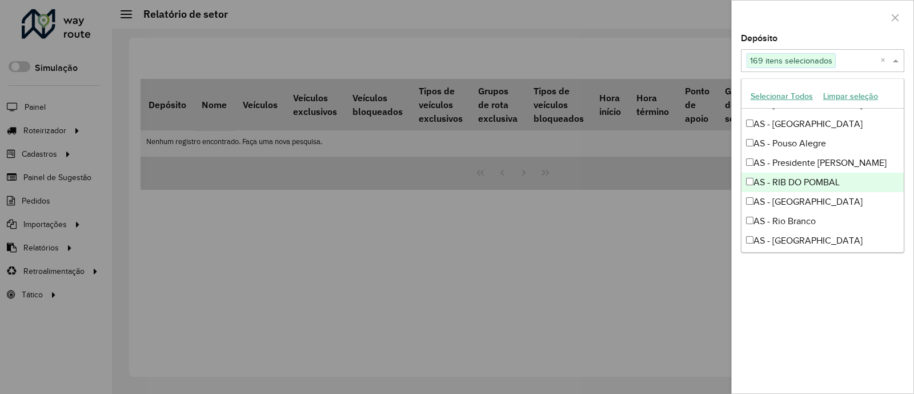
click at [849, 172] on div "AS - RIB DO POMBAL" at bounding box center [822, 181] width 162 height 19
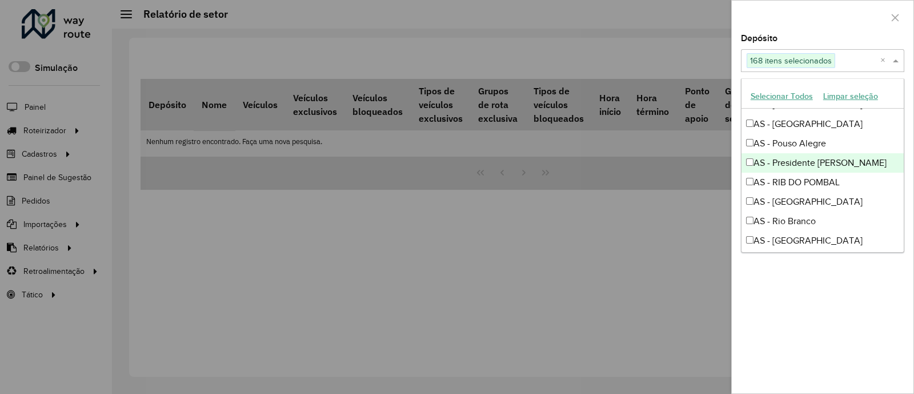
click at [862, 160] on div "AS - Presidente [PERSON_NAME]" at bounding box center [822, 162] width 162 height 19
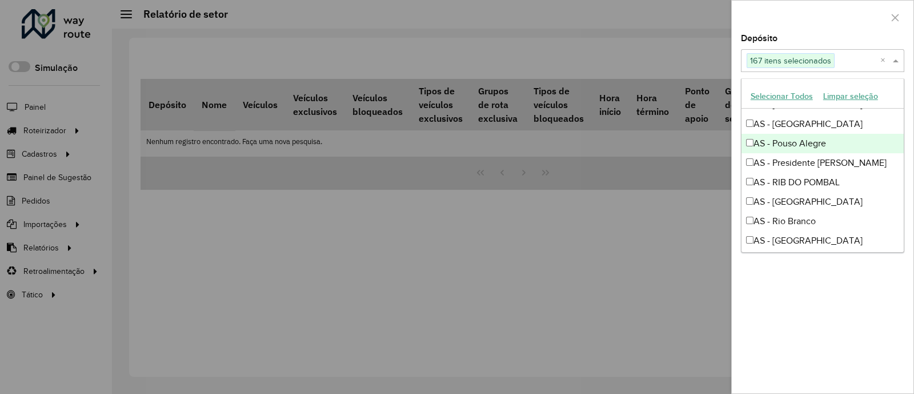
click at [853, 151] on div "AS - Pouso Alegre" at bounding box center [822, 143] width 162 height 19
click at [862, 135] on div "AS - Pouso Alegre" at bounding box center [822, 143] width 162 height 19
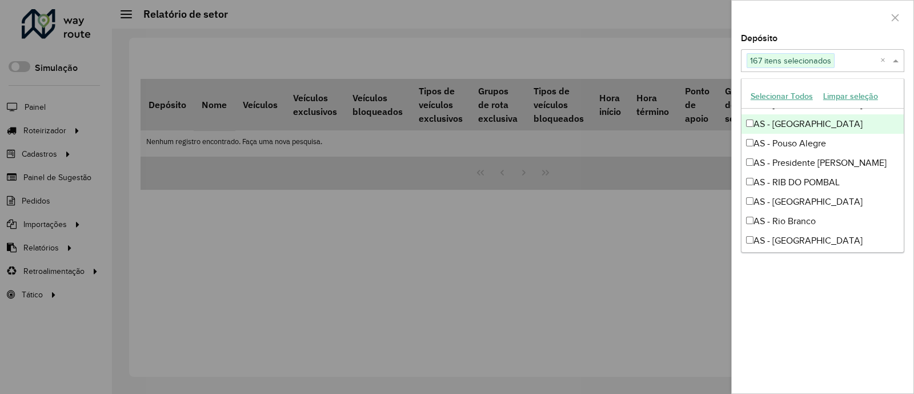
click at [881, 124] on div "AS - [GEOGRAPHIC_DATA]" at bounding box center [822, 123] width 162 height 19
click at [884, 130] on div "AS - [GEOGRAPHIC_DATA]" at bounding box center [822, 123] width 162 height 19
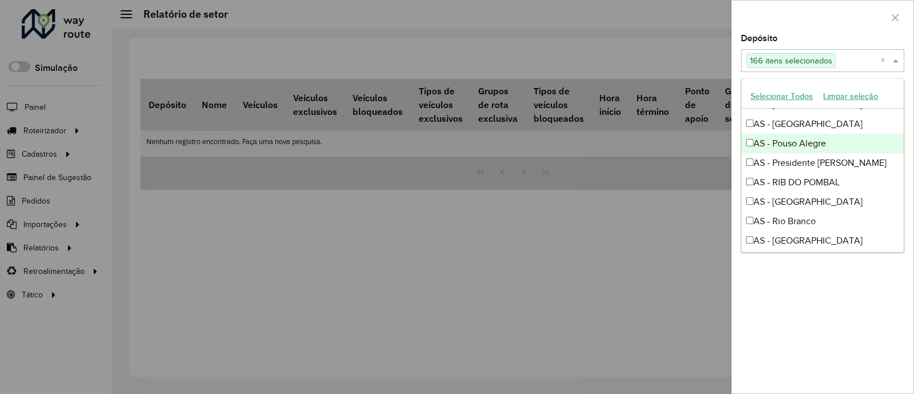
click at [886, 144] on div "AS - Pouso Alegre" at bounding box center [822, 143] width 162 height 19
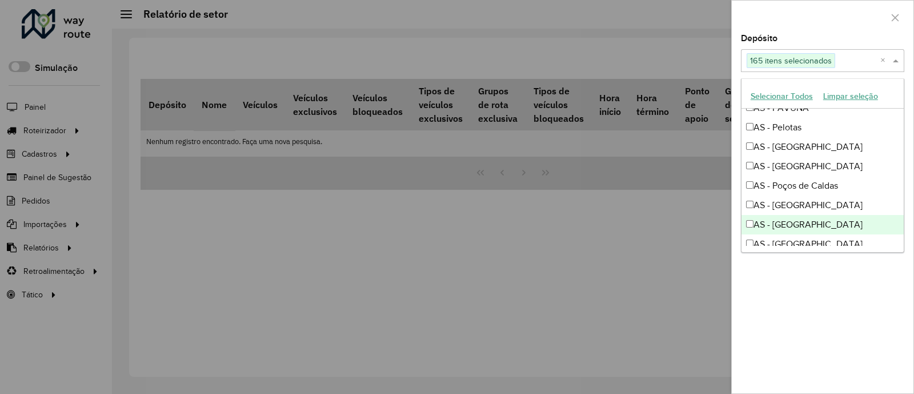
click at [821, 222] on div "AS - [GEOGRAPHIC_DATA]" at bounding box center [822, 224] width 162 height 19
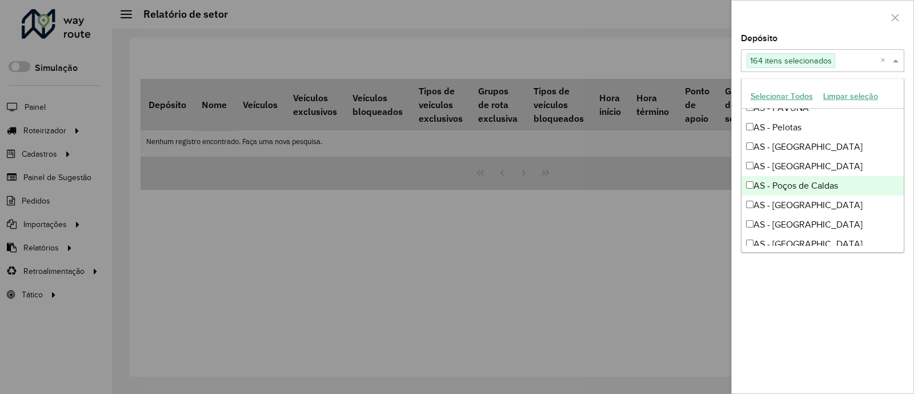
click at [852, 192] on div "AS - Poços de Caldas" at bounding box center [822, 185] width 162 height 19
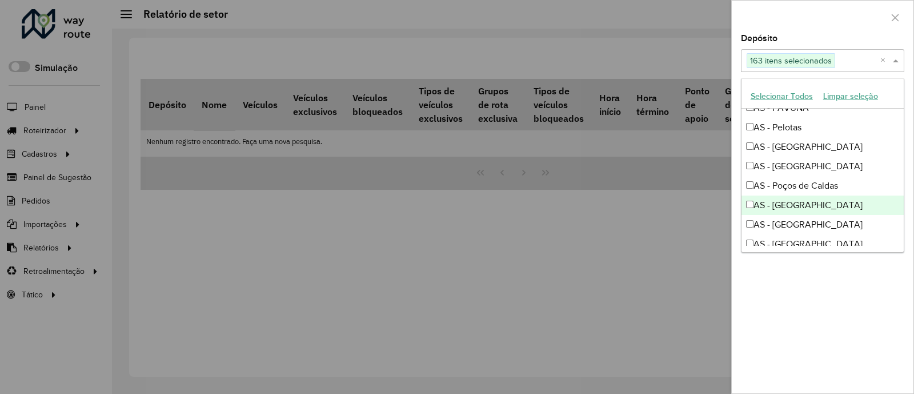
click at [852, 195] on div "AS - [GEOGRAPHIC_DATA]" at bounding box center [822, 204] width 162 height 19
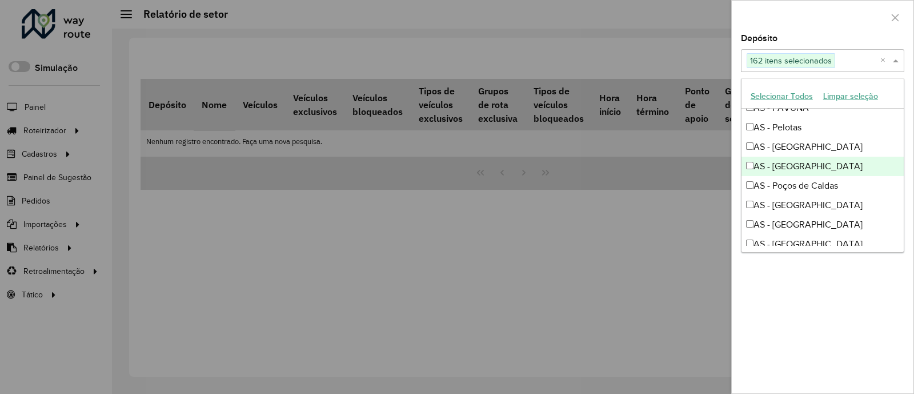
click at [834, 166] on div "AS - [GEOGRAPHIC_DATA]" at bounding box center [822, 165] width 162 height 19
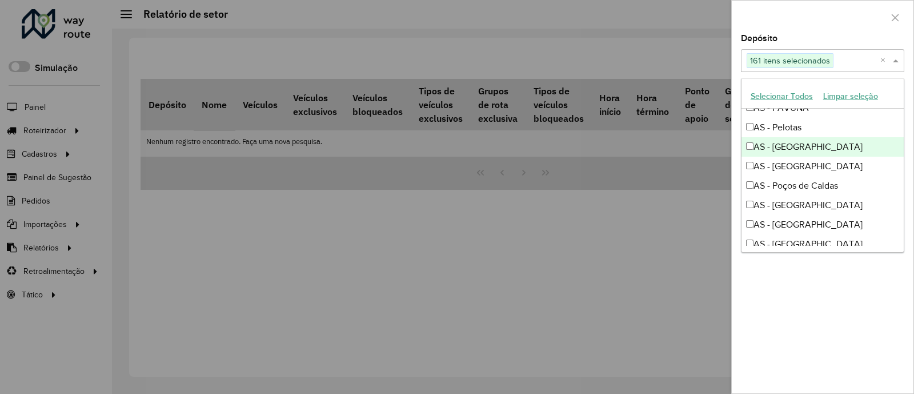
click at [849, 149] on div "AS - [GEOGRAPHIC_DATA]" at bounding box center [822, 146] width 162 height 19
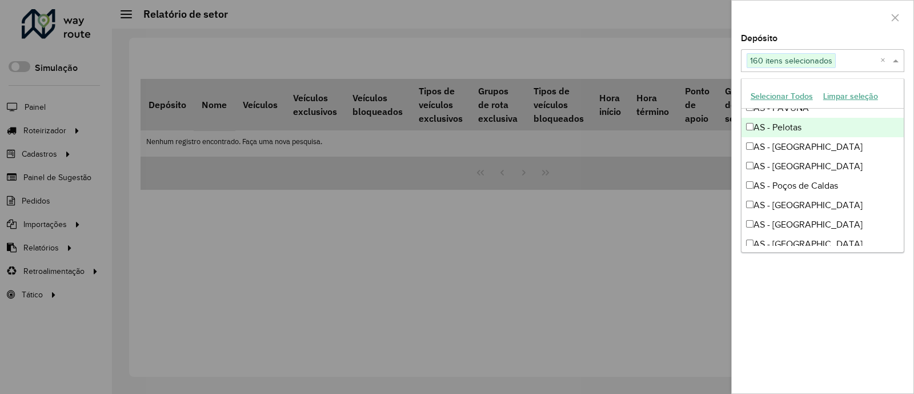
click at [838, 133] on div "AS - Pelotas" at bounding box center [822, 127] width 162 height 19
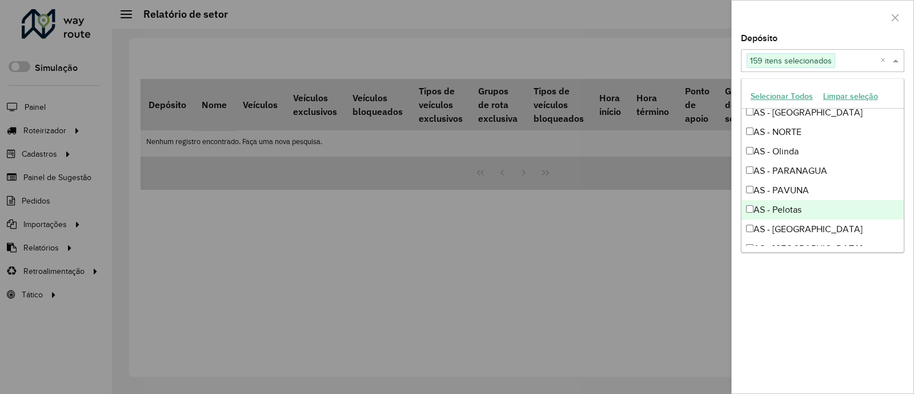
scroll to position [1055, 0]
click at [813, 214] on div "AS - PARANAGUA" at bounding box center [822, 208] width 162 height 19
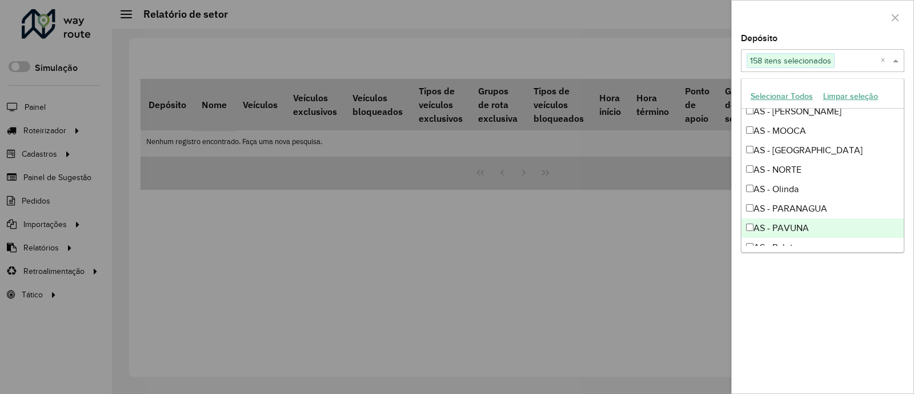
click at [814, 219] on div "AS - PAVUNA" at bounding box center [822, 227] width 162 height 19
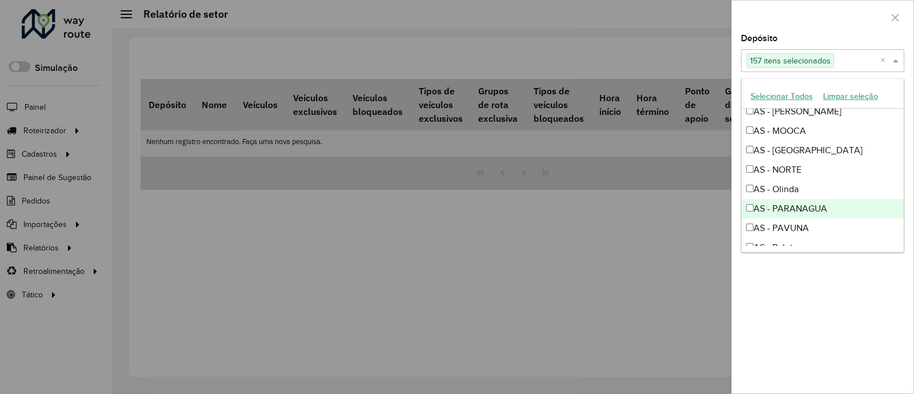
click at [805, 199] on div "AS - PARANAGUA" at bounding box center [822, 208] width 162 height 19
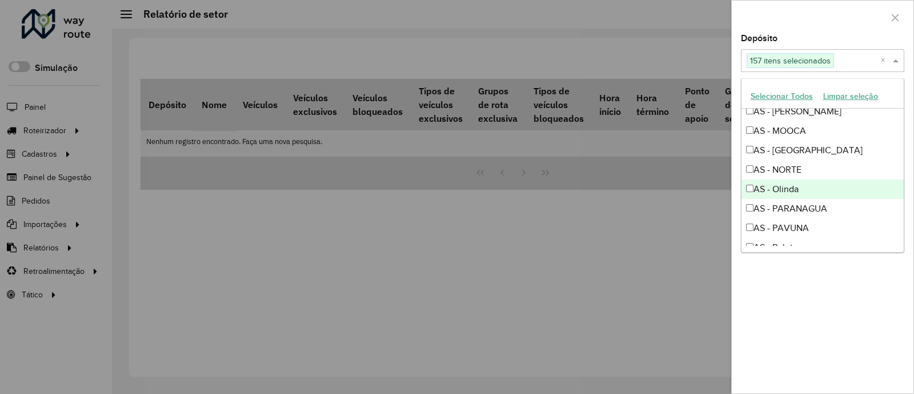
click at [815, 191] on div "AS - Olinda" at bounding box center [822, 188] width 162 height 19
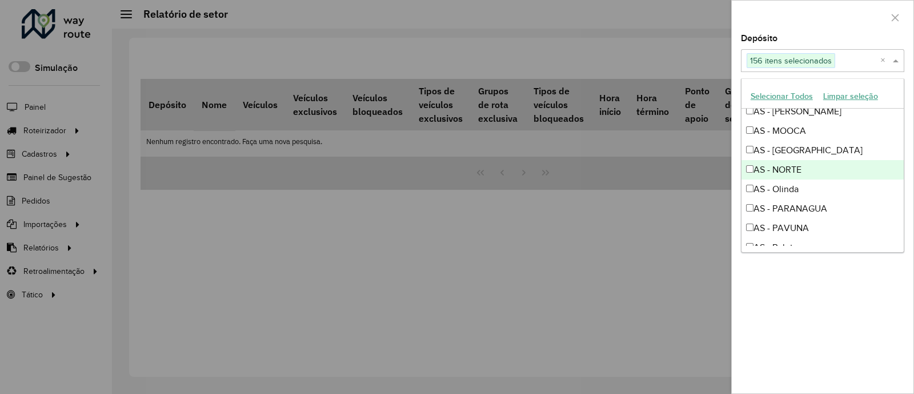
click at [825, 162] on div "AS - NORTE" at bounding box center [822, 169] width 162 height 19
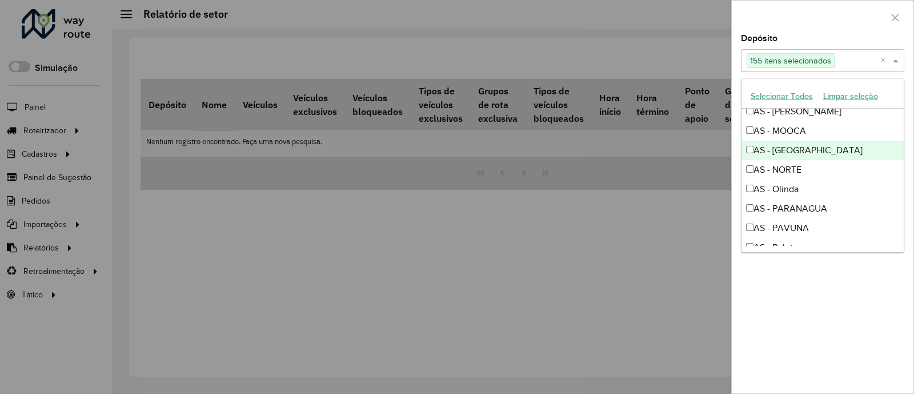
click at [825, 150] on div "AS - [GEOGRAPHIC_DATA]" at bounding box center [822, 149] width 162 height 19
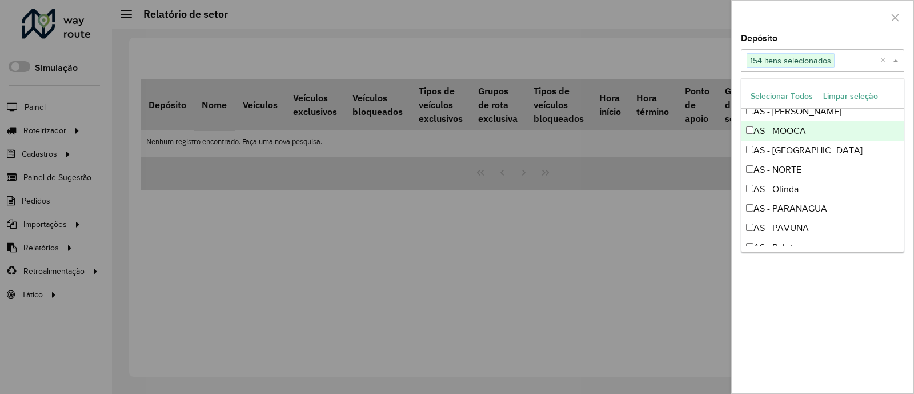
click at [842, 128] on div "AS - MOOCA" at bounding box center [822, 130] width 162 height 19
click at [849, 121] on div "AS - MOOCA" at bounding box center [822, 130] width 162 height 19
click at [862, 111] on div "AS - [PERSON_NAME]" at bounding box center [822, 111] width 162 height 19
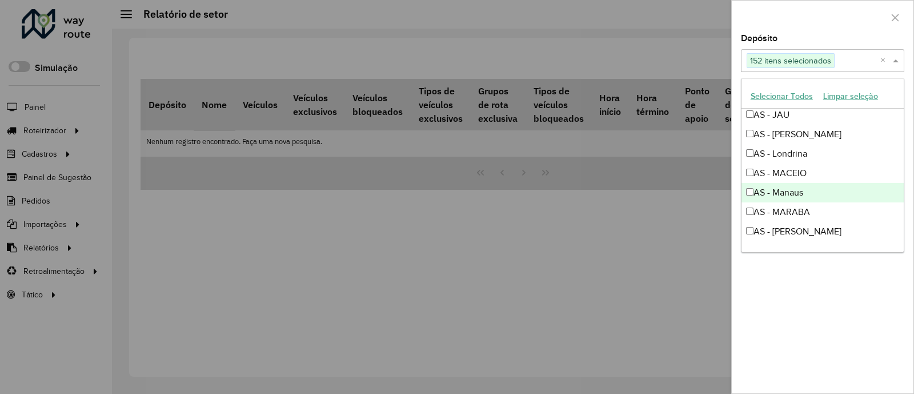
click at [844, 194] on div "AS - Manaus" at bounding box center [822, 192] width 162 height 19
click at [845, 197] on div "AS - Manaus" at bounding box center [822, 192] width 162 height 19
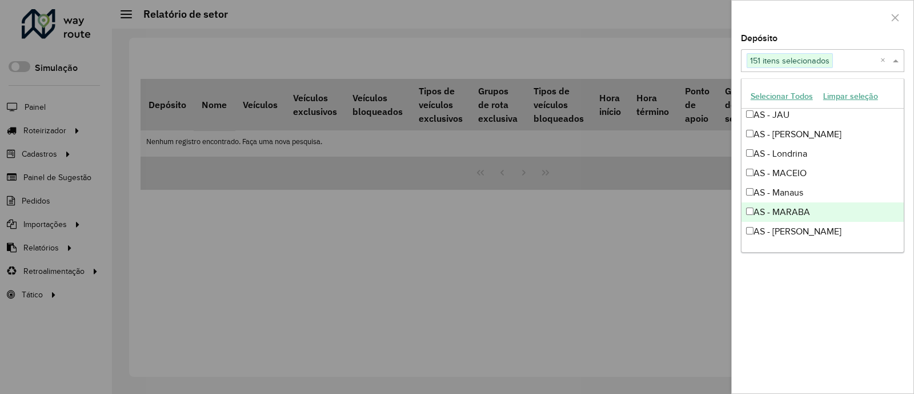
drag, startPoint x: 849, startPoint y: 201, endPoint x: 831, endPoint y: 146, distance: 57.8
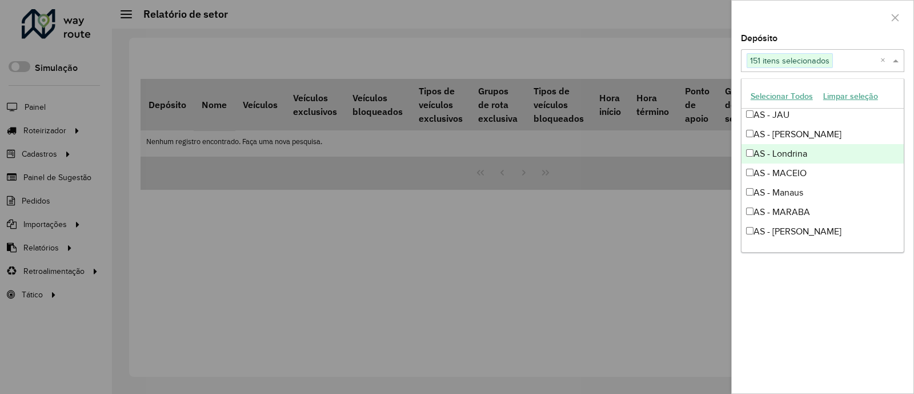
click at [831, 146] on div "AS - Londrina" at bounding box center [822, 153] width 162 height 19
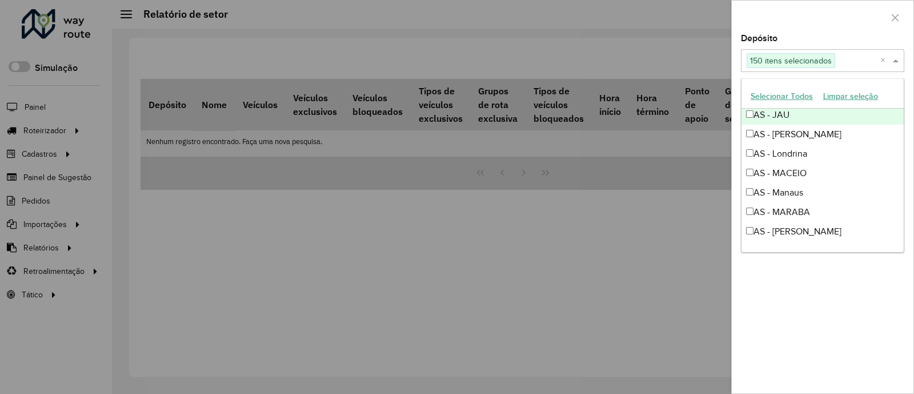
click at [830, 123] on div "AS - JAU" at bounding box center [822, 114] width 162 height 19
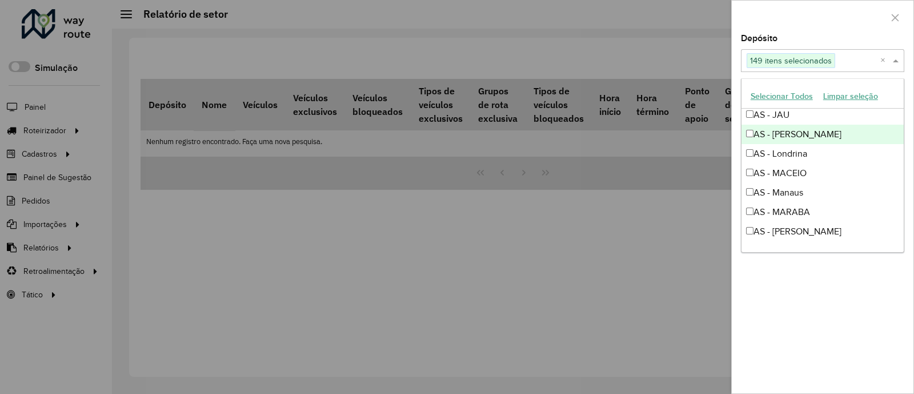
click at [831, 126] on div "AS - [PERSON_NAME]" at bounding box center [822, 134] width 162 height 19
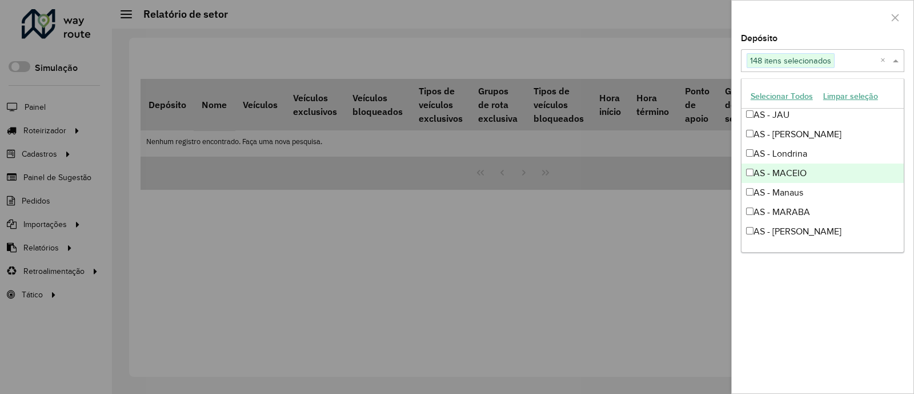
click at [844, 167] on div "AS - MACEIO" at bounding box center [822, 172] width 162 height 19
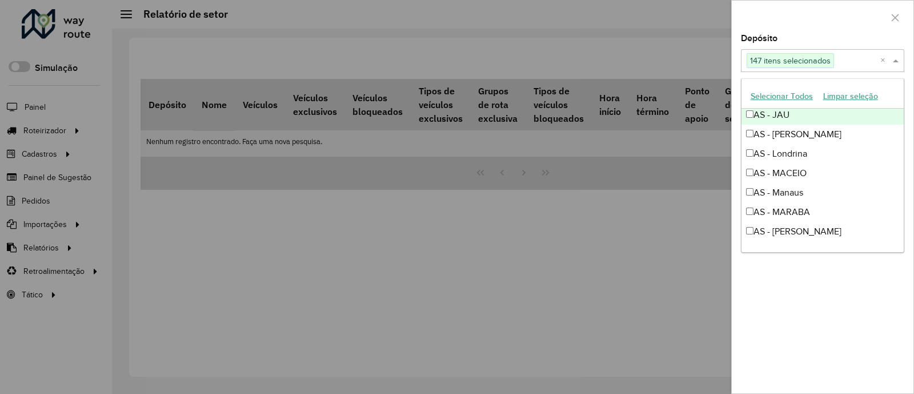
drag, startPoint x: 844, startPoint y: 205, endPoint x: 902, endPoint y: 116, distance: 106.5
click at [902, 116] on div "AS AS - AGUDOS AS - ALFENAS AS - Aracaju AS - Araçatuba AS - ARAGUAINA AS - ARA…" at bounding box center [822, 177] width 162 height 137
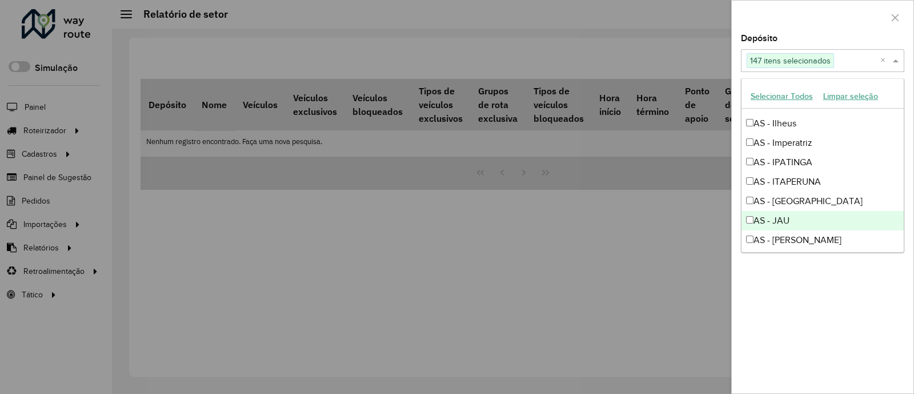
scroll to position [816, 0]
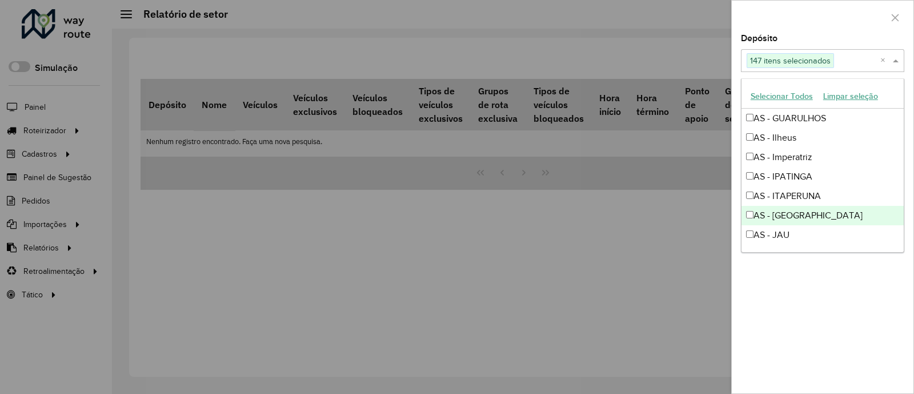
click at [840, 206] on div "AS - [GEOGRAPHIC_DATA]" at bounding box center [822, 215] width 162 height 19
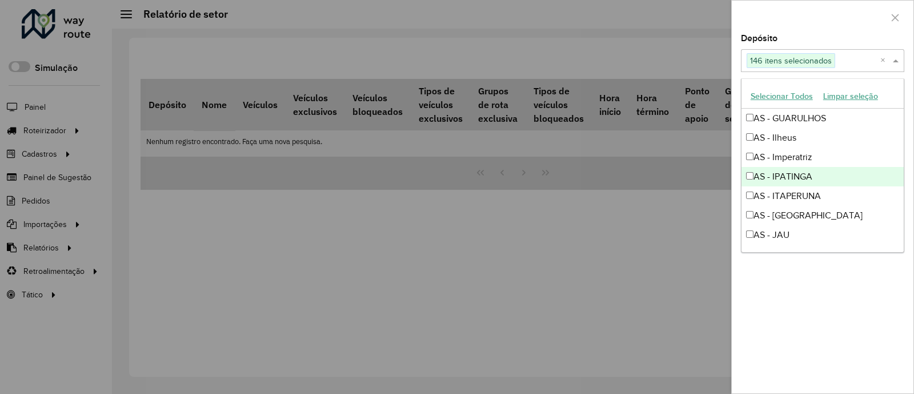
drag, startPoint x: 825, startPoint y: 188, endPoint x: 837, endPoint y: 174, distance: 19.1
click at [837, 174] on div "AS - IPATINGA" at bounding box center [822, 176] width 162 height 19
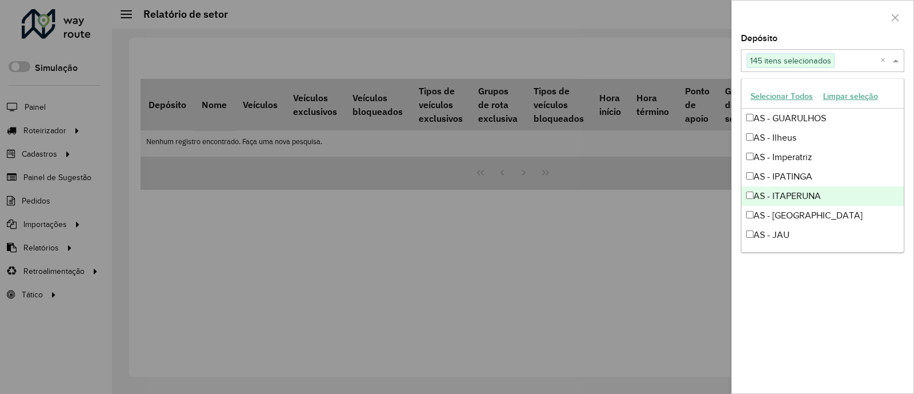
click at [836, 186] on div "AS - ITAPERUNA" at bounding box center [822, 195] width 162 height 19
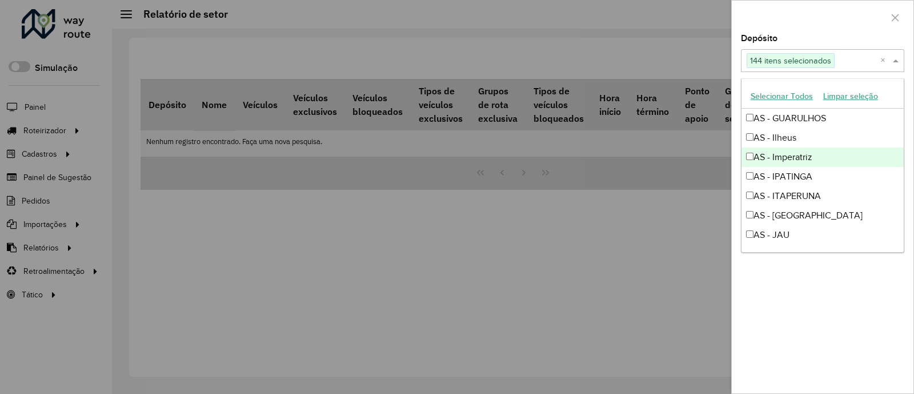
click at [826, 160] on div "AS - Imperatriz" at bounding box center [822, 156] width 162 height 19
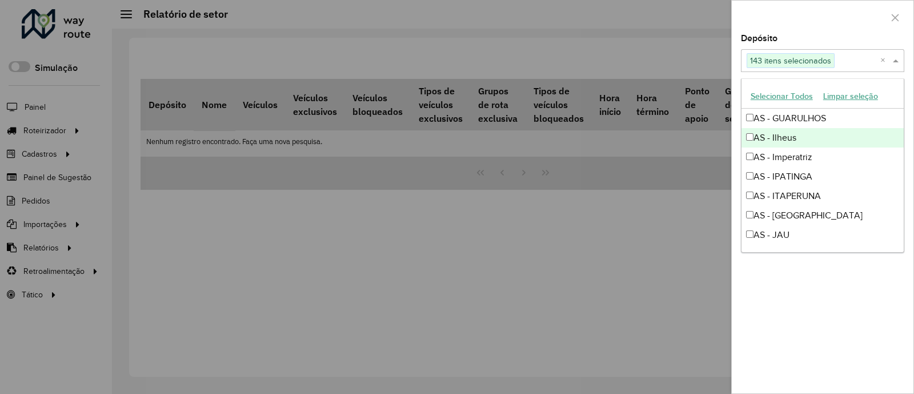
click at [842, 146] on div "AS - Ilheus" at bounding box center [822, 137] width 162 height 19
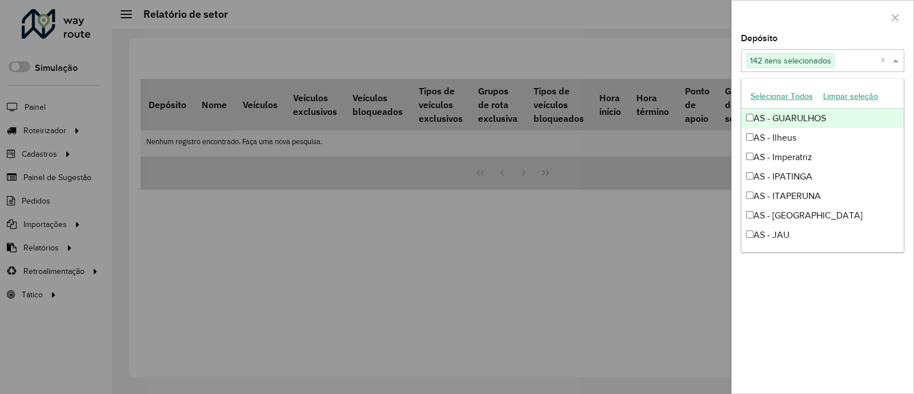
click at [829, 125] on div "AS - GUARULHOS" at bounding box center [822, 118] width 162 height 19
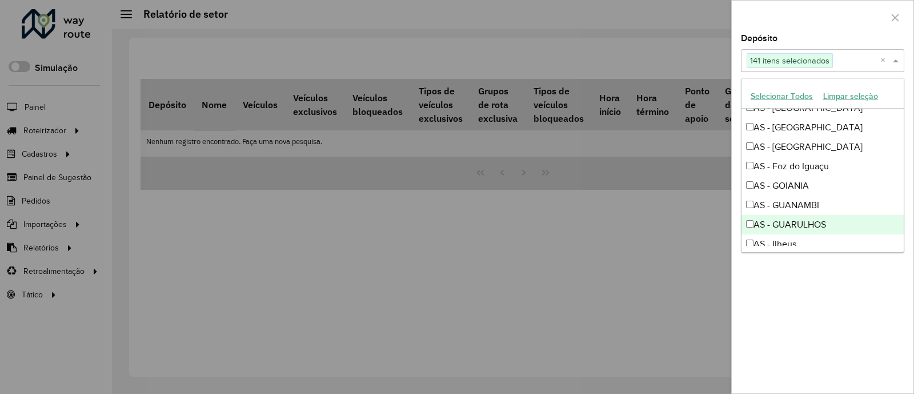
scroll to position [696, 0]
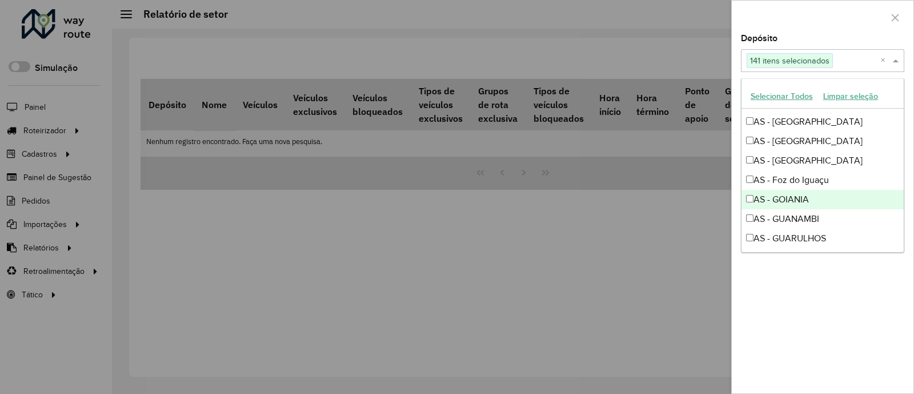
click at [820, 205] on div "AS - GOIANIA" at bounding box center [822, 199] width 162 height 19
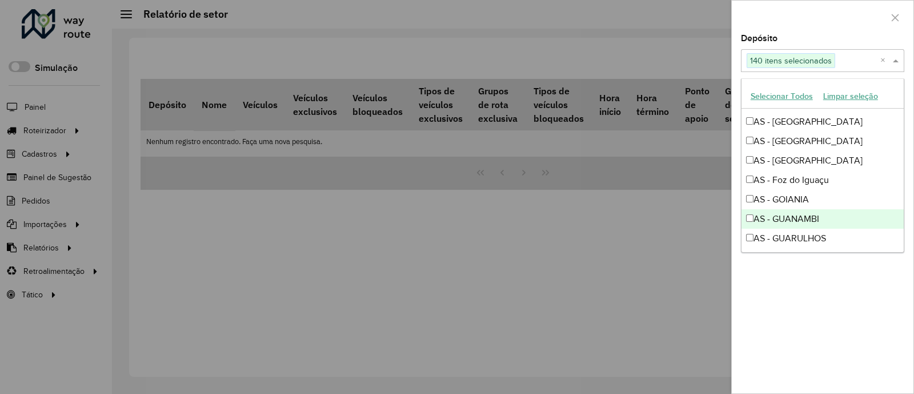
click at [822, 215] on div "AS - GUANAMBI" at bounding box center [822, 218] width 162 height 19
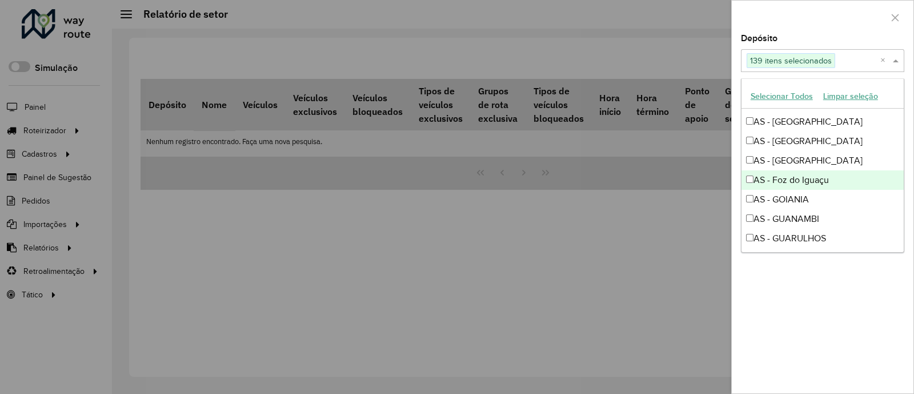
click at [824, 170] on div "AS - Foz do Iguaçu" at bounding box center [822, 179] width 162 height 19
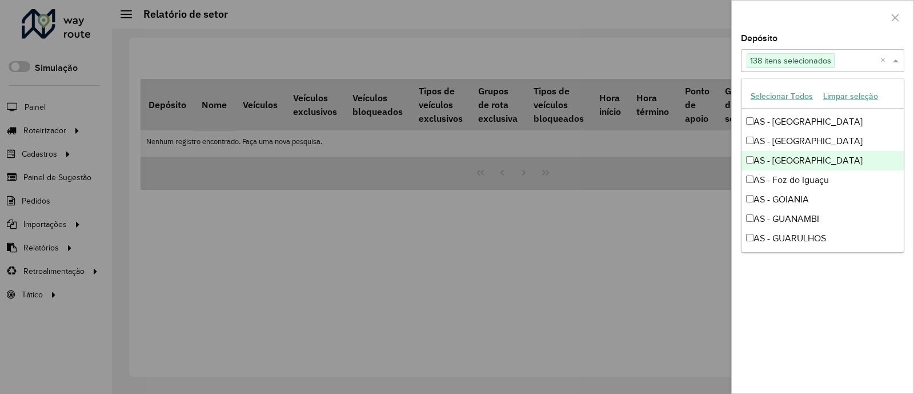
drag, startPoint x: 834, startPoint y: 162, endPoint x: 844, endPoint y: 167, distance: 11.2
click at [844, 167] on div "AS - [GEOGRAPHIC_DATA]" at bounding box center [822, 160] width 162 height 19
click at [858, 152] on div "AS - [GEOGRAPHIC_DATA]" at bounding box center [822, 160] width 162 height 19
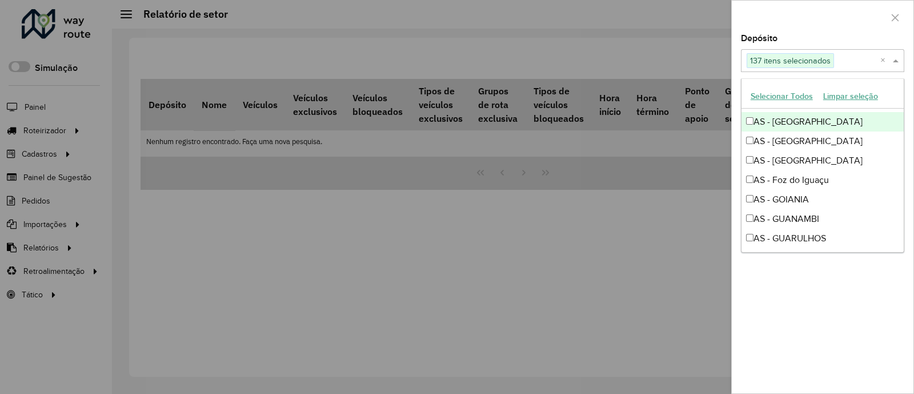
scroll to position [576, 0]
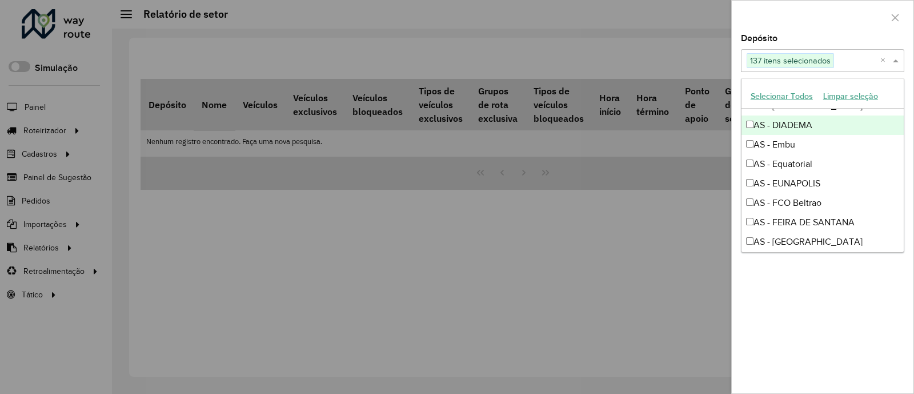
click at [847, 26] on div at bounding box center [823, 18] width 182 height 34
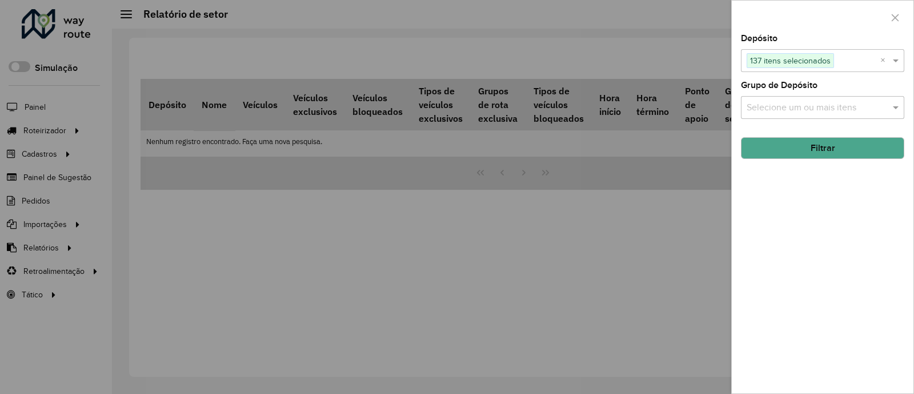
click at [876, 138] on button "Filtrar" at bounding box center [822, 148] width 163 height 22
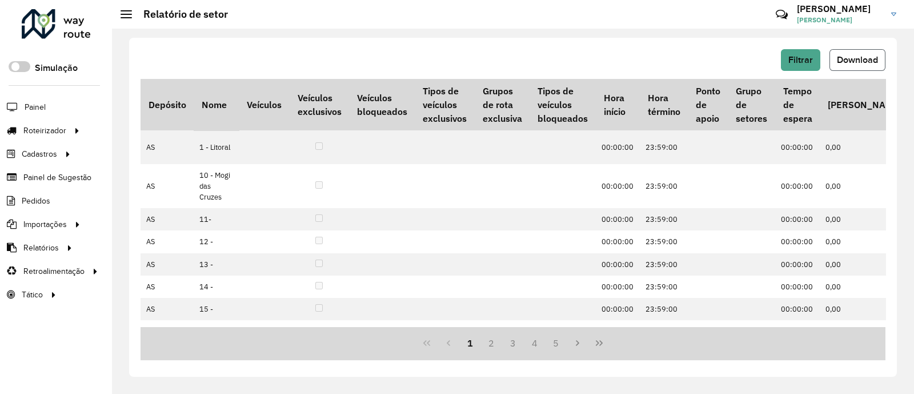
click at [850, 67] on button "Download" at bounding box center [857, 60] width 56 height 22
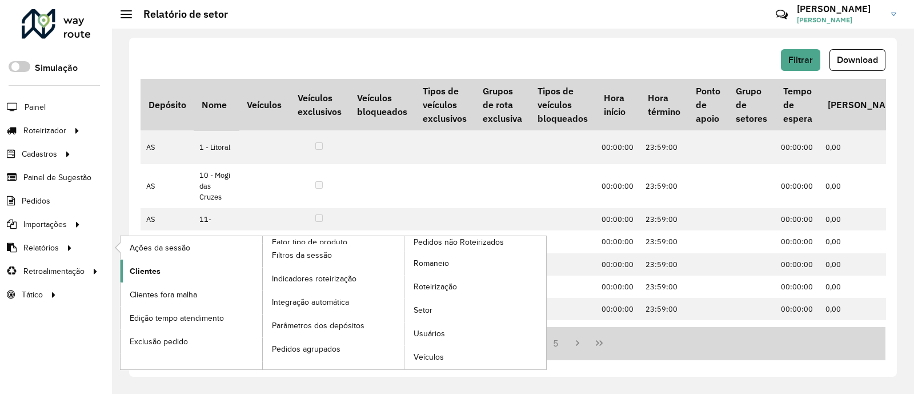
click at [154, 272] on span "Clientes" at bounding box center [145, 271] width 31 height 12
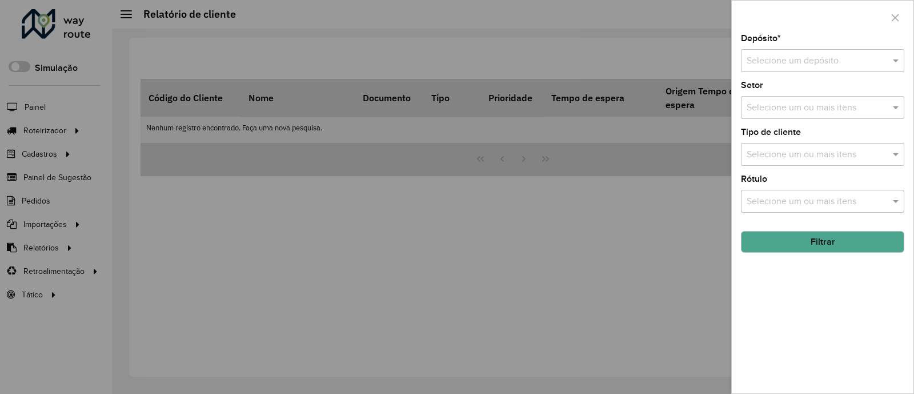
click at [279, 307] on div at bounding box center [457, 197] width 914 height 394
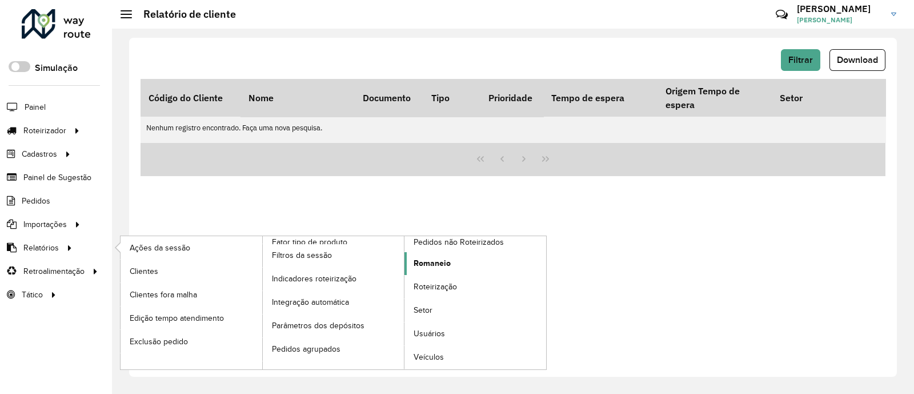
click at [452, 252] on link "Romaneio" at bounding box center [475, 263] width 142 height 23
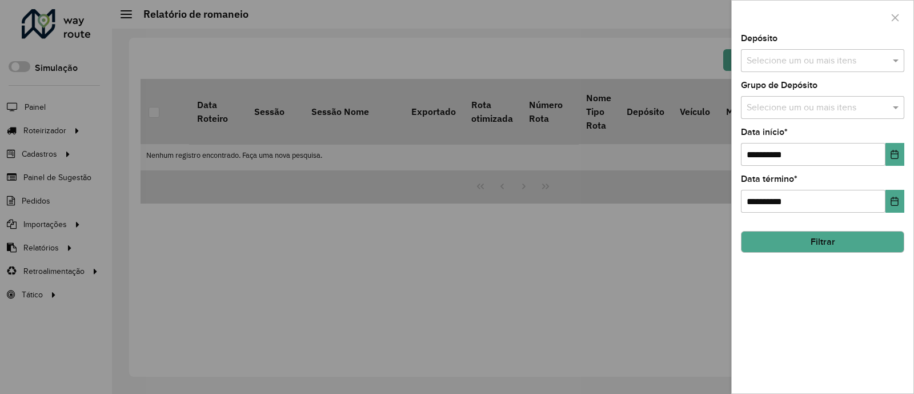
click at [865, 70] on div "Selecione um ou mais itens" at bounding box center [822, 60] width 163 height 23
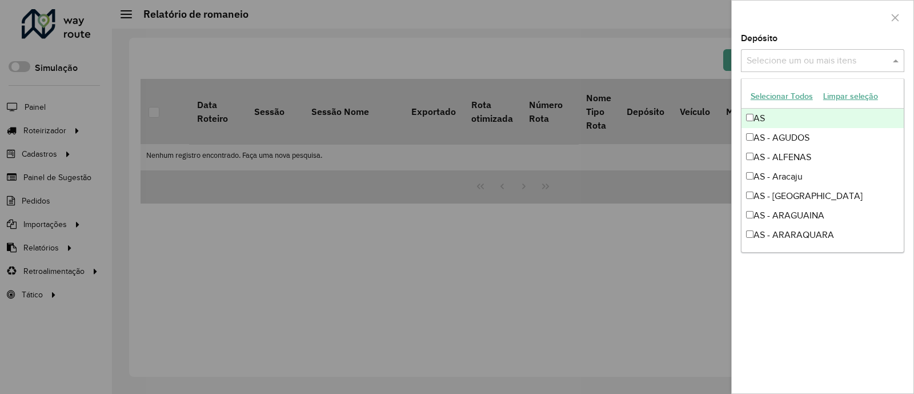
click at [794, 101] on button "Selecionar Todos" at bounding box center [781, 96] width 73 height 18
click at [795, 115] on div "AS" at bounding box center [822, 118] width 162 height 19
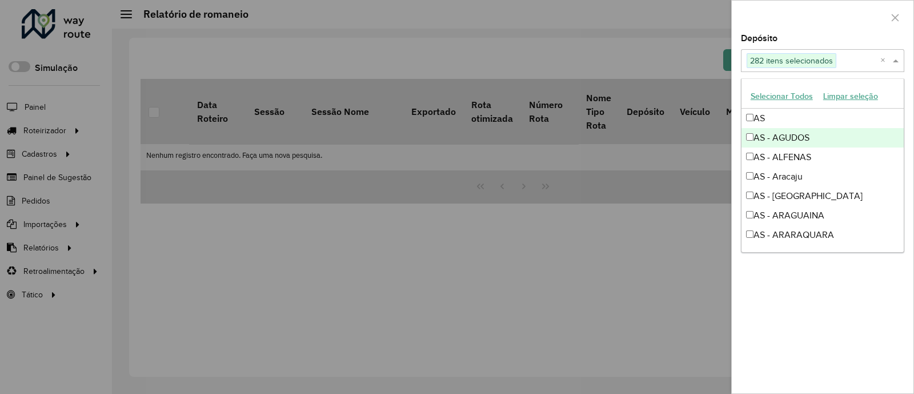
click at [809, 136] on div "AS - AGUDOS" at bounding box center [822, 137] width 162 height 19
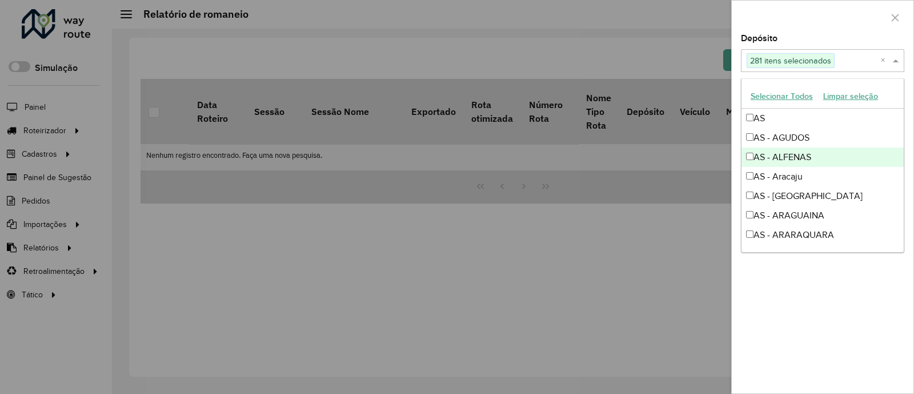
click at [810, 156] on div "AS - ALFENAS" at bounding box center [822, 156] width 162 height 19
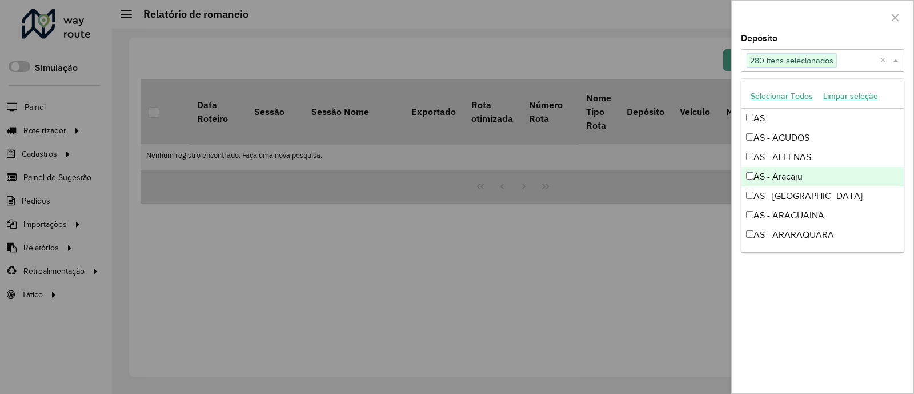
drag, startPoint x: 816, startPoint y: 178, endPoint x: 828, endPoint y: 195, distance: 21.7
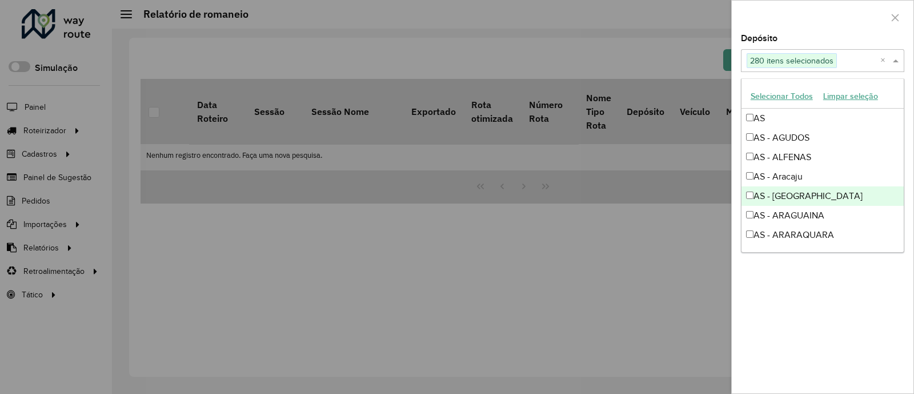
click at [828, 195] on div "AS - [GEOGRAPHIC_DATA]" at bounding box center [822, 195] width 162 height 19
drag, startPoint x: 830, startPoint y: 208, endPoint x: 800, endPoint y: 169, distance: 49.7
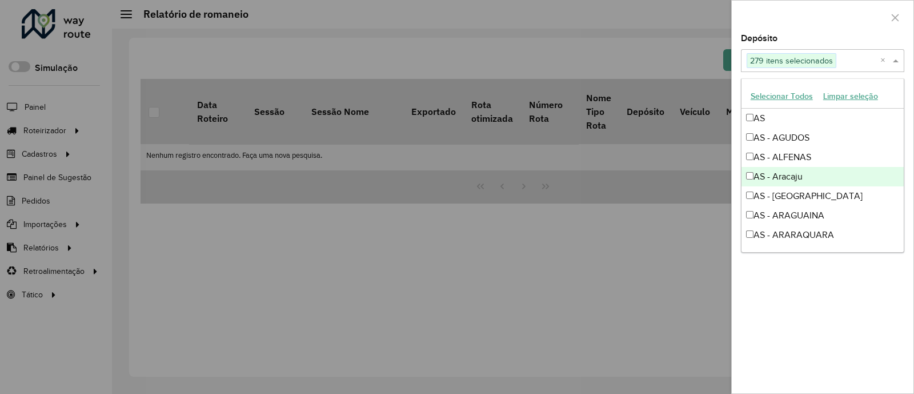
click at [800, 169] on div "AS - Aracaju" at bounding box center [822, 176] width 162 height 19
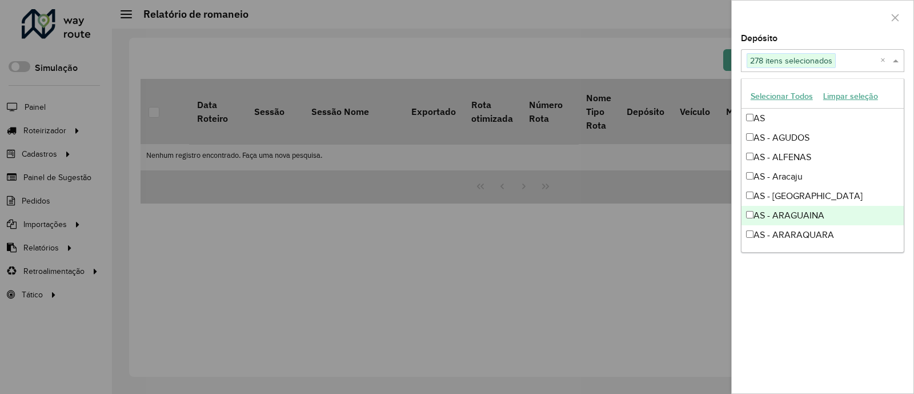
click at [834, 215] on div "AS - ARAGUAINA" at bounding box center [822, 215] width 162 height 19
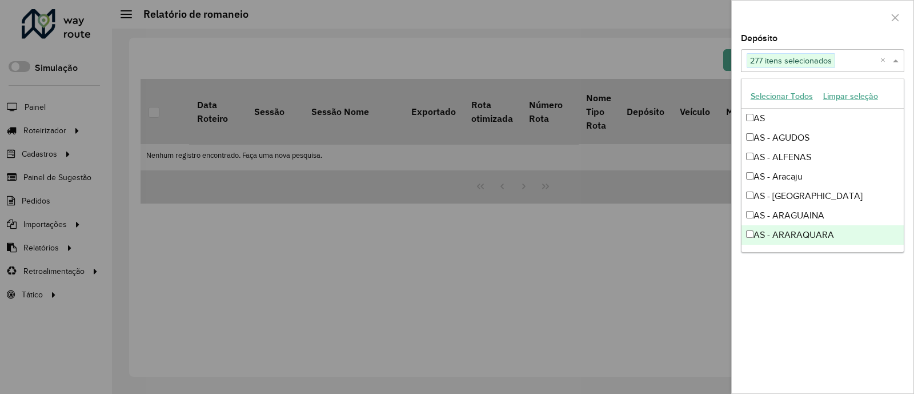
click at [840, 230] on div "AS - ARARAQUARA" at bounding box center [822, 234] width 162 height 19
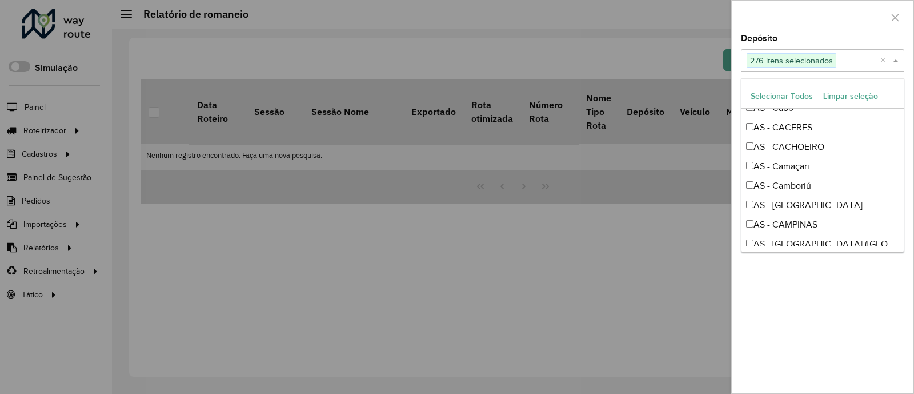
scroll to position [282, 0]
click at [903, 115] on ng-dropdown-panel "Selecionar Todos Limpar seleção AS AS - AGUDOS AS - ALFENAS AS - Aracaju AS - A…" at bounding box center [822, 165] width 163 height 174
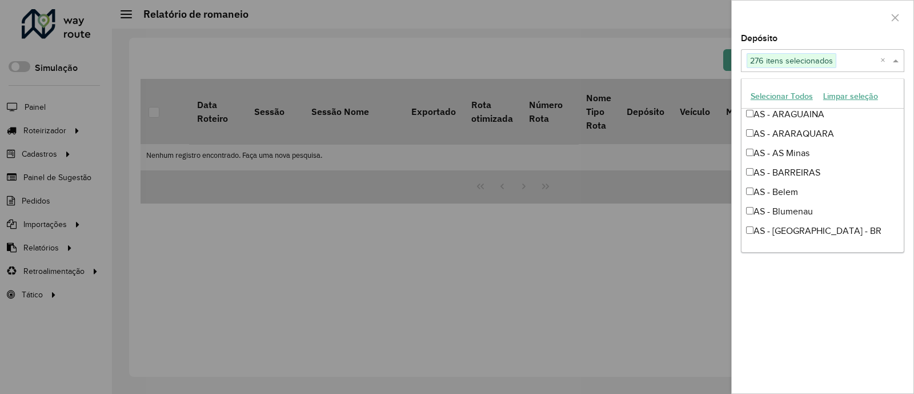
scroll to position [60, 0]
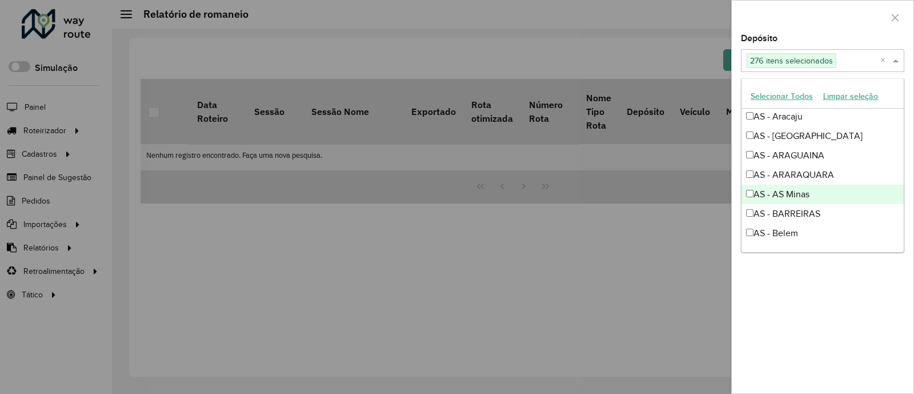
drag, startPoint x: 788, startPoint y: 196, endPoint x: 795, endPoint y: 208, distance: 13.3
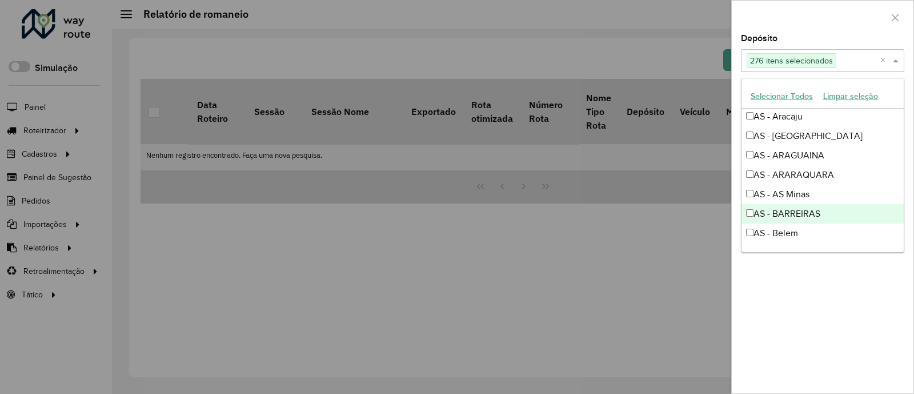
click at [795, 208] on div "AS - BARREIRAS" at bounding box center [822, 213] width 162 height 19
click at [802, 220] on div "AS - BARREIRAS" at bounding box center [822, 213] width 162 height 19
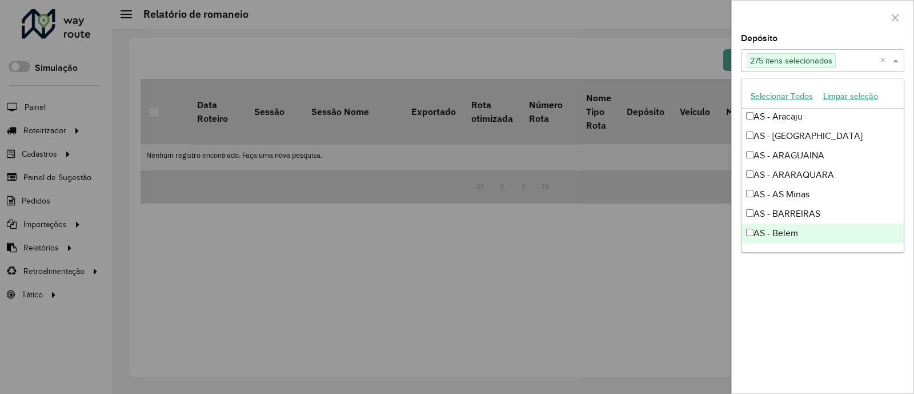
click at [805, 226] on div "AS - Belem" at bounding box center [822, 232] width 162 height 19
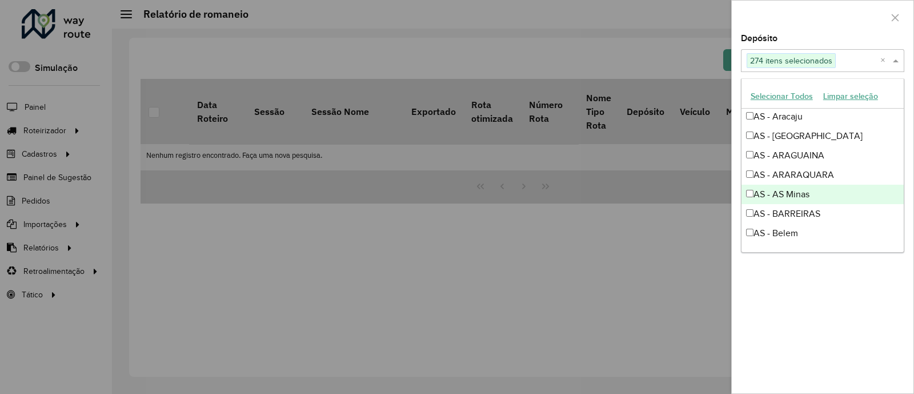
click at [811, 192] on div "AS - AS Minas" at bounding box center [822, 193] width 162 height 19
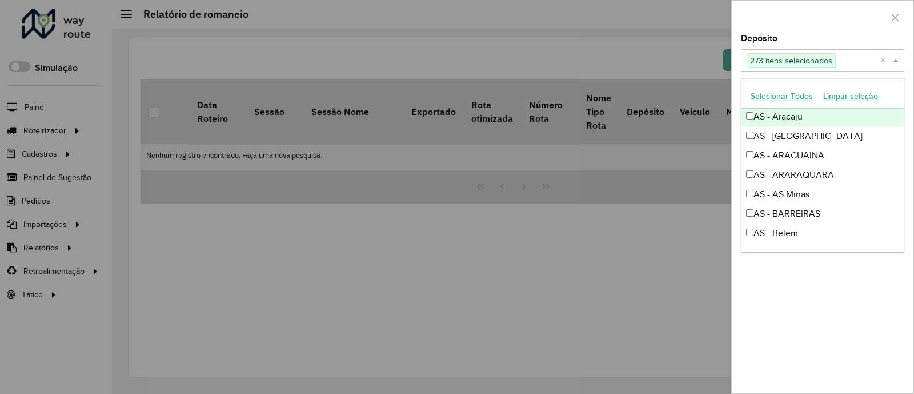
click at [905, 114] on div "**********" at bounding box center [823, 213] width 182 height 359
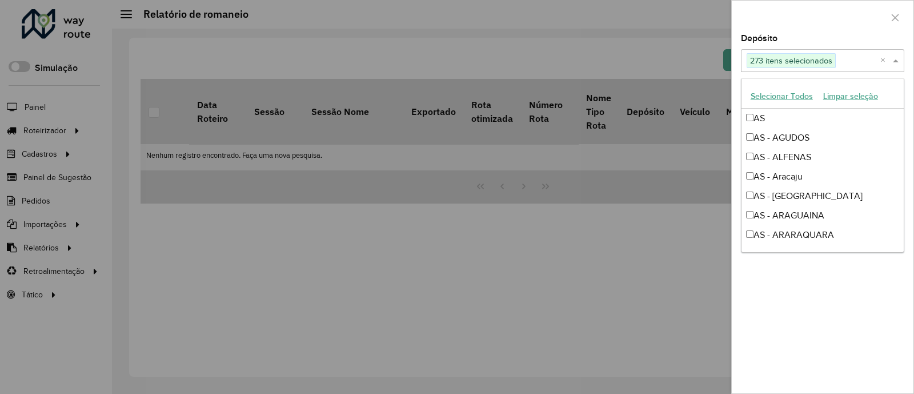
click at [902, 61] on span at bounding box center [897, 61] width 14 height 14
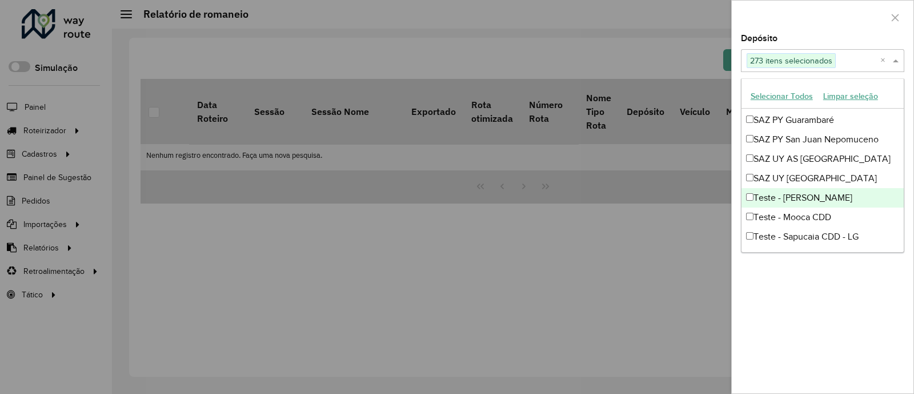
drag, startPoint x: 811, startPoint y: 175, endPoint x: 823, endPoint y: 205, distance: 32.6
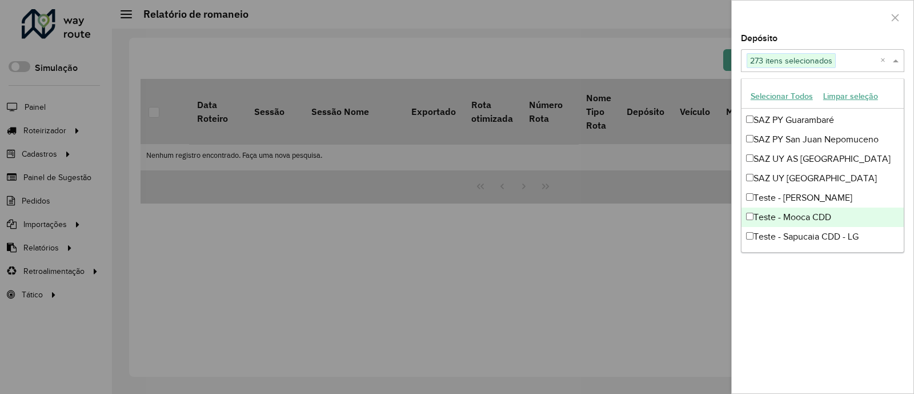
drag, startPoint x: 823, startPoint y: 205, endPoint x: 831, endPoint y: 220, distance: 17.4
click at [831, 220] on div "Teste - Mooca CDD" at bounding box center [822, 216] width 162 height 19
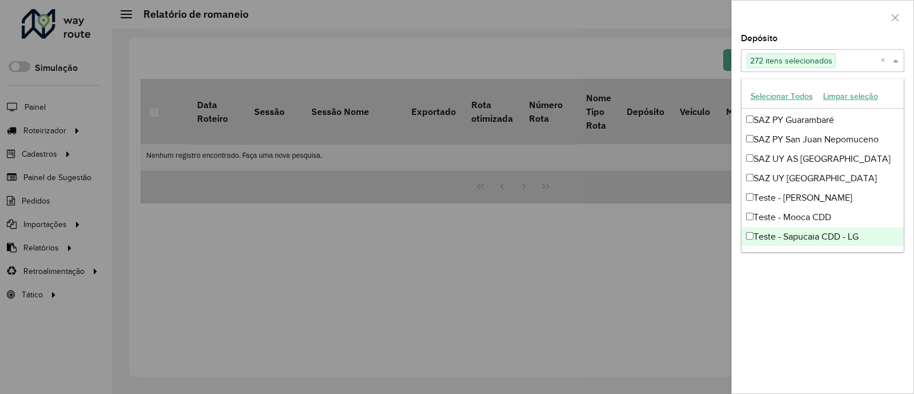
click at [831, 228] on div "Teste - Sapucaia CDD - LG" at bounding box center [822, 236] width 162 height 19
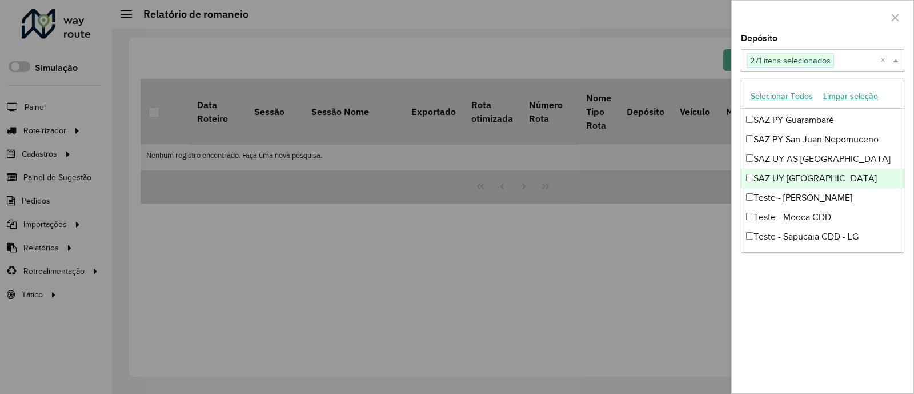
click at [786, 169] on div "SAZ UY [GEOGRAPHIC_DATA]" at bounding box center [822, 177] width 162 height 19
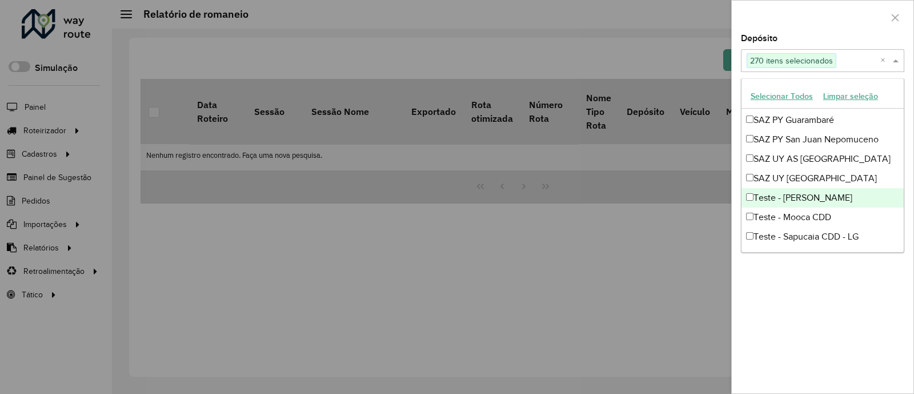
click at [783, 194] on div "Teste - [PERSON_NAME]" at bounding box center [822, 197] width 162 height 19
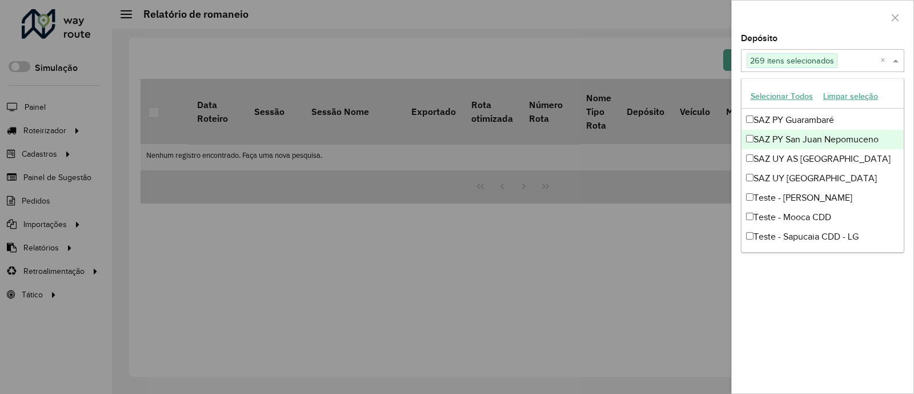
click at [808, 145] on div "SAZ PY San Juan Nepomuceno" at bounding box center [822, 139] width 162 height 19
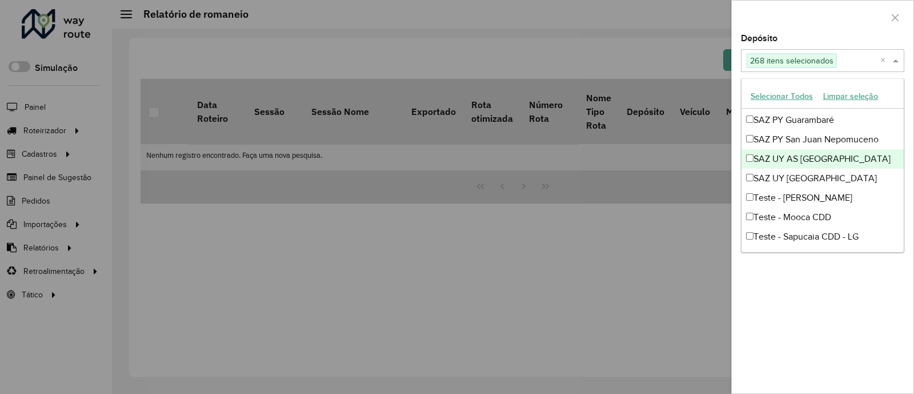
click at [810, 152] on div "SAZ UY AS [GEOGRAPHIC_DATA]" at bounding box center [822, 158] width 162 height 19
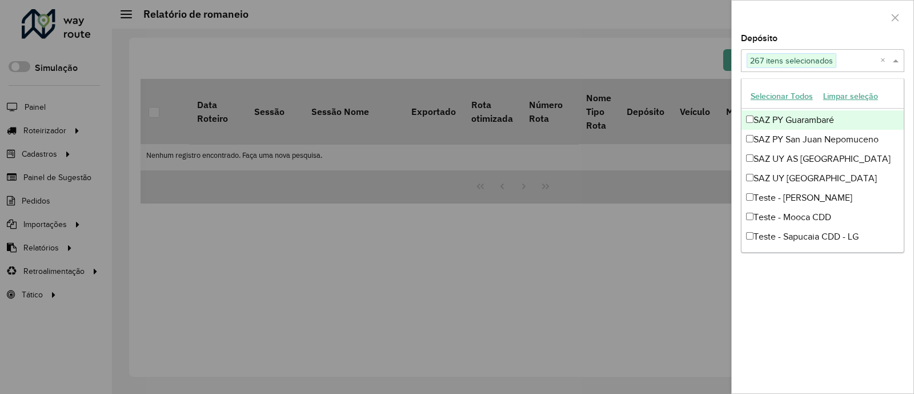
click at [802, 111] on div "SAZ PY Guarambaré" at bounding box center [822, 119] width 162 height 19
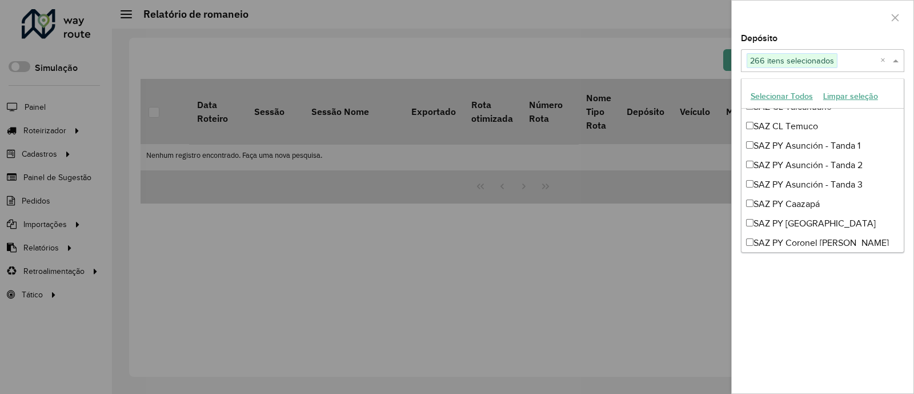
scroll to position [5237, 0]
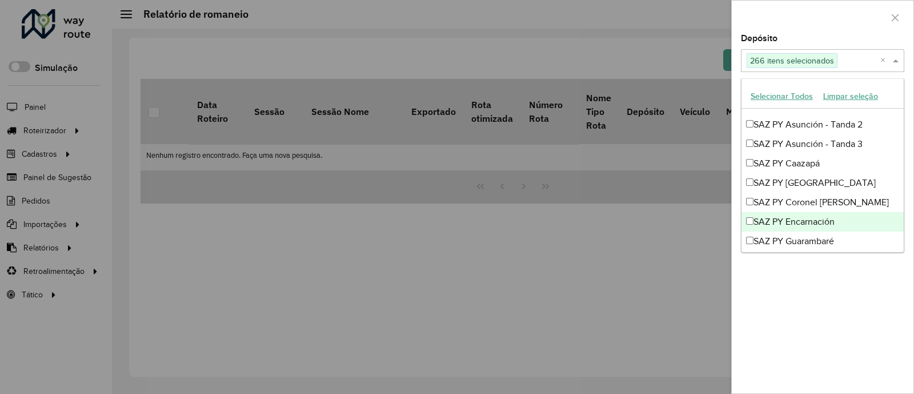
click at [810, 221] on div "SAZ PY Encarnación" at bounding box center [822, 221] width 162 height 19
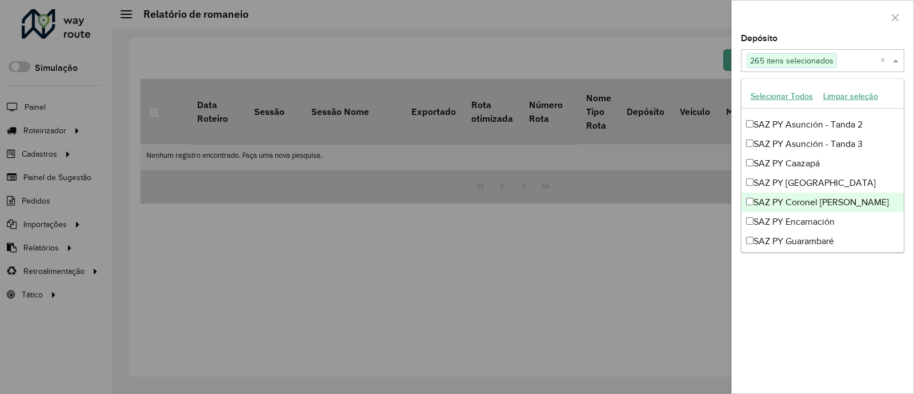
click at [834, 198] on div "SAZ PY Coronel [PERSON_NAME]" at bounding box center [822, 201] width 162 height 19
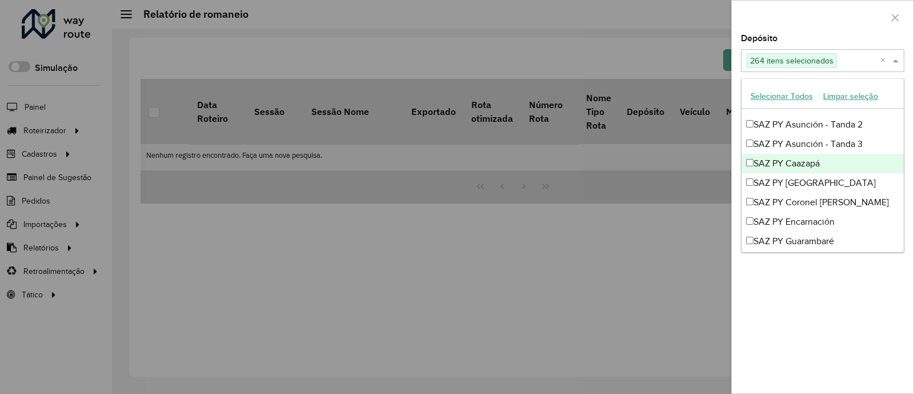
click at [808, 171] on div "SAZ PY Caazapá" at bounding box center [822, 163] width 162 height 19
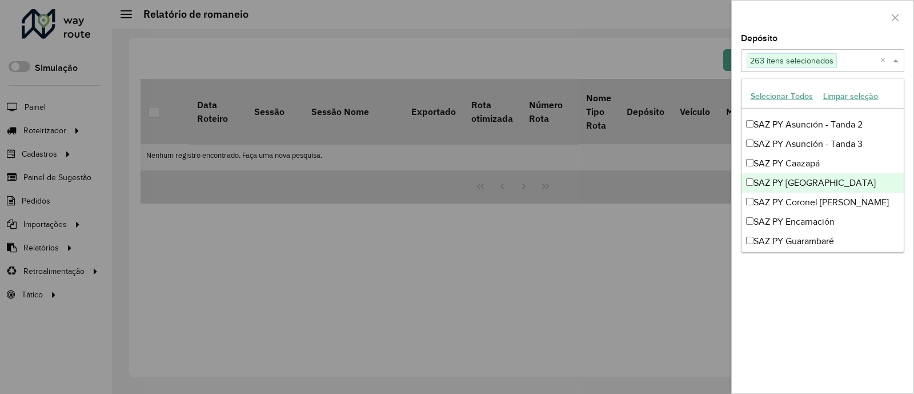
click at [816, 178] on div "SAZ PY [GEOGRAPHIC_DATA]" at bounding box center [822, 182] width 162 height 19
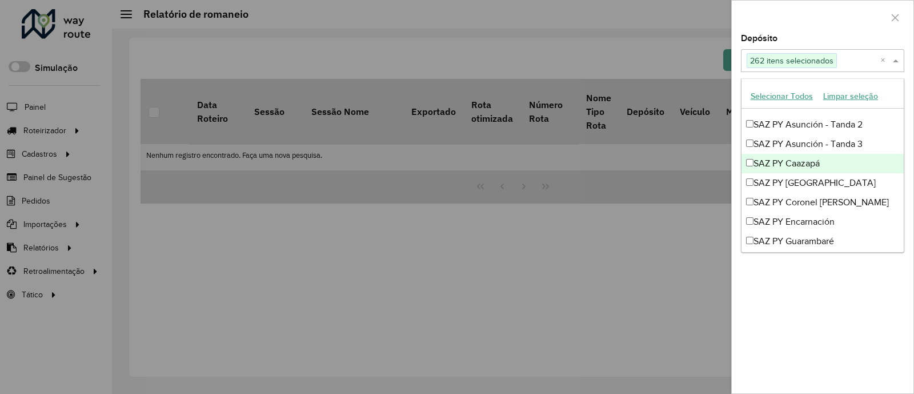
click at [797, 154] on div "SAZ PY Caazapá" at bounding box center [822, 163] width 162 height 19
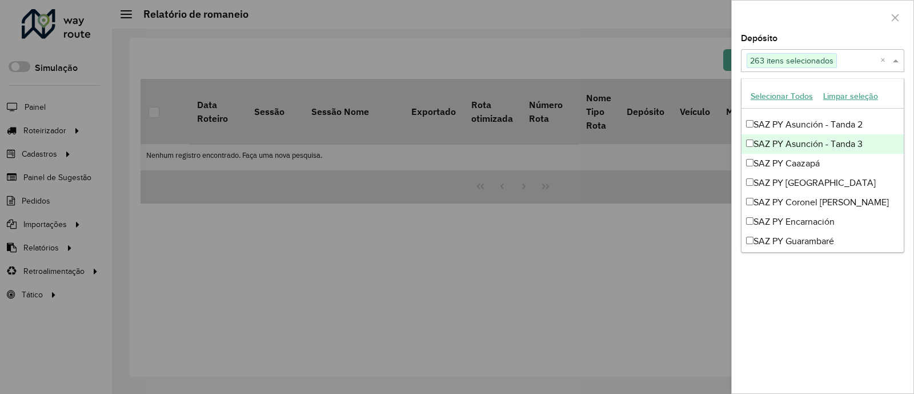
drag, startPoint x: 798, startPoint y: 153, endPoint x: 816, endPoint y: 139, distance: 22.3
click at [816, 139] on div "SAZ PY Asunción - Tanda 3" at bounding box center [822, 143] width 162 height 19
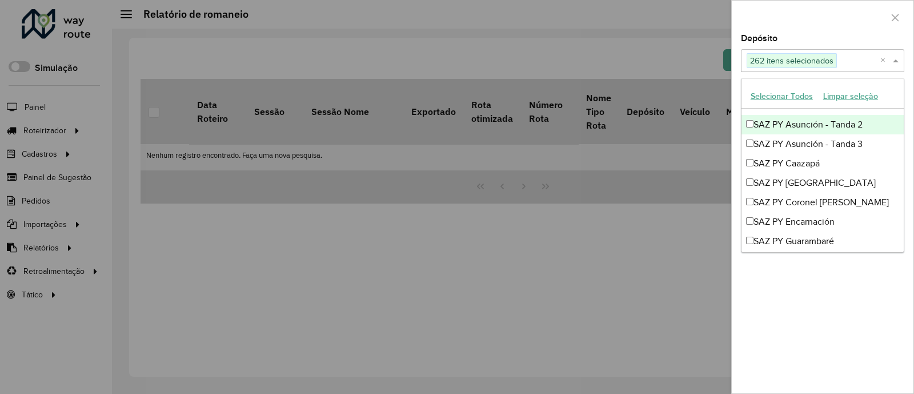
drag, startPoint x: 823, startPoint y: 129, endPoint x: 832, endPoint y: 162, distance: 34.2
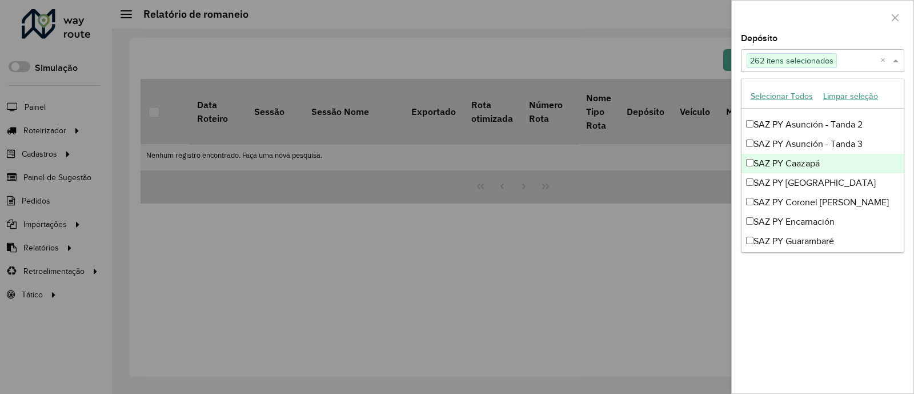
click at [832, 162] on div "SAZ PY Caazapá" at bounding box center [822, 163] width 162 height 19
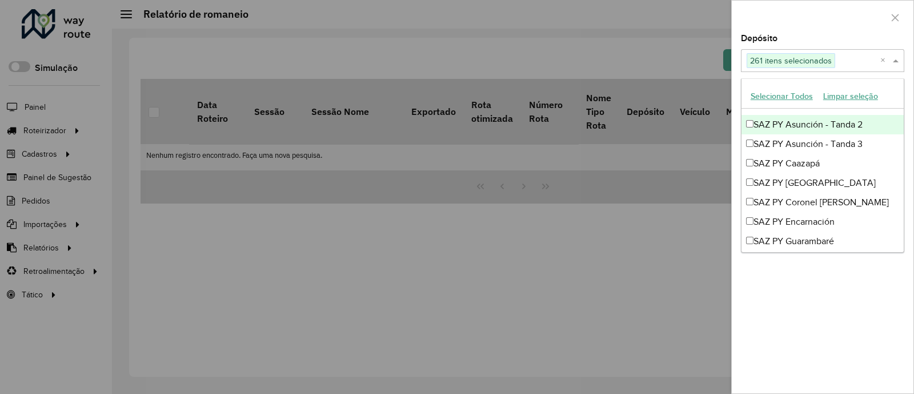
click at [814, 125] on div "SAZ PY Asunción - Tanda 2" at bounding box center [822, 124] width 162 height 19
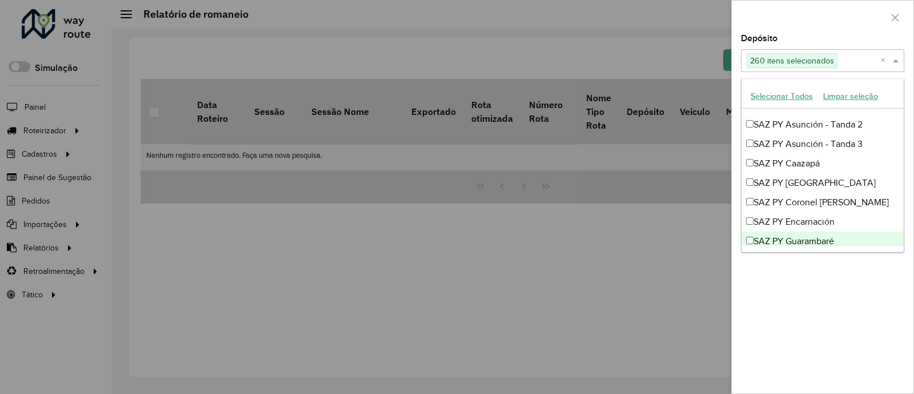
scroll to position [5196, 0]
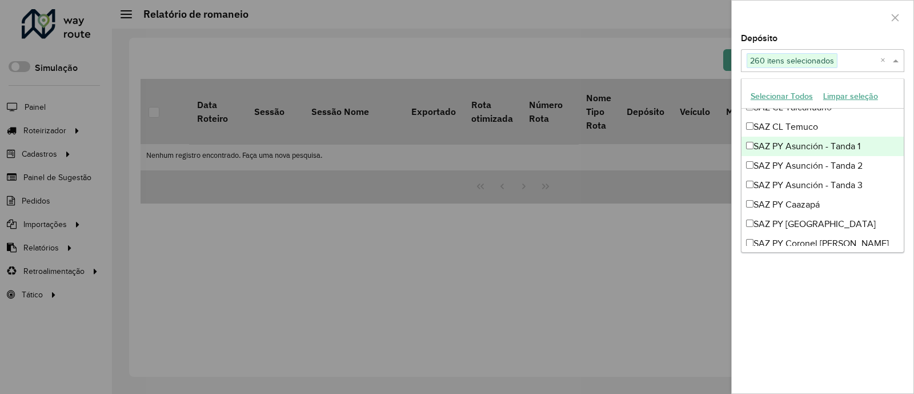
click at [828, 140] on div "SAZ PY Asunción - Tanda 1" at bounding box center [822, 145] width 162 height 19
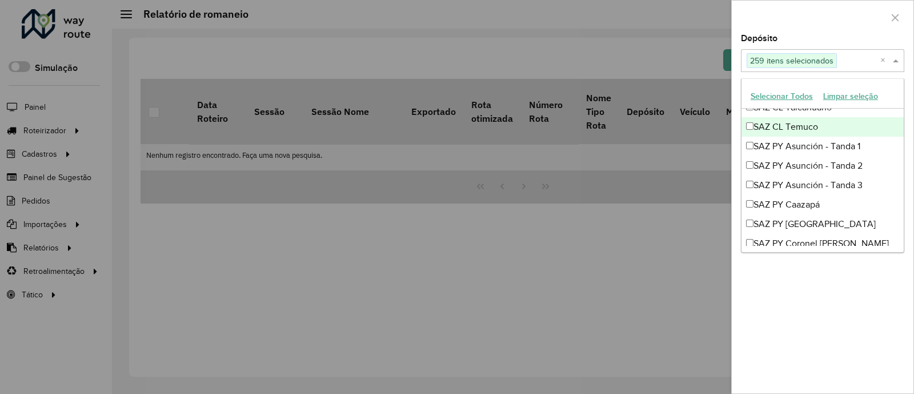
click at [810, 127] on div "SAZ CL Temuco" at bounding box center [822, 126] width 162 height 19
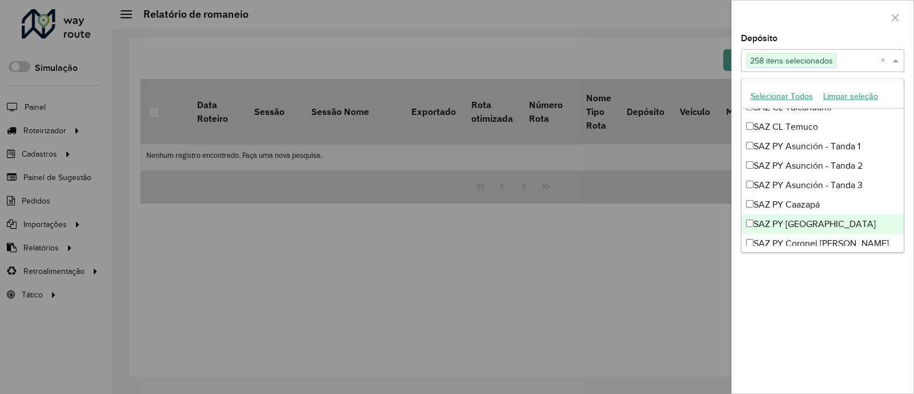
click at [904, 228] on ng-dropdown-panel "Selecionar Todos Limpar seleção AS AS - AGUDOS AS - ALFENAS AS - Aracaju AS - A…" at bounding box center [822, 165] width 163 height 174
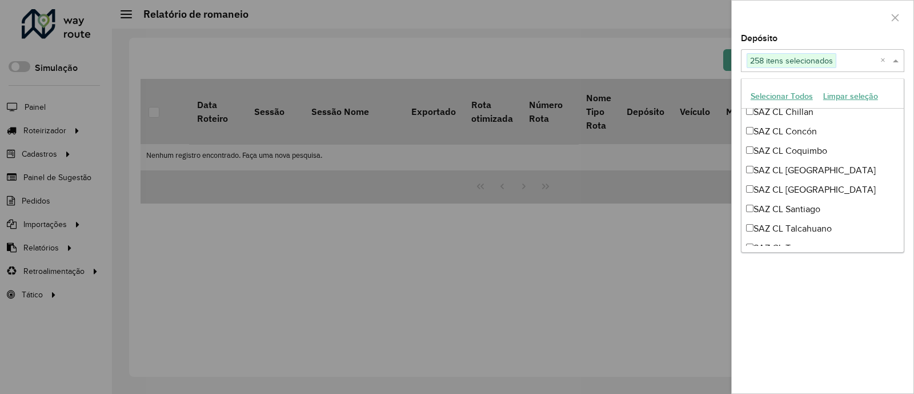
scroll to position [5034, 0]
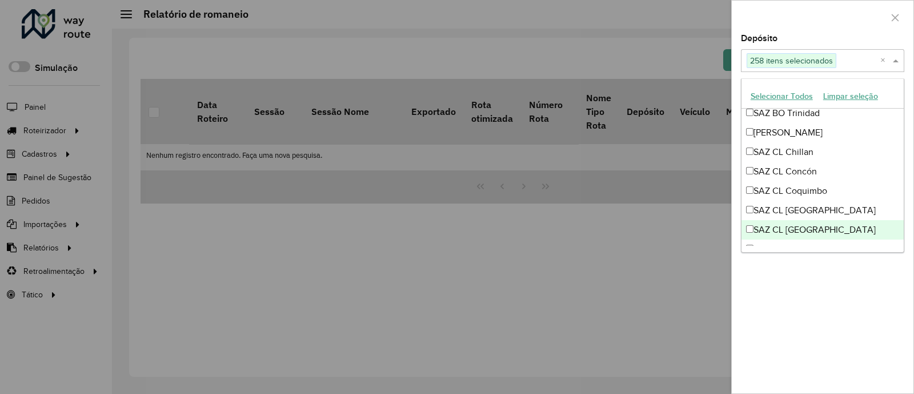
click at [804, 231] on div "SAZ CL [GEOGRAPHIC_DATA]" at bounding box center [822, 229] width 162 height 19
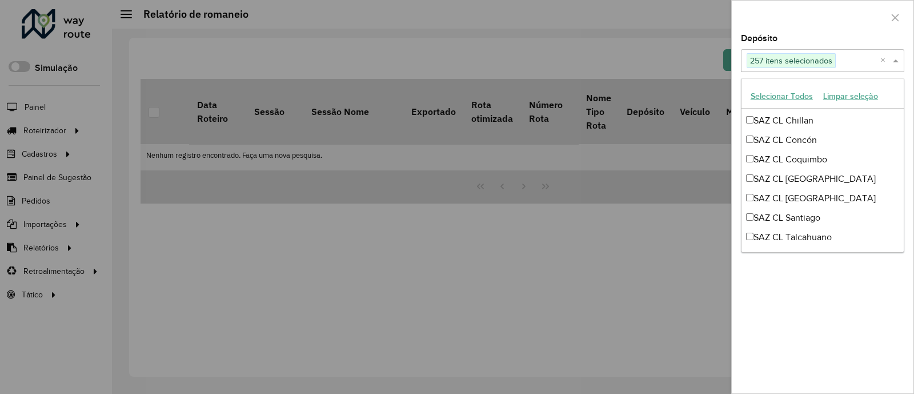
scroll to position [5086, 0]
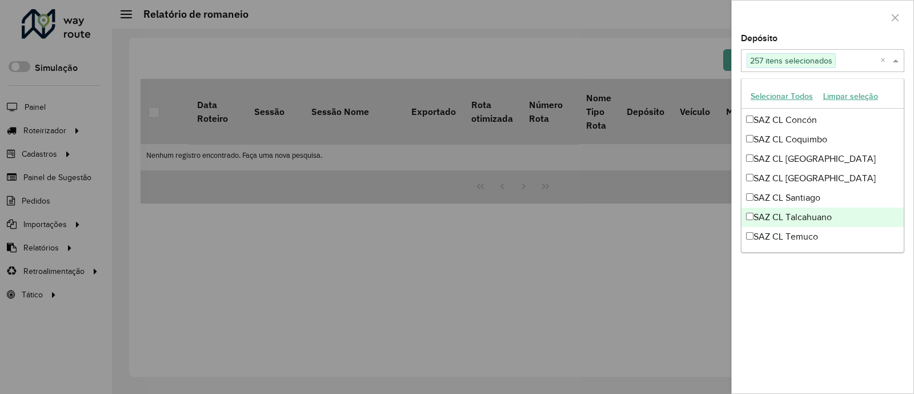
click at [825, 214] on div "SAZ CL Talcahuano" at bounding box center [822, 216] width 162 height 19
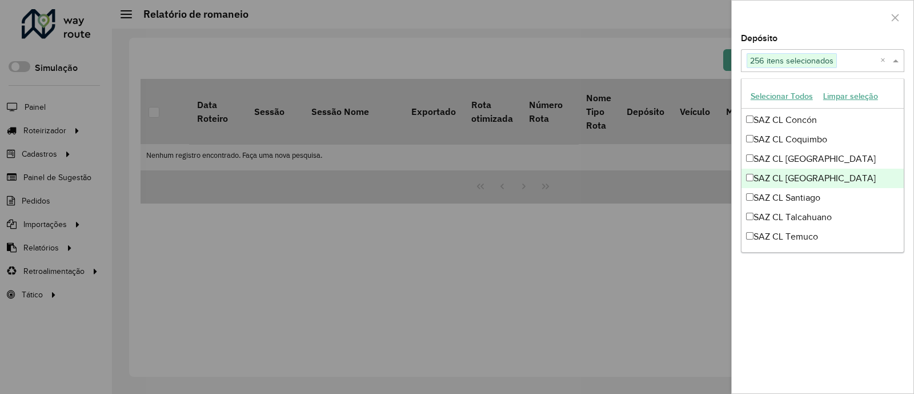
click at [819, 179] on div "SAZ CL [GEOGRAPHIC_DATA]" at bounding box center [822, 177] width 162 height 19
drag, startPoint x: 827, startPoint y: 188, endPoint x: 817, endPoint y: 177, distance: 15.0
click at [817, 177] on div "SAZ CL [GEOGRAPHIC_DATA]" at bounding box center [822, 177] width 162 height 19
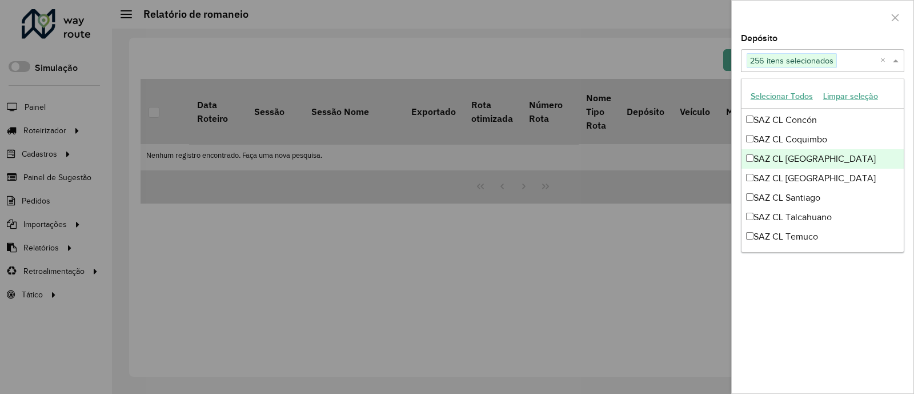
click at [802, 158] on div "SAZ CL [GEOGRAPHIC_DATA]" at bounding box center [822, 158] width 162 height 19
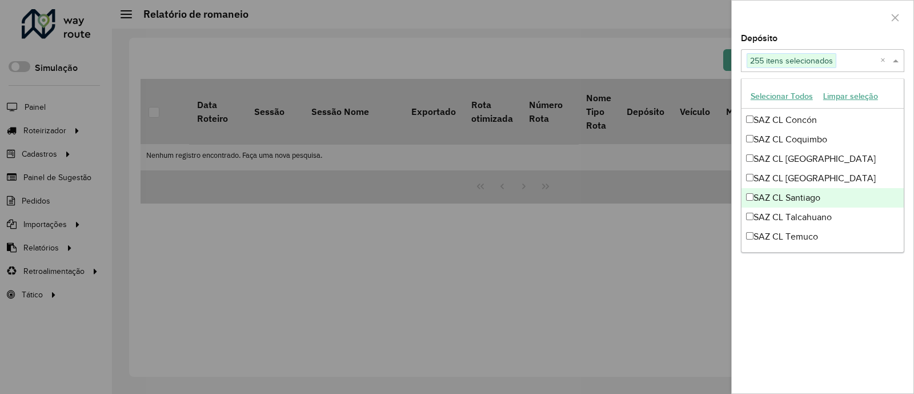
click at [812, 200] on div "SAZ CL Santiago" at bounding box center [822, 197] width 162 height 19
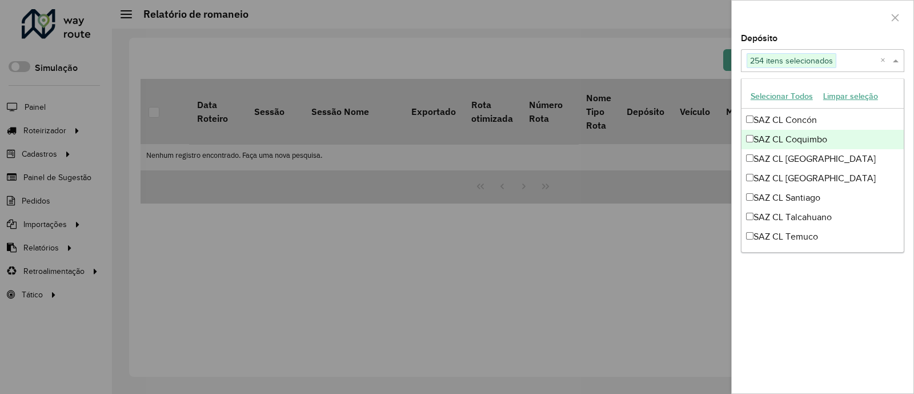
click at [805, 138] on div "SAZ CL Coquimbo" at bounding box center [822, 139] width 162 height 19
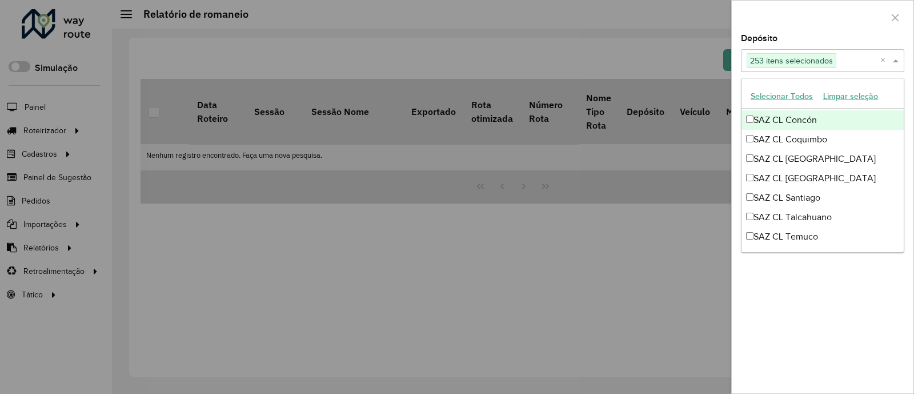
click at [810, 122] on div "SAZ CL Concón" at bounding box center [822, 119] width 162 height 19
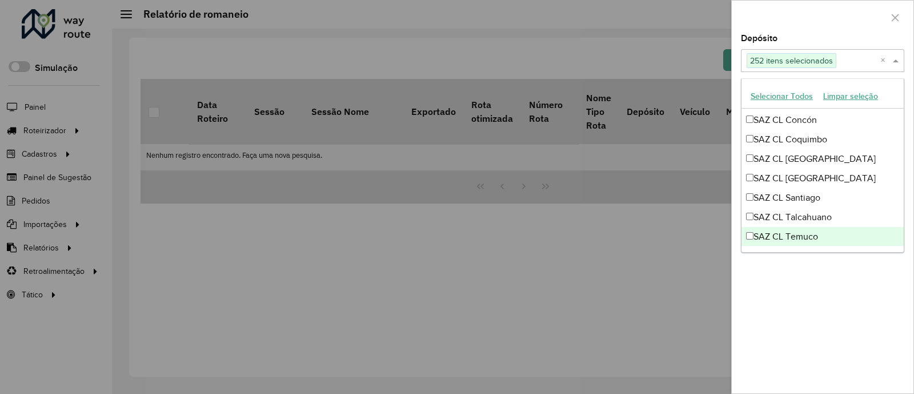
click at [723, 229] on div at bounding box center [457, 197] width 914 height 394
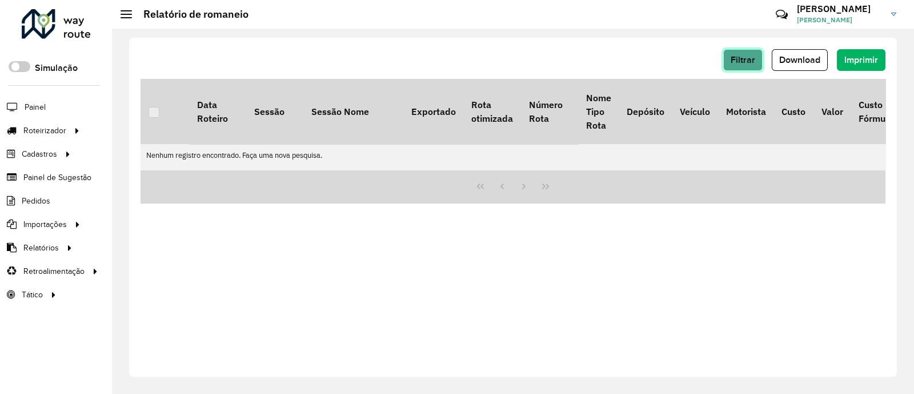
click at [743, 50] on button "Filtrar" at bounding box center [742, 60] width 39 height 22
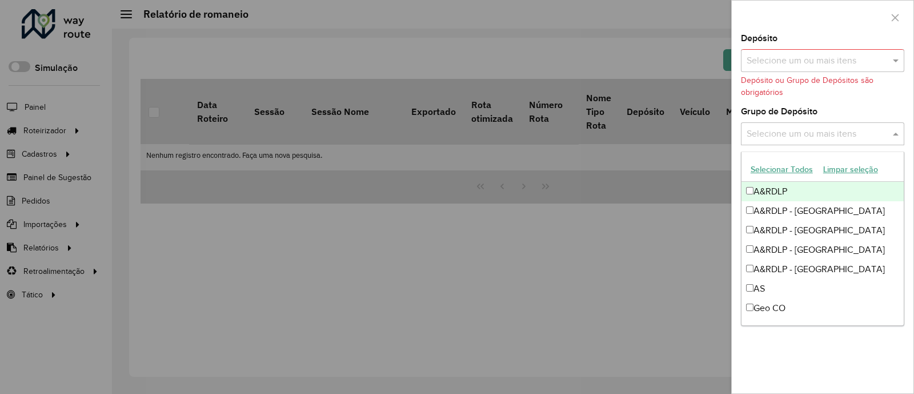
click at [811, 127] on input "text" at bounding box center [817, 134] width 146 height 14
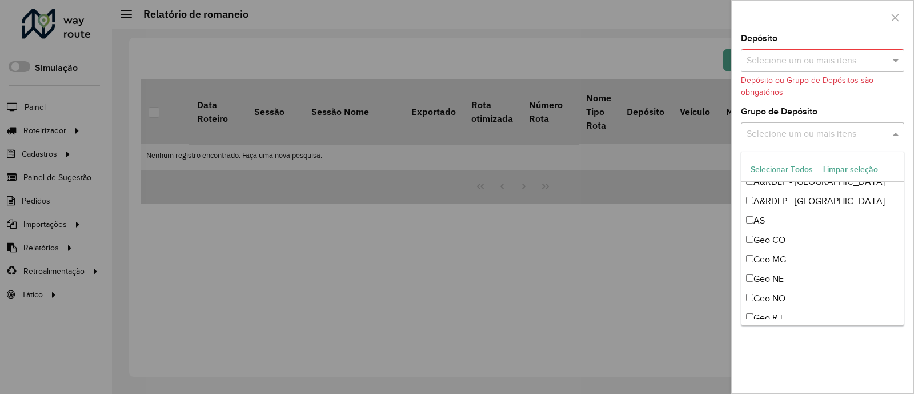
scroll to position [76, 0]
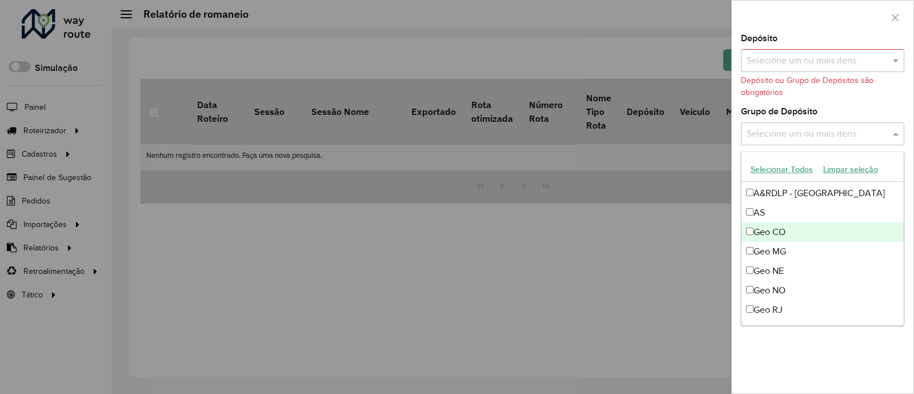
drag, startPoint x: 808, startPoint y: 234, endPoint x: 812, endPoint y: 249, distance: 15.5
click at [812, 249] on div "A&RDLP A&RDLP - Argentina A&RDLP - Bolívia A&RDLP - Paraguai A&RDLP - Uruguai A…" at bounding box center [822, 242] width 162 height 272
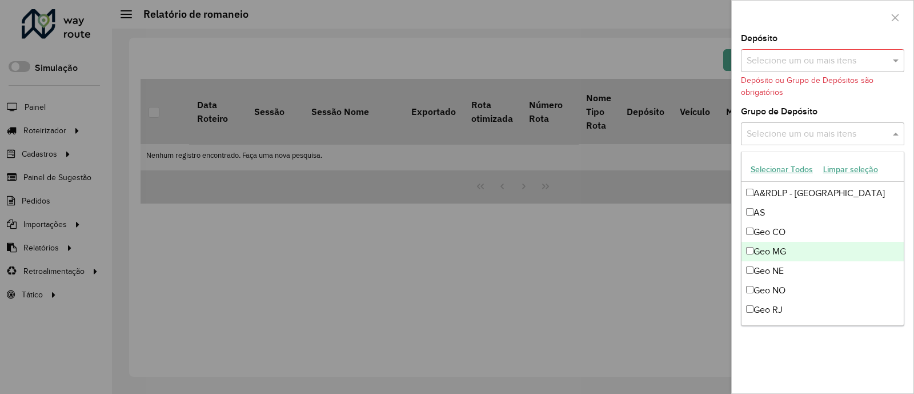
click at [812, 249] on div "Geo MG" at bounding box center [822, 251] width 162 height 19
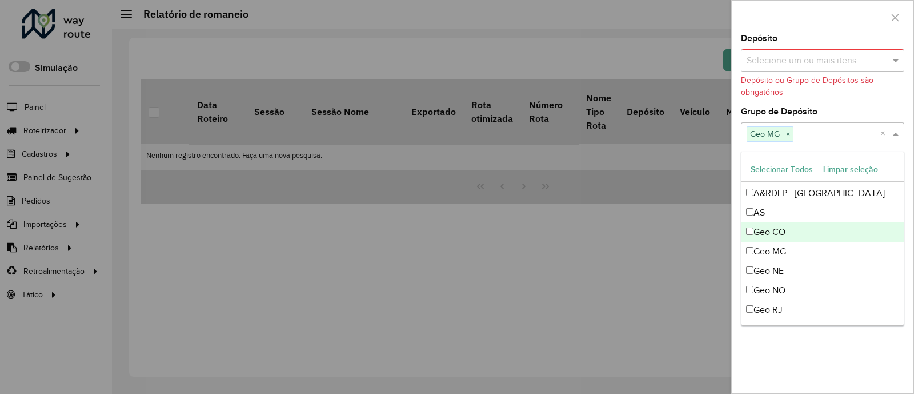
click at [782, 228] on div "Geo CO" at bounding box center [822, 231] width 162 height 19
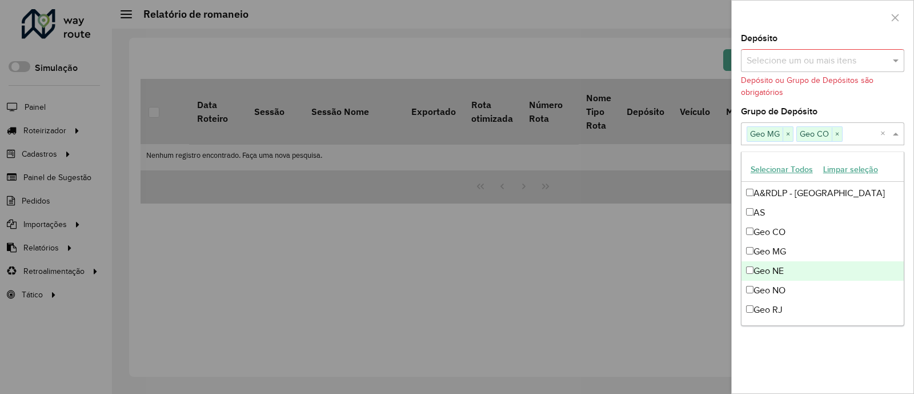
click at [784, 263] on div "Geo NE" at bounding box center [822, 270] width 162 height 19
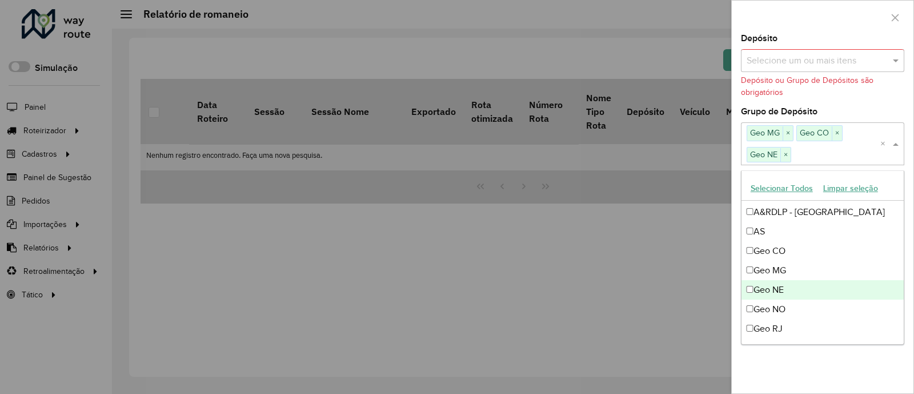
click at [797, 285] on div "Geo NE" at bounding box center [822, 289] width 162 height 19
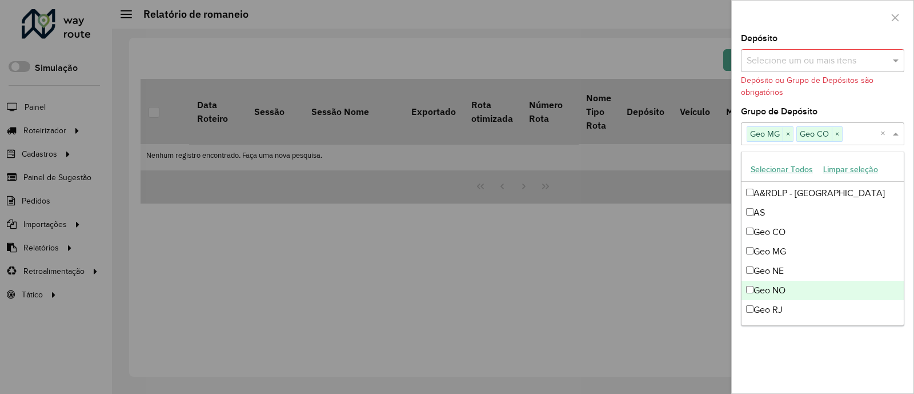
click at [797, 285] on div "Geo NO" at bounding box center [822, 289] width 162 height 19
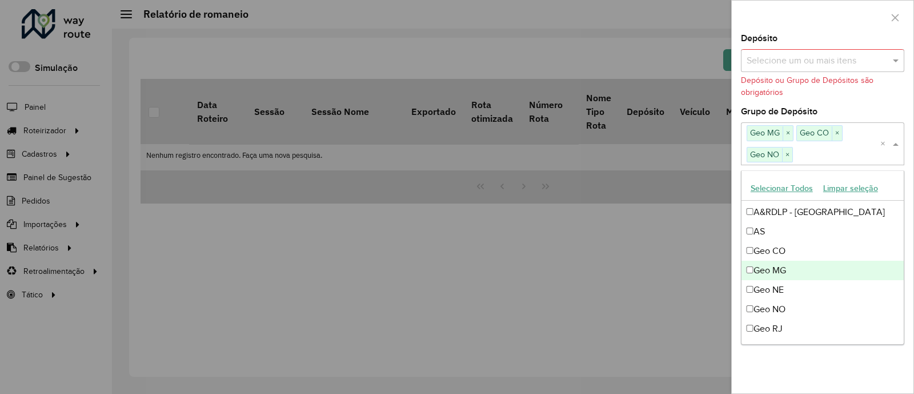
click at [791, 272] on div "Geo MG" at bounding box center [822, 269] width 162 height 19
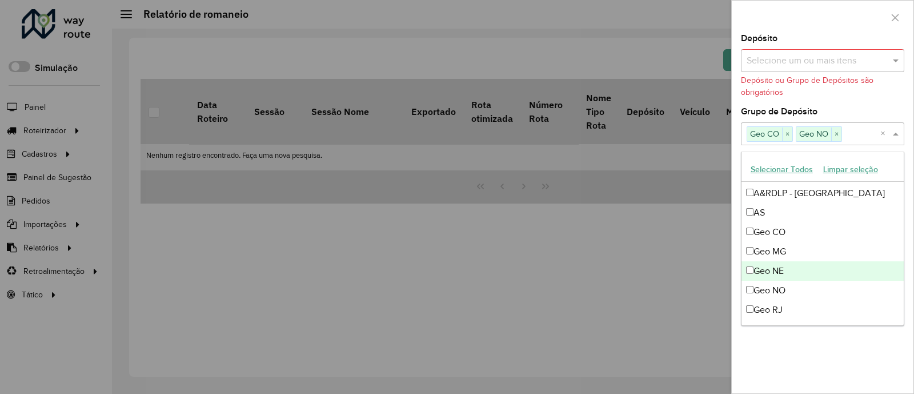
click at [791, 272] on div "Geo NE" at bounding box center [822, 270] width 162 height 19
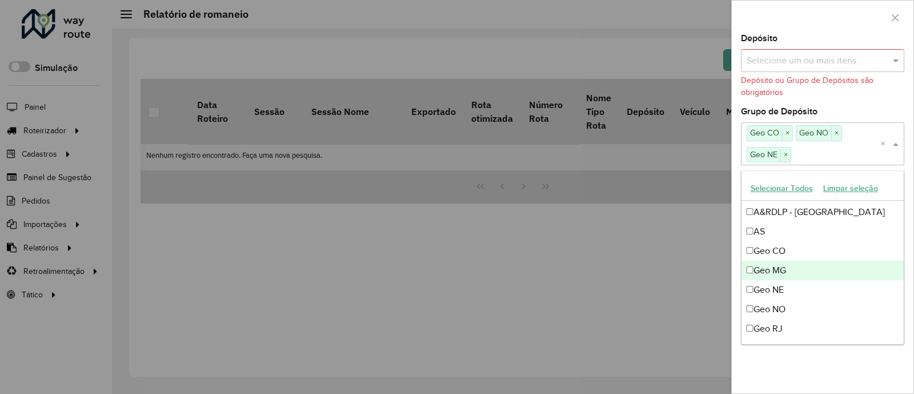
click at [791, 272] on div "Geo MG" at bounding box center [822, 269] width 162 height 19
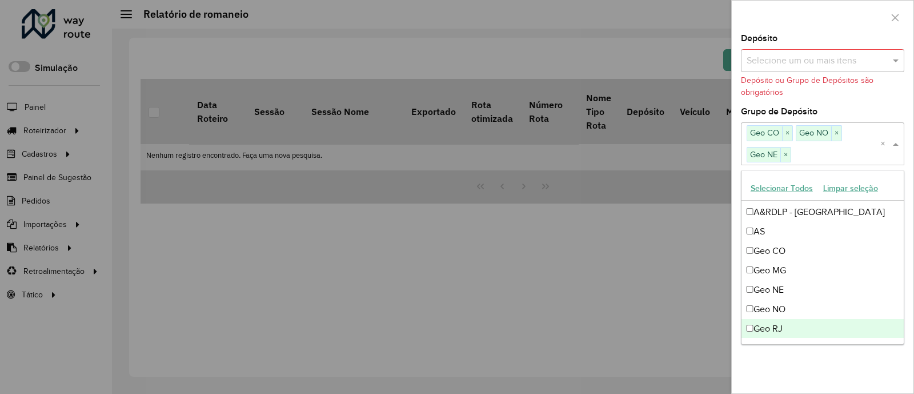
click at [810, 327] on div "Geo RJ" at bounding box center [822, 328] width 162 height 19
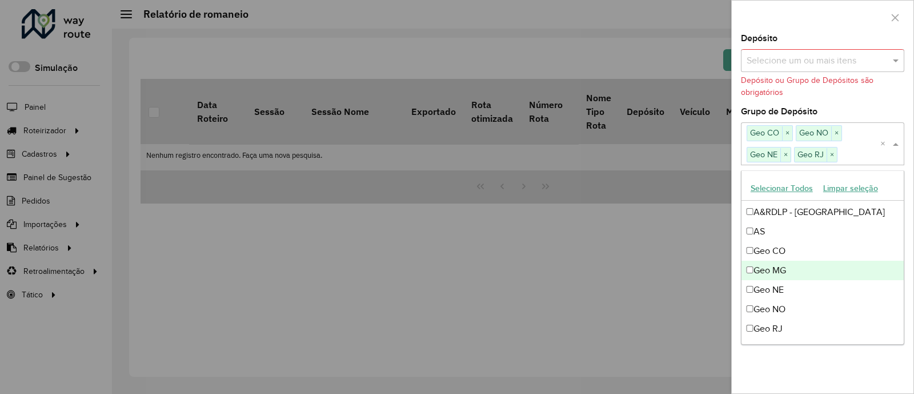
click at [812, 268] on div "Geo MG" at bounding box center [822, 269] width 162 height 19
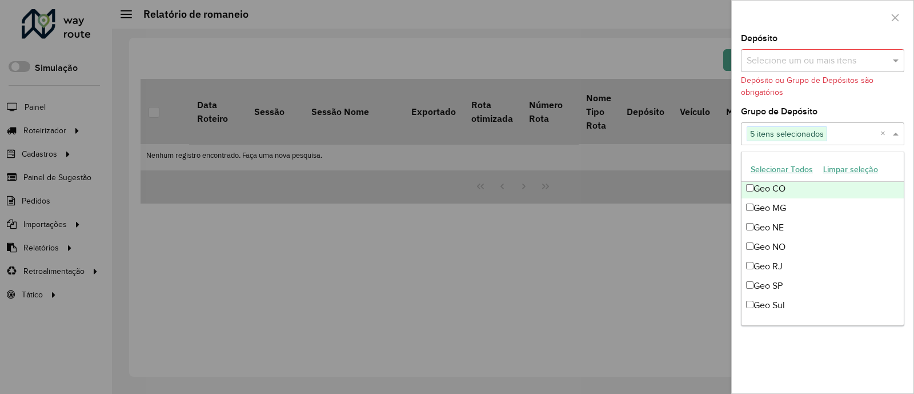
scroll to position [134, 0]
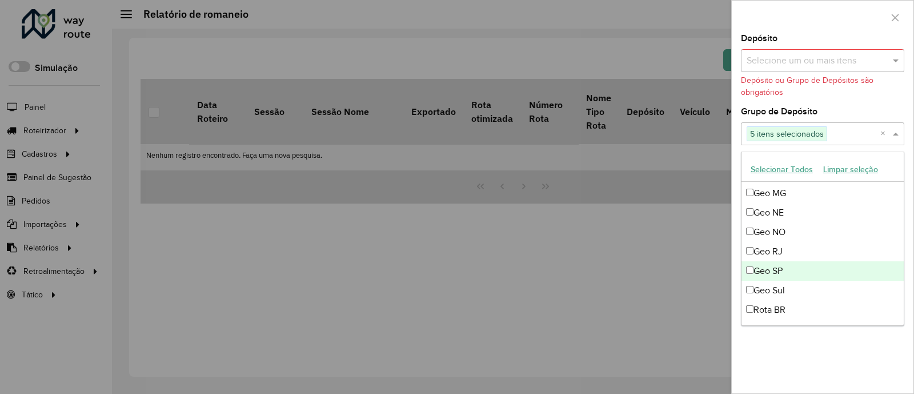
click at [805, 275] on div "Geo SP" at bounding box center [822, 270] width 162 height 19
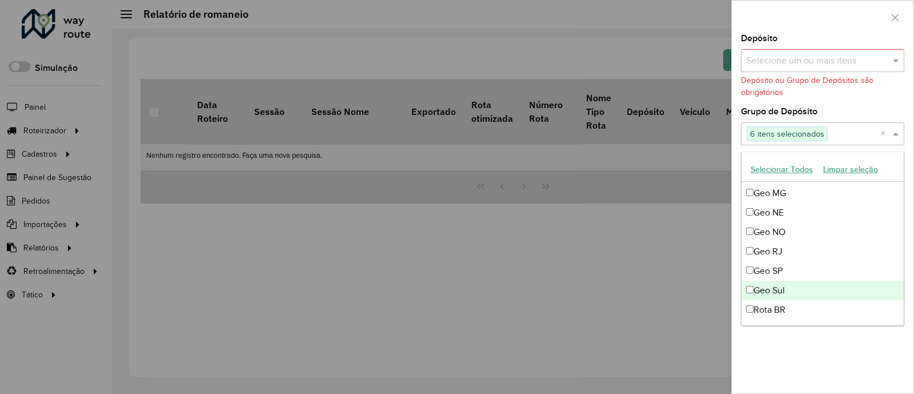
click at [817, 284] on div "Geo Sul" at bounding box center [822, 289] width 162 height 19
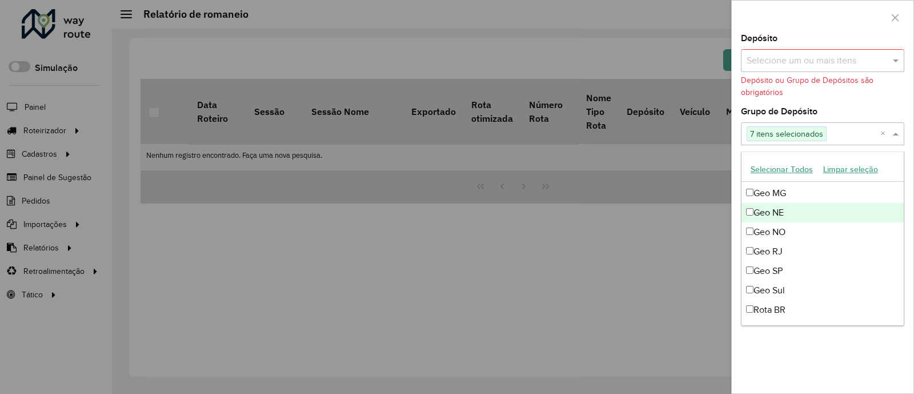
click at [856, 101] on div "**********" at bounding box center [823, 213] width 182 height 359
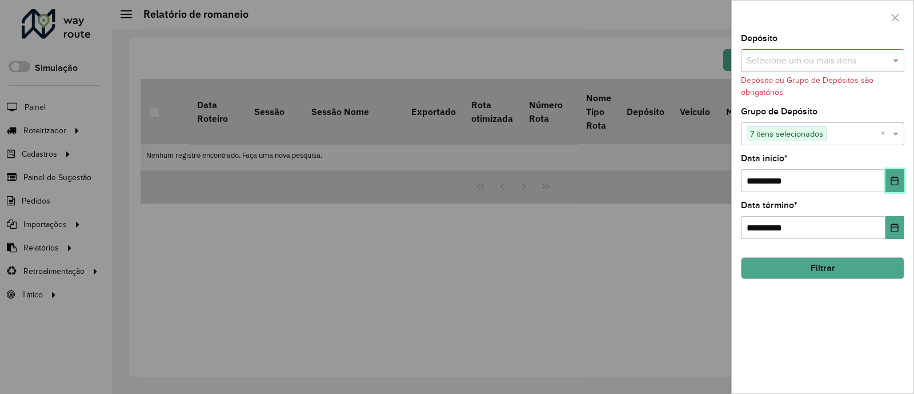
click at [892, 181] on icon "Choose Date" at bounding box center [894, 180] width 9 height 9
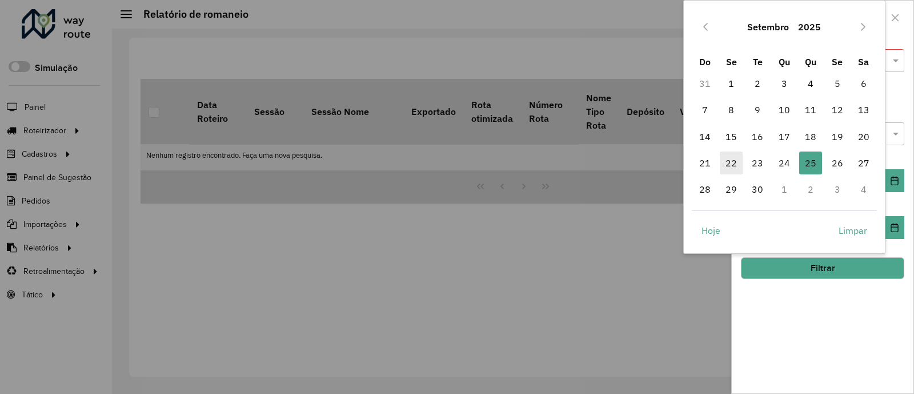
click at [725, 162] on span "22" at bounding box center [731, 162] width 23 height 23
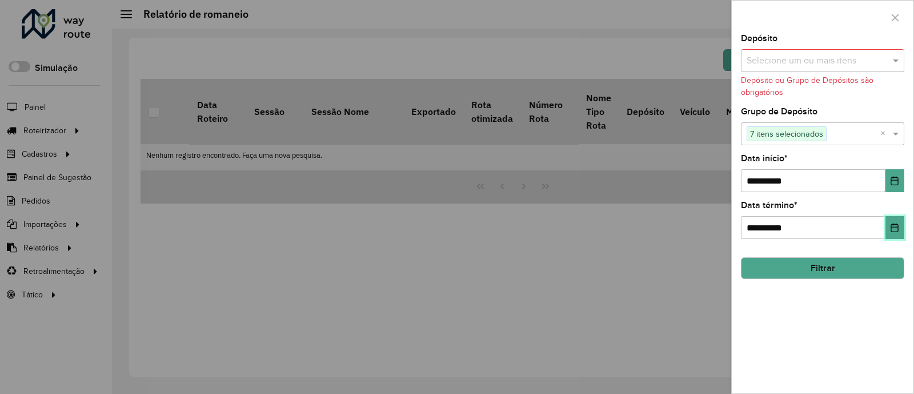
click at [895, 226] on icon "Choose Date" at bounding box center [894, 227] width 9 height 9
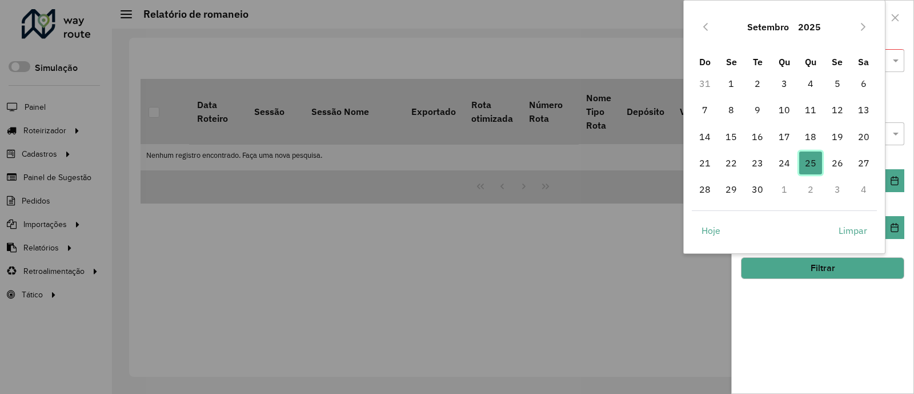
click at [820, 164] on span "25" at bounding box center [810, 162] width 23 height 23
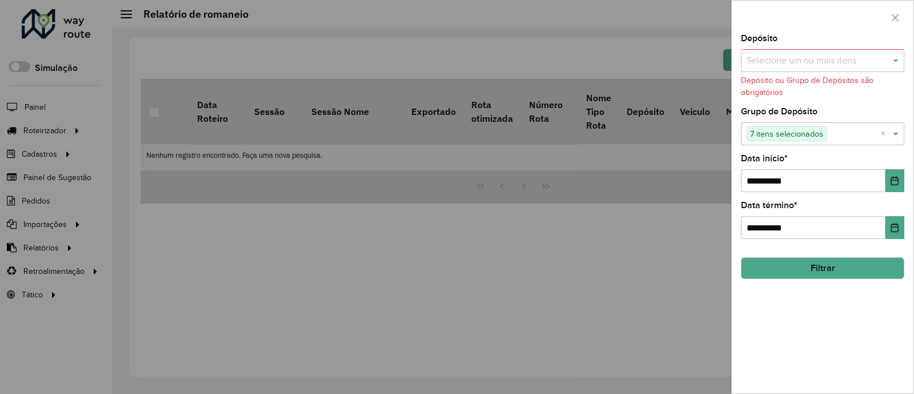
click at [858, 262] on button "Filtrar" at bounding box center [822, 268] width 163 height 22
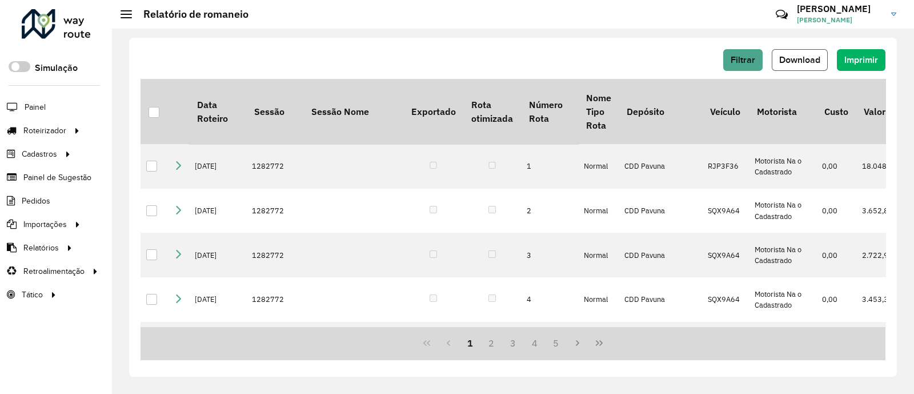
click at [798, 62] on span "Download" at bounding box center [799, 60] width 41 height 10
